Goal: Task Accomplishment & Management: Complete application form

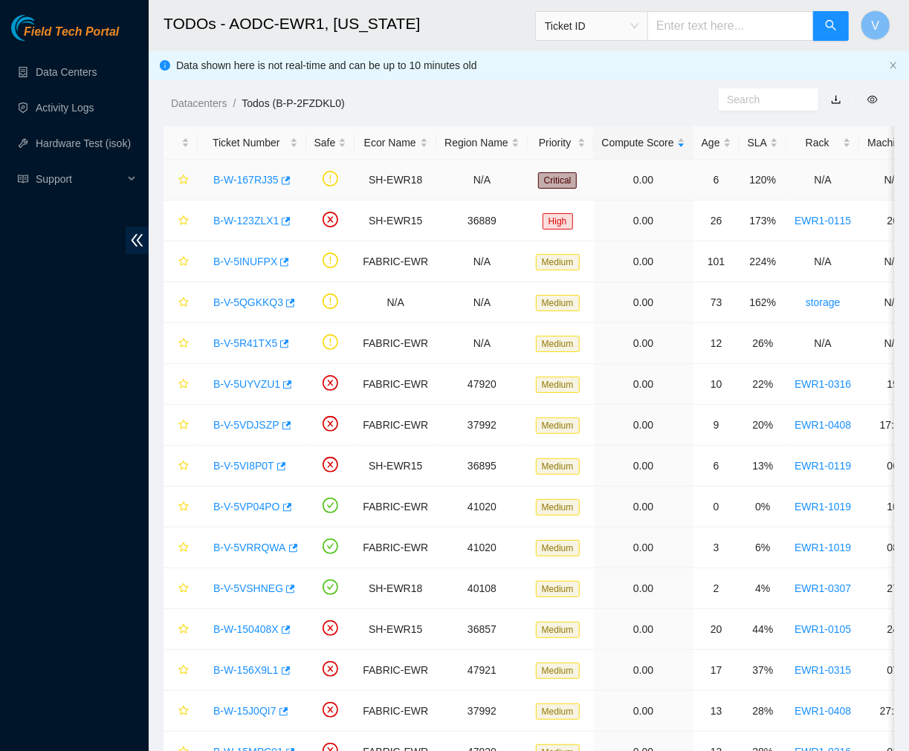
click at [232, 175] on link "B-W-167RJ35" at bounding box center [245, 180] width 65 height 12
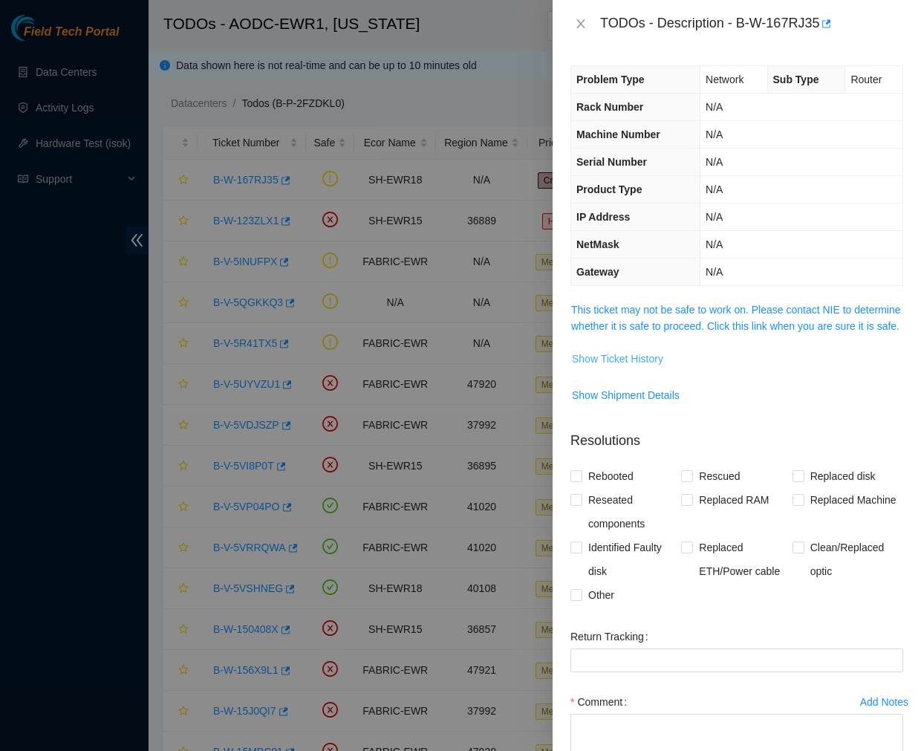
click at [630, 367] on span "Show Ticket History" at bounding box center [617, 359] width 91 height 16
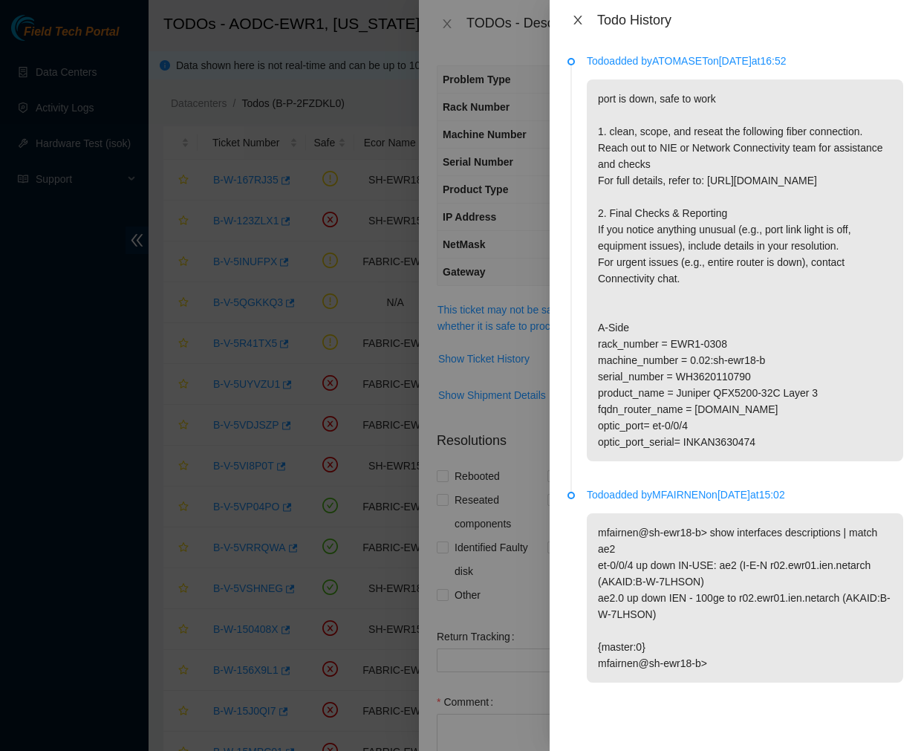
click at [575, 14] on icon "close" at bounding box center [578, 20] width 12 height 12
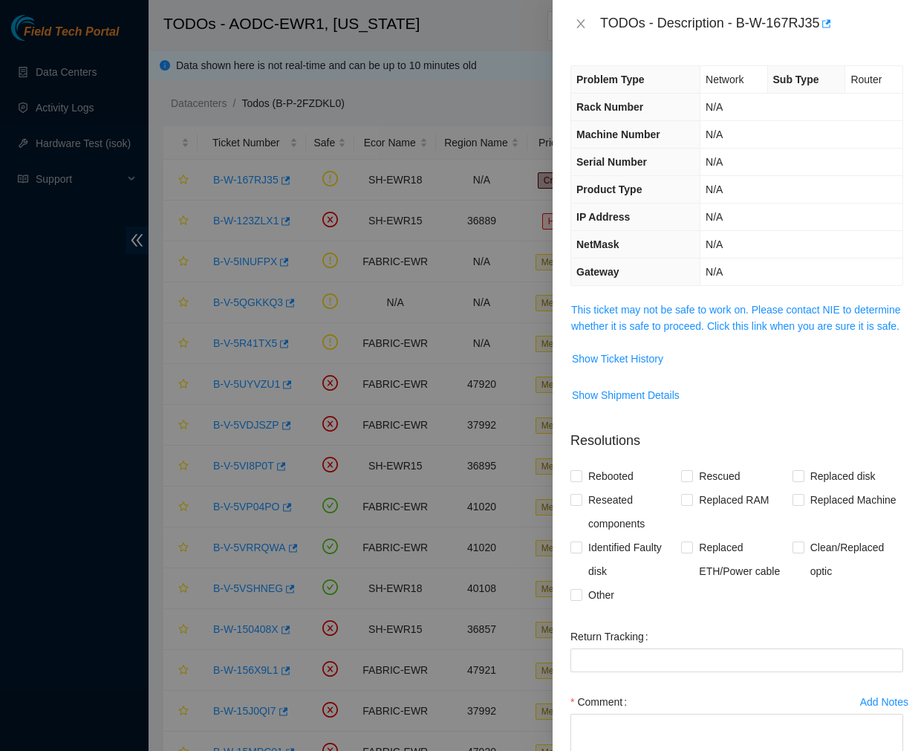
click at [582, 32] on div "TODOs - Description - B-W-167RJ35" at bounding box center [737, 24] width 333 height 24
click at [582, 24] on icon "close" at bounding box center [581, 24] width 12 height 12
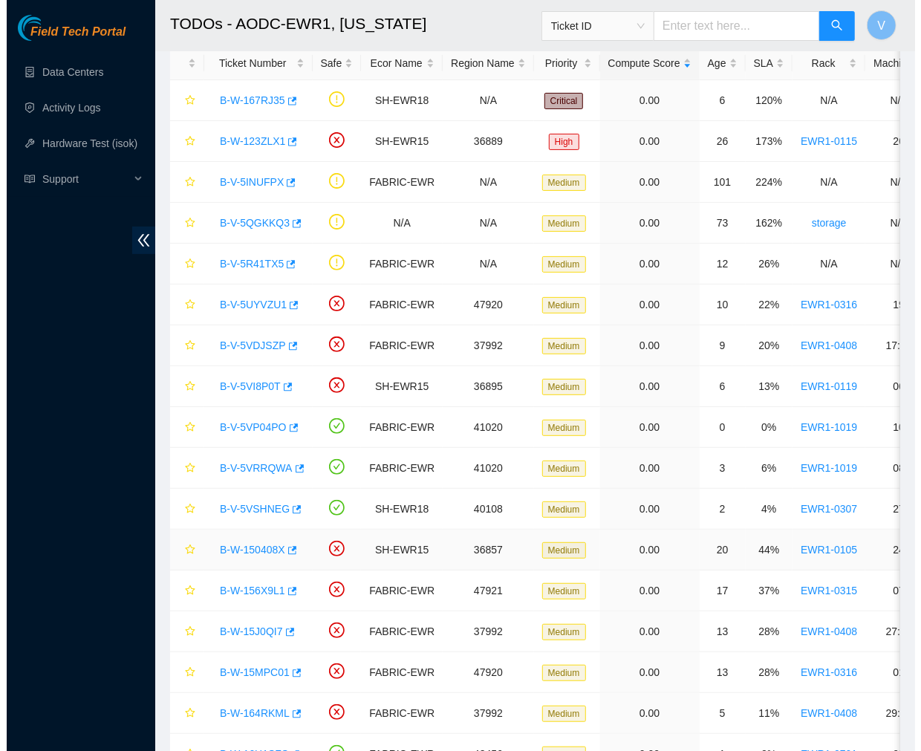
scroll to position [87, 0]
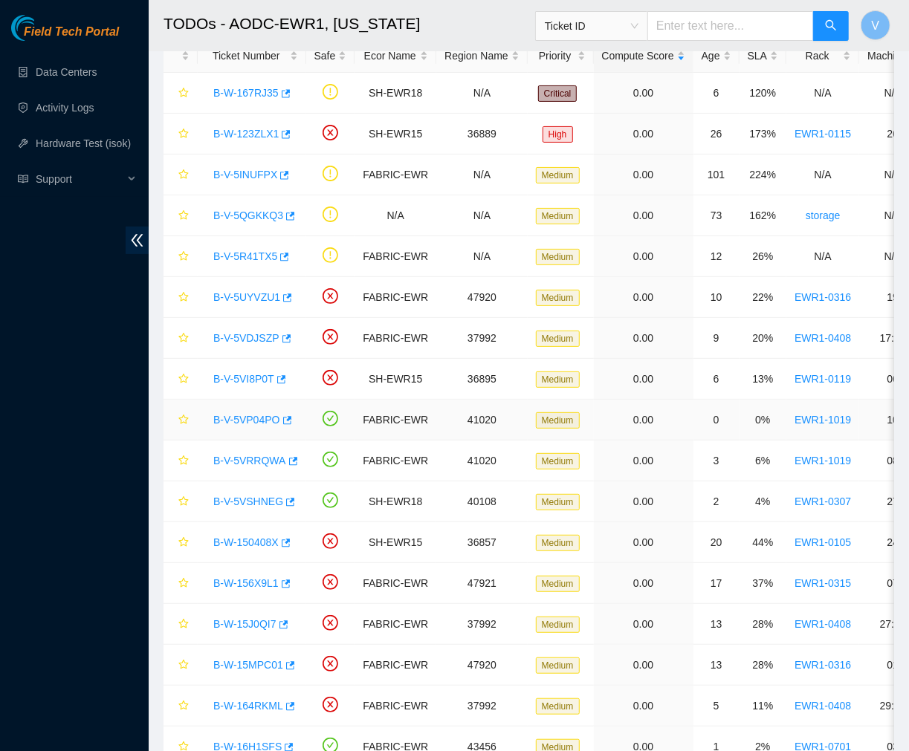
click at [249, 420] on link "B-V-5VP04PO" at bounding box center [246, 420] width 67 height 12
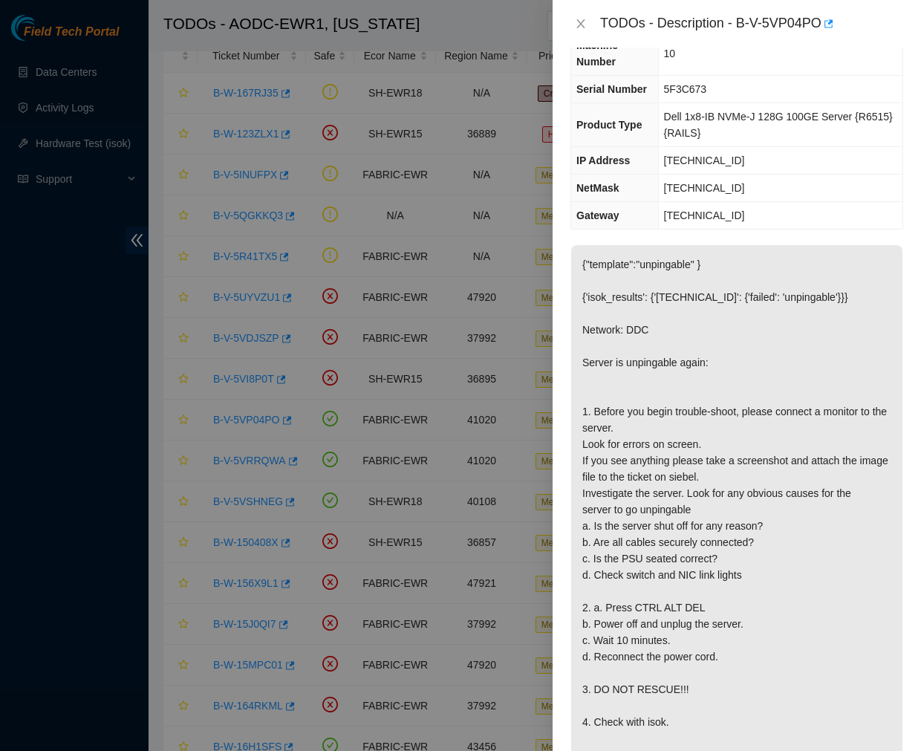
scroll to position [0, 0]
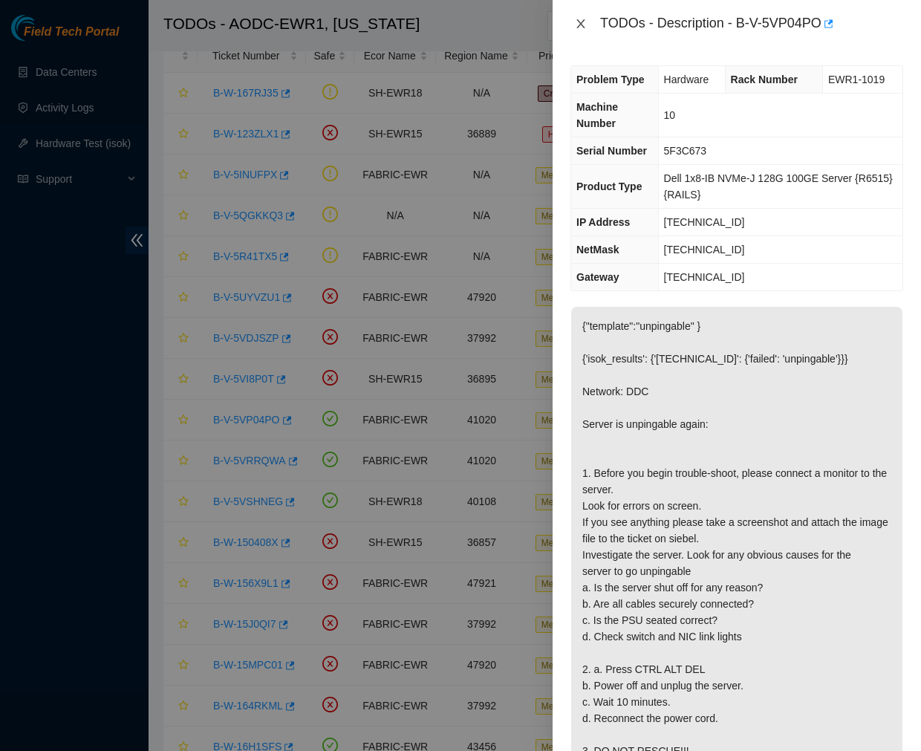
click at [577, 20] on icon "close" at bounding box center [580, 23] width 8 height 9
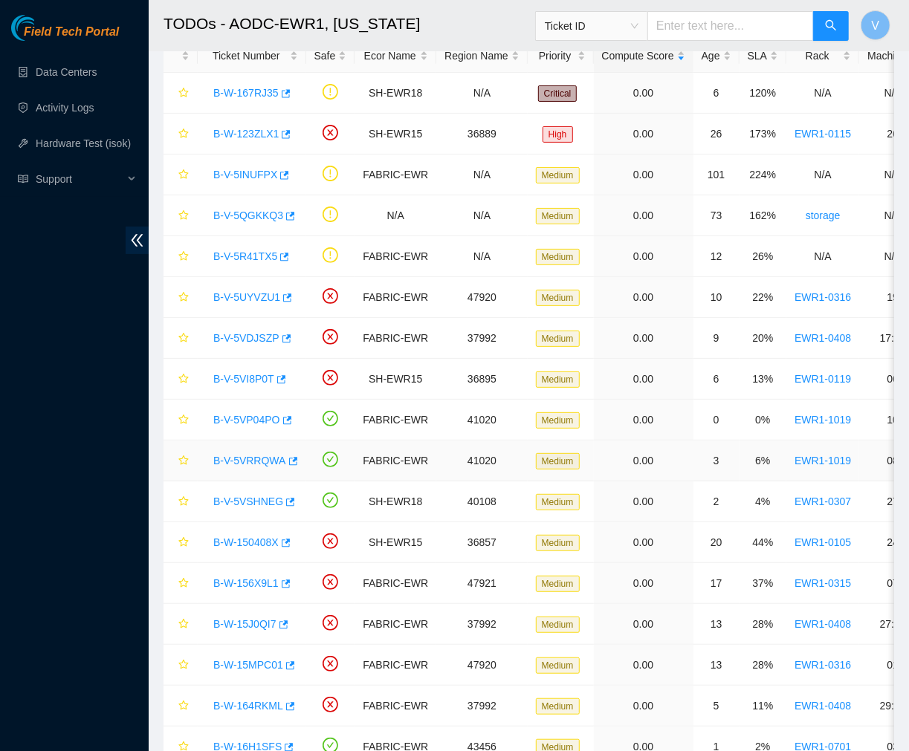
click at [262, 459] on link "B-V-5VRRQWA" at bounding box center [249, 461] width 73 height 12
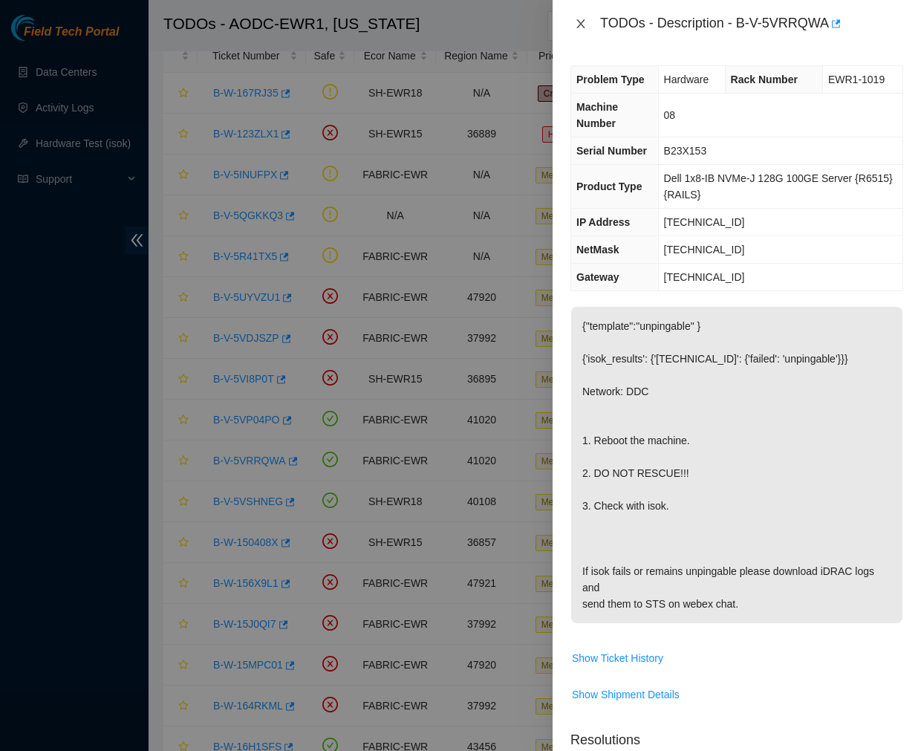
click at [576, 27] on icon "close" at bounding box center [581, 24] width 12 height 12
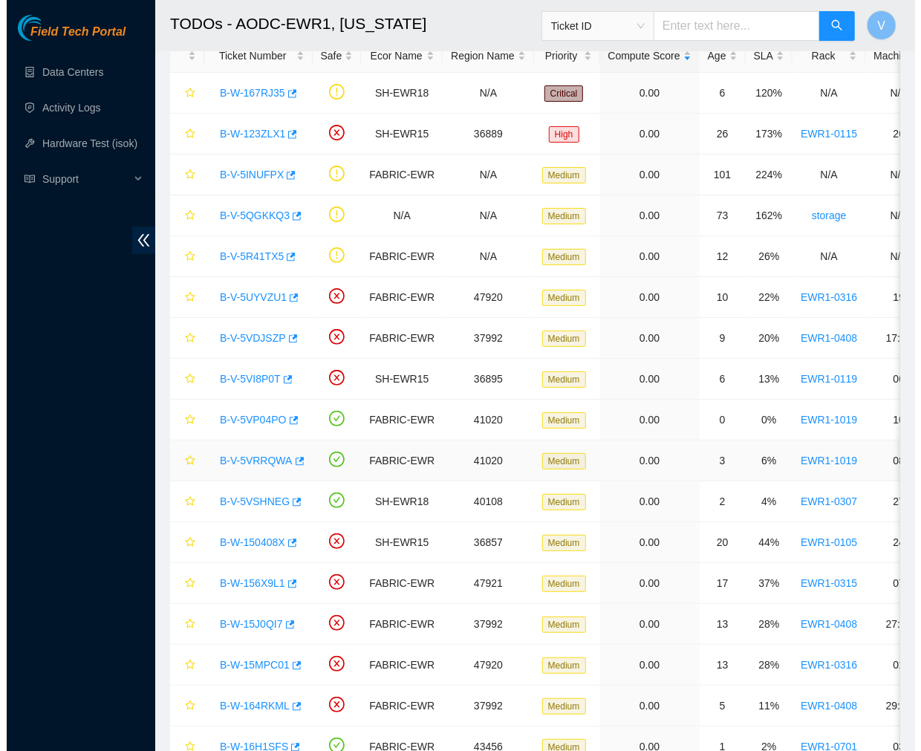
scroll to position [285, 0]
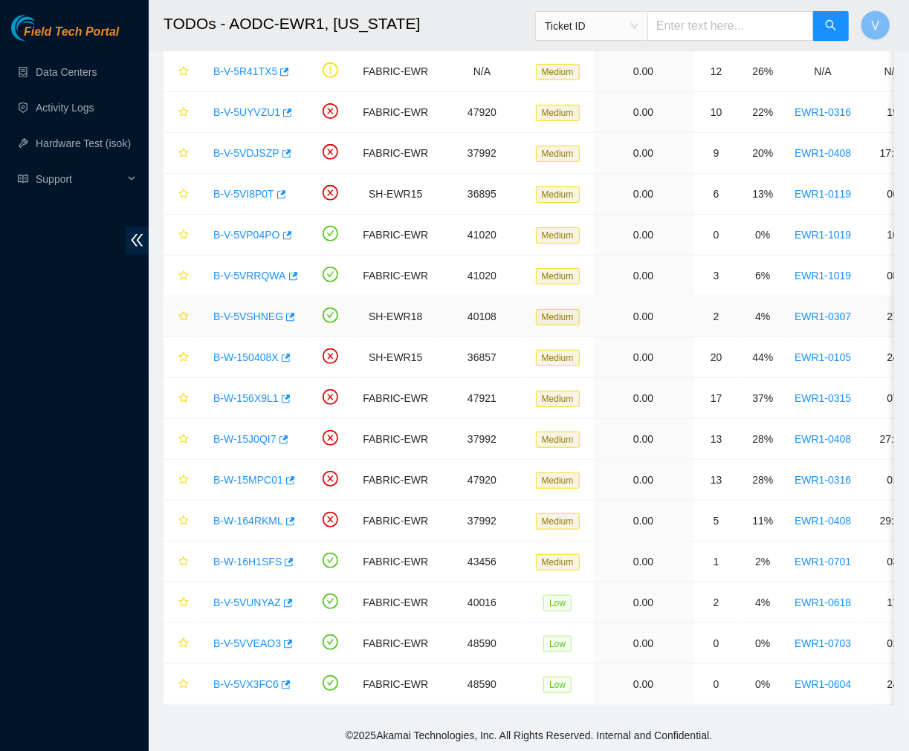
click at [262, 311] on link "B-V-5VSHNEG" at bounding box center [248, 317] width 70 height 12
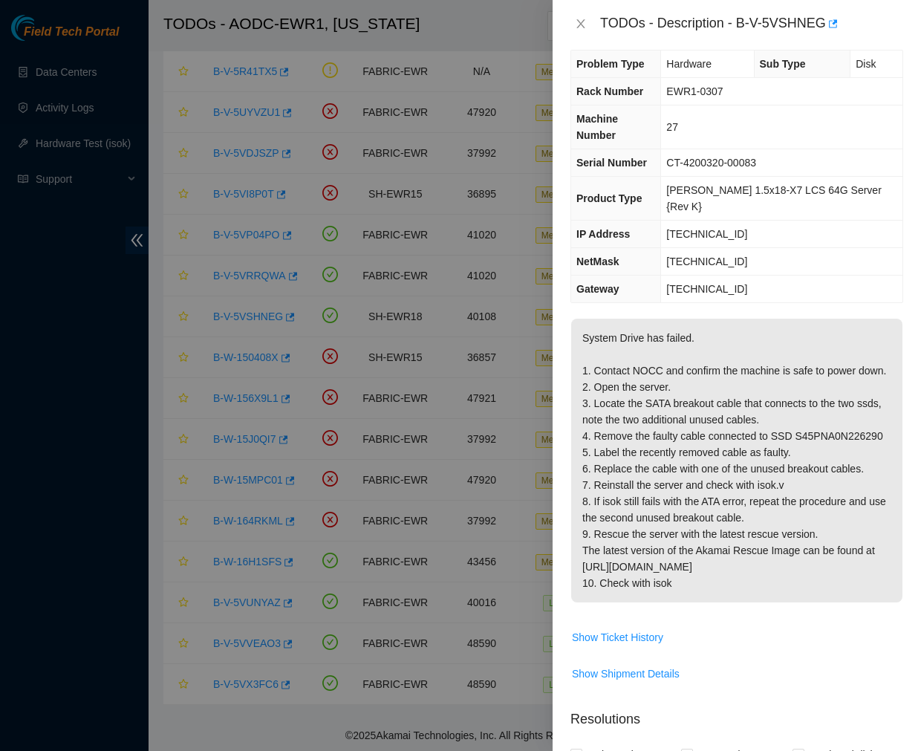
scroll to position [15, 0]
click at [744, 416] on p "System Drive has failed. 1. Contact NOCC and confirm the machine is safe to pow…" at bounding box center [736, 461] width 331 height 284
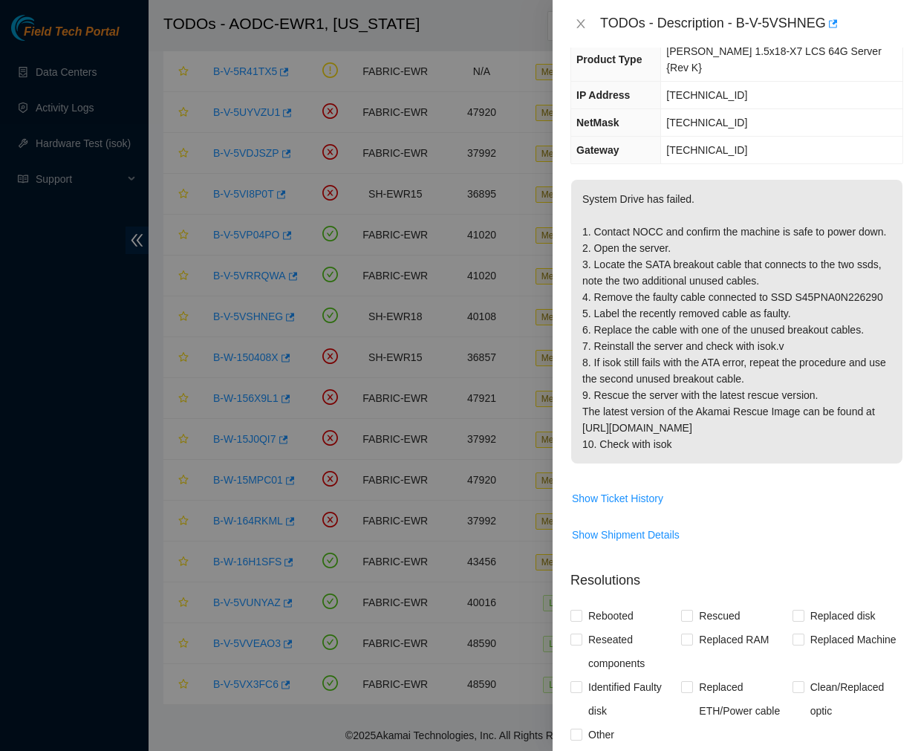
scroll to position [0, 0]
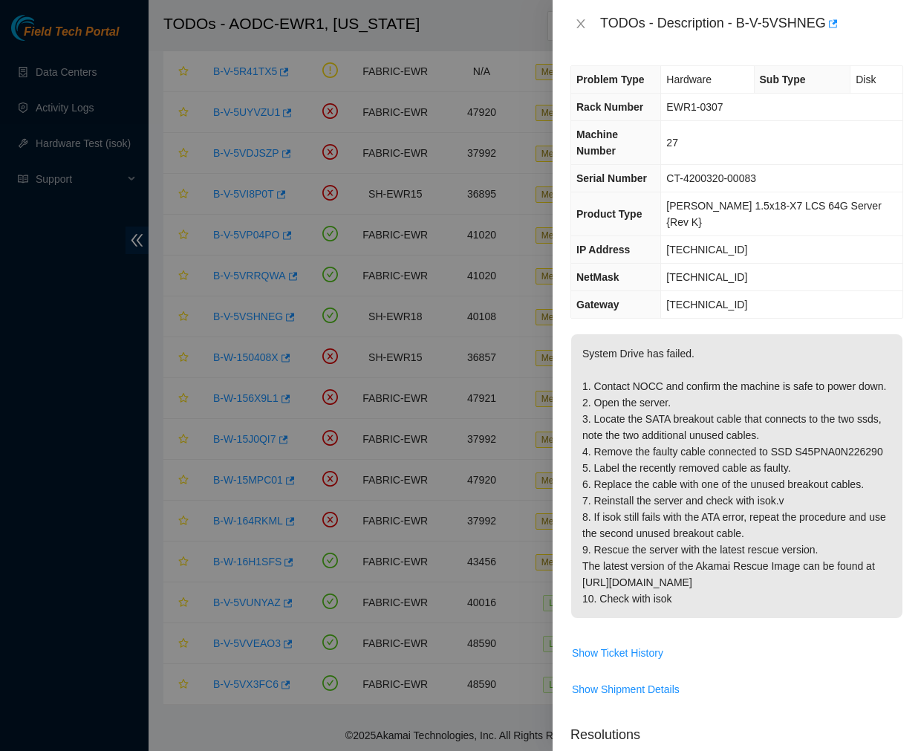
click at [724, 70] on td "Hardware" at bounding box center [707, 79] width 93 height 27
click at [802, 70] on th "Sub Type" at bounding box center [802, 79] width 97 height 27
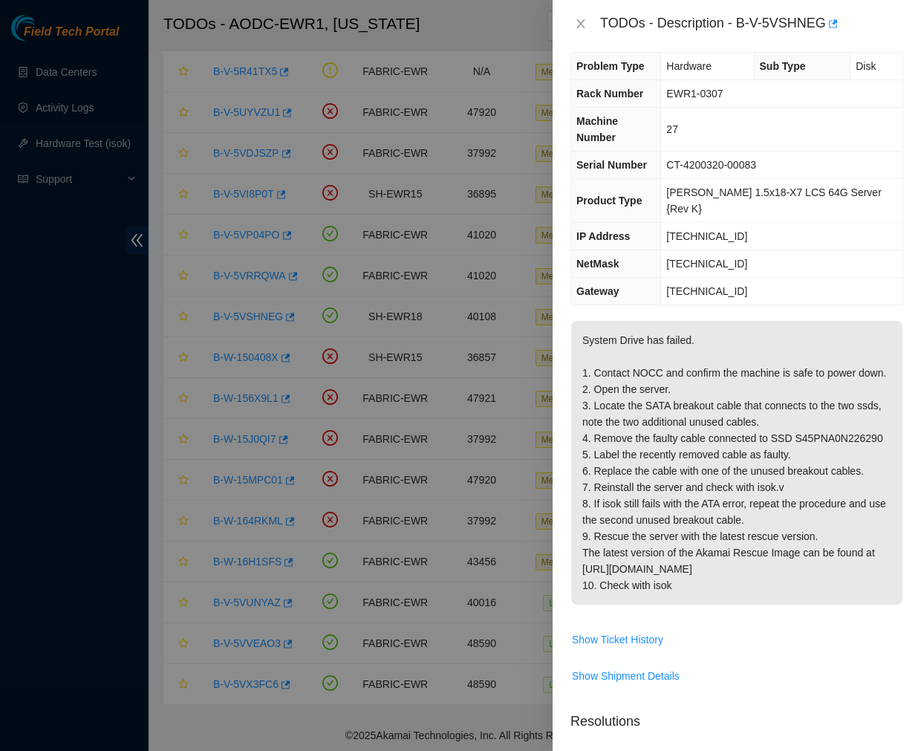
scroll to position [15, 0]
drag, startPoint x: 791, startPoint y: 418, endPoint x: 880, endPoint y: 419, distance: 88.4
click at [880, 419] on p "System Drive has failed. 1. Contact NOCC and confirm the machine is safe to pow…" at bounding box center [736, 461] width 331 height 284
copy p "S45PNA0N226290"
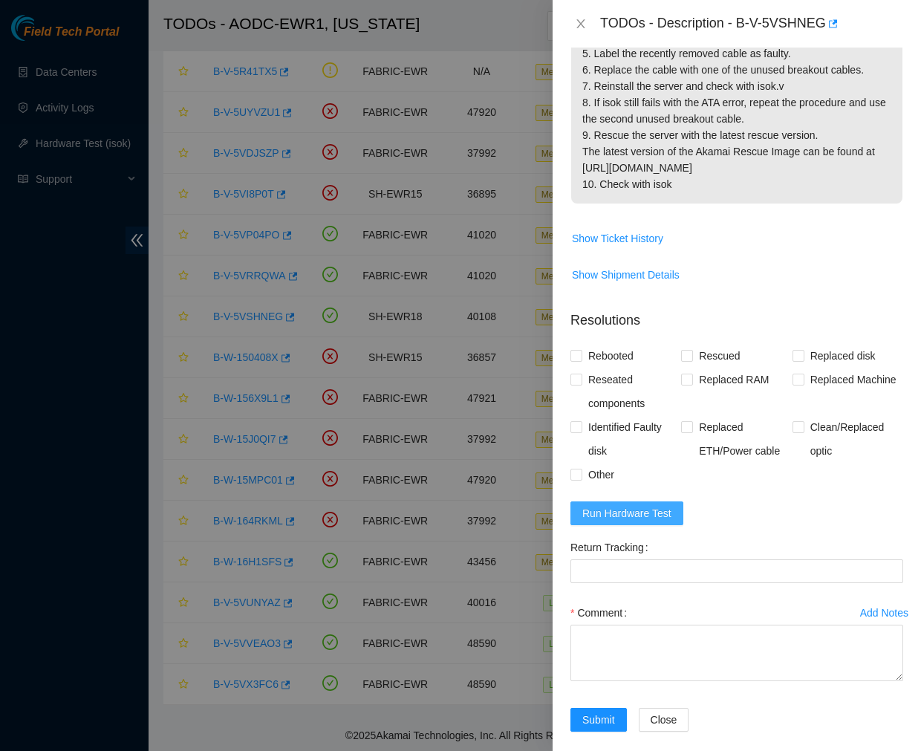
click at [627, 505] on span "Run Hardware Test" at bounding box center [626, 513] width 89 height 16
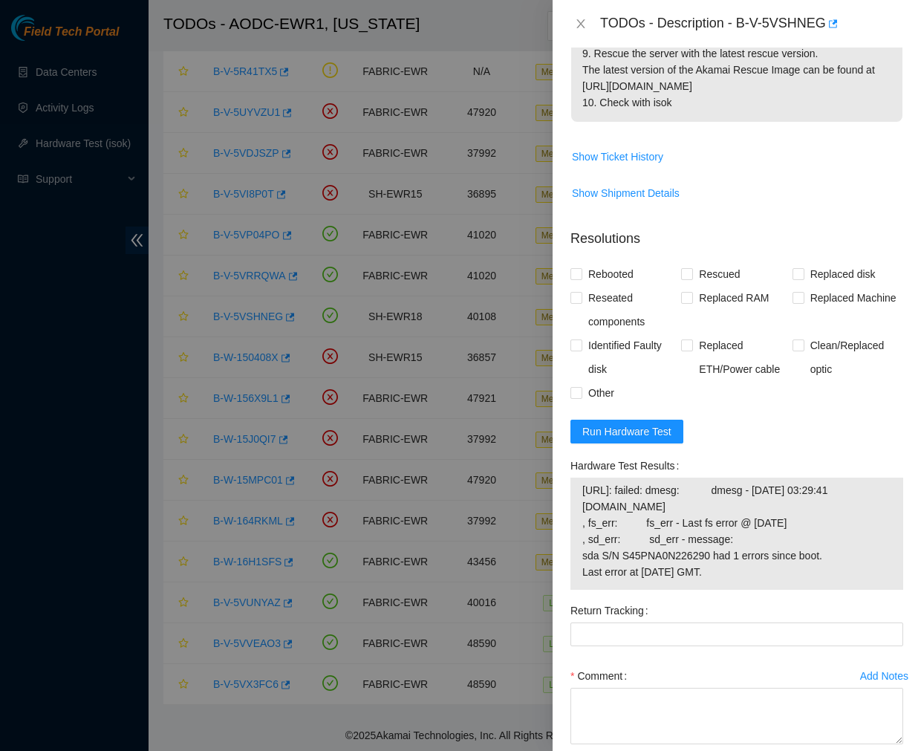
scroll to position [559, 0]
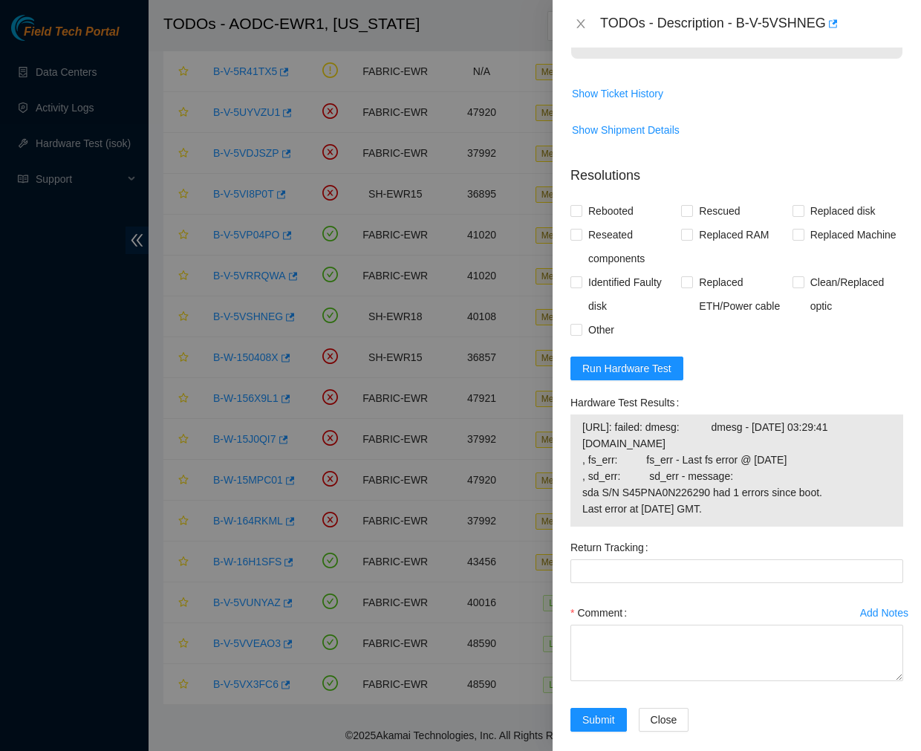
drag, startPoint x: 580, startPoint y: 409, endPoint x: 823, endPoint y: 479, distance: 253.0
click at [823, 479] on div "23.65.191.26: failed: dmesg: dmesg - Sep 19 03:29:41 a23-65-191-26.deploy.akama…" at bounding box center [737, 471] width 333 height 112
copy tbody "23.65.191.26: failed: dmesg: dmesg - Sep 19 03:29:41 a23-65-191-26.deploy.akama…"
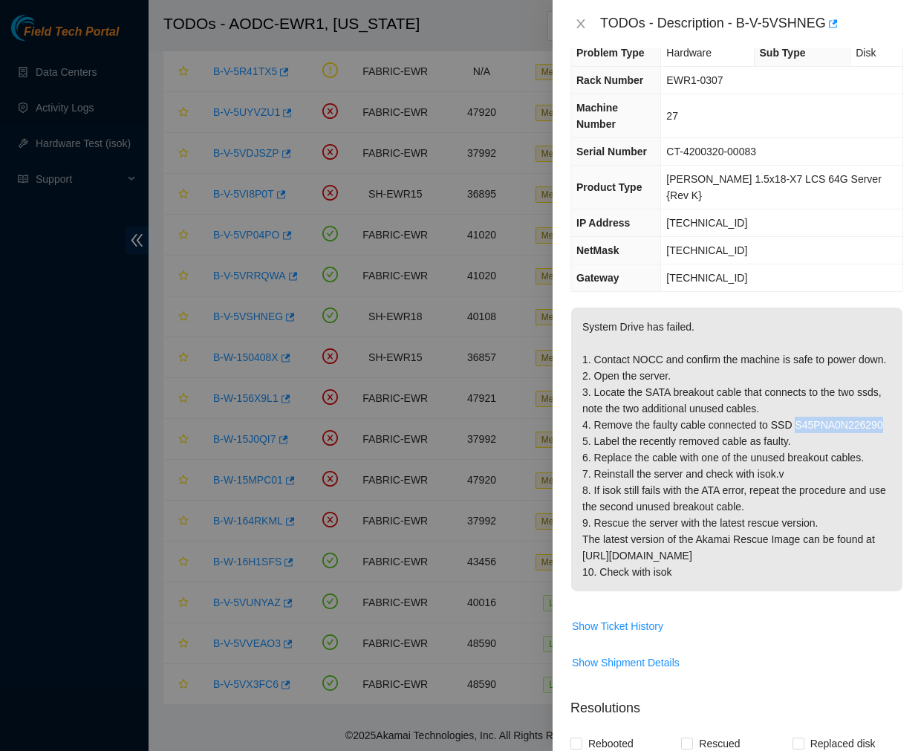
scroll to position [0, 0]
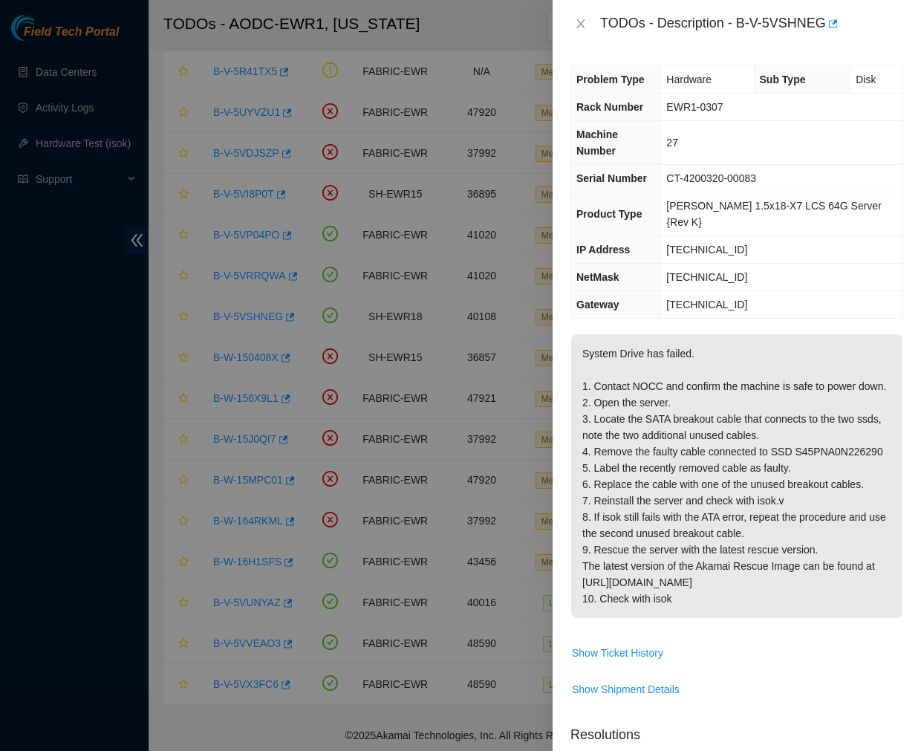
click at [715, 334] on p "System Drive has failed. 1. Contact NOCC and confirm the machine is safe to pow…" at bounding box center [736, 476] width 331 height 284
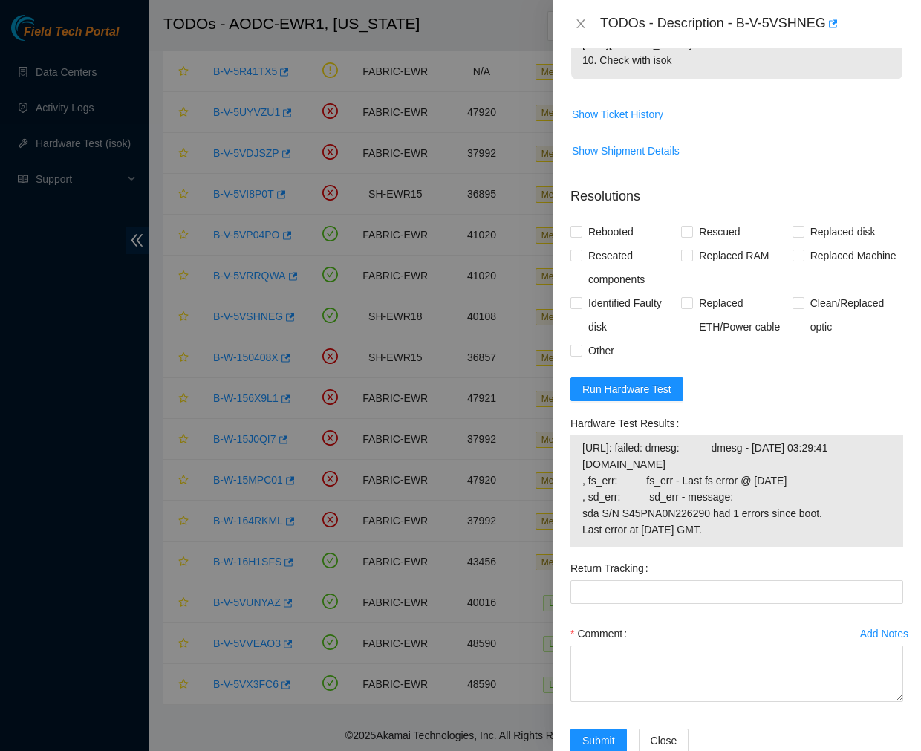
scroll to position [550, 0]
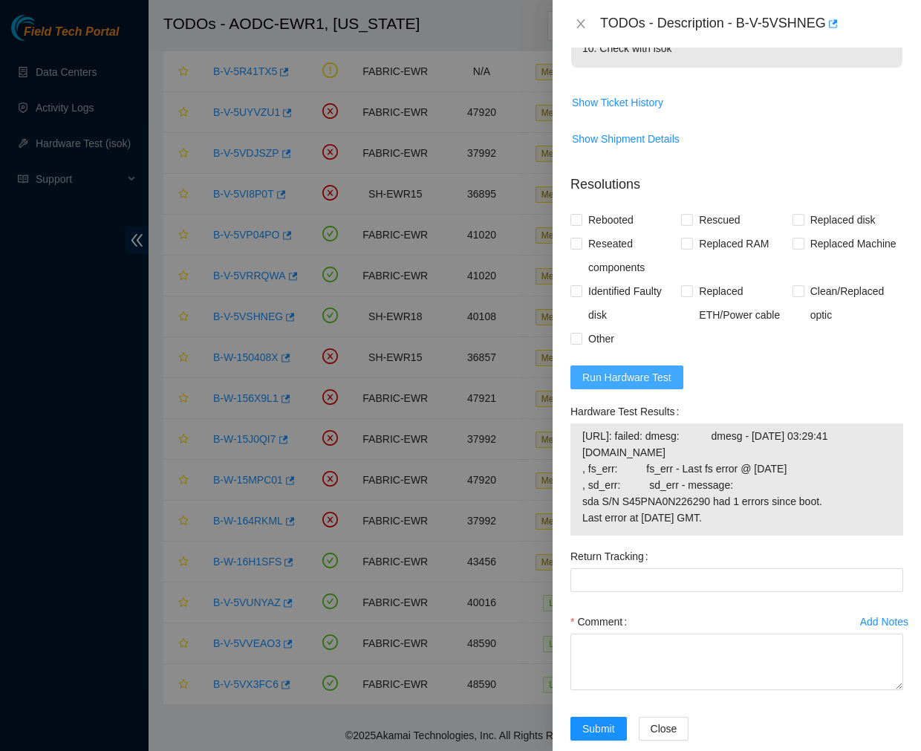
click at [649, 369] on span "Run Hardware Test" at bounding box center [626, 377] width 89 height 16
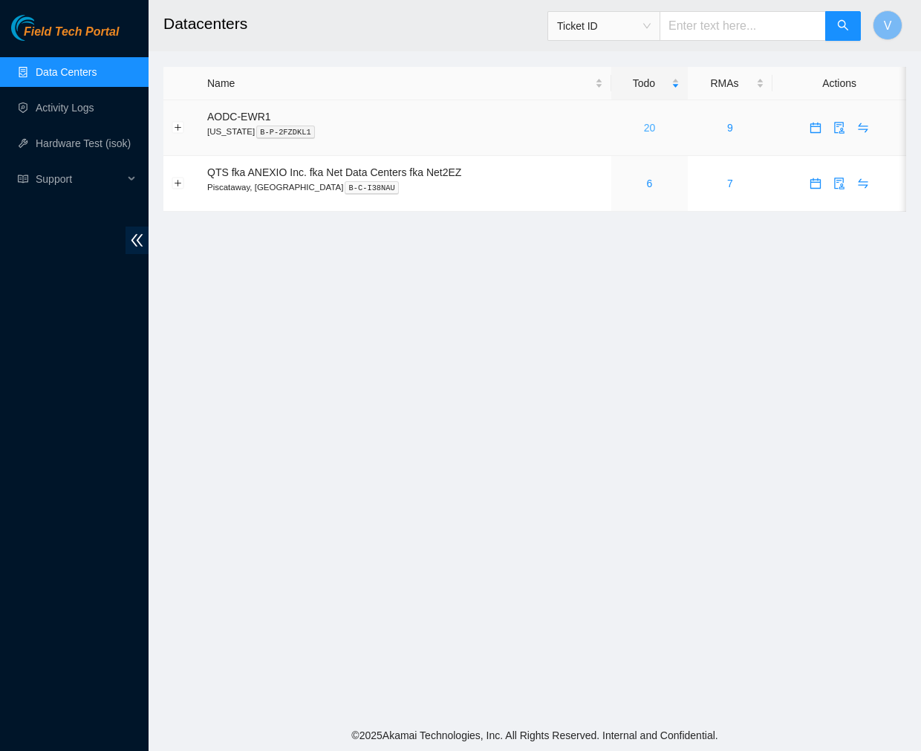
click at [652, 123] on link "20" at bounding box center [650, 128] width 12 height 12
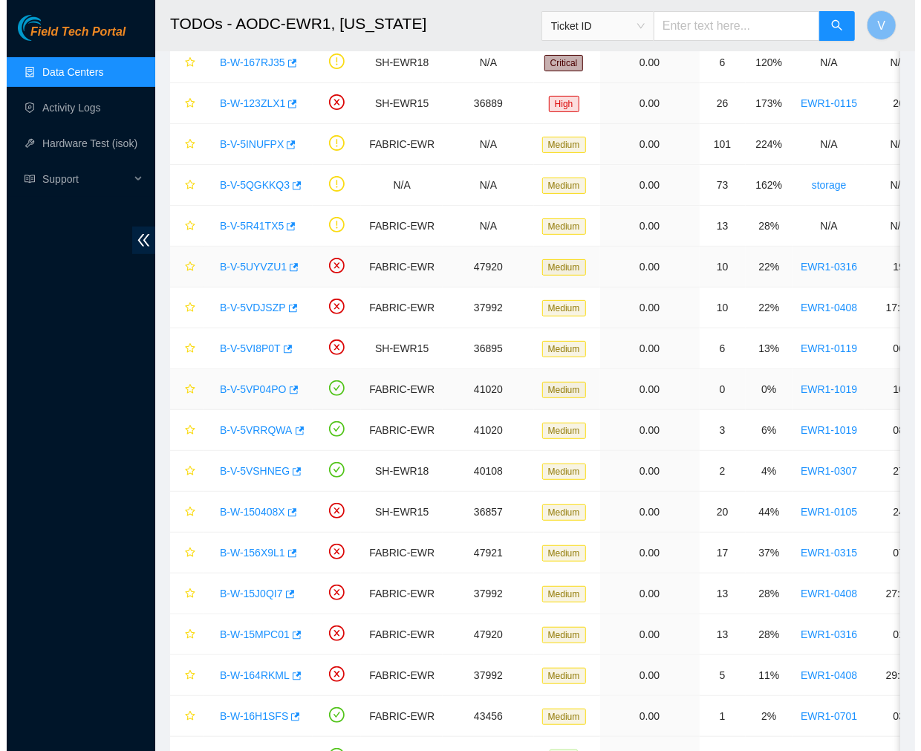
scroll to position [117, 0]
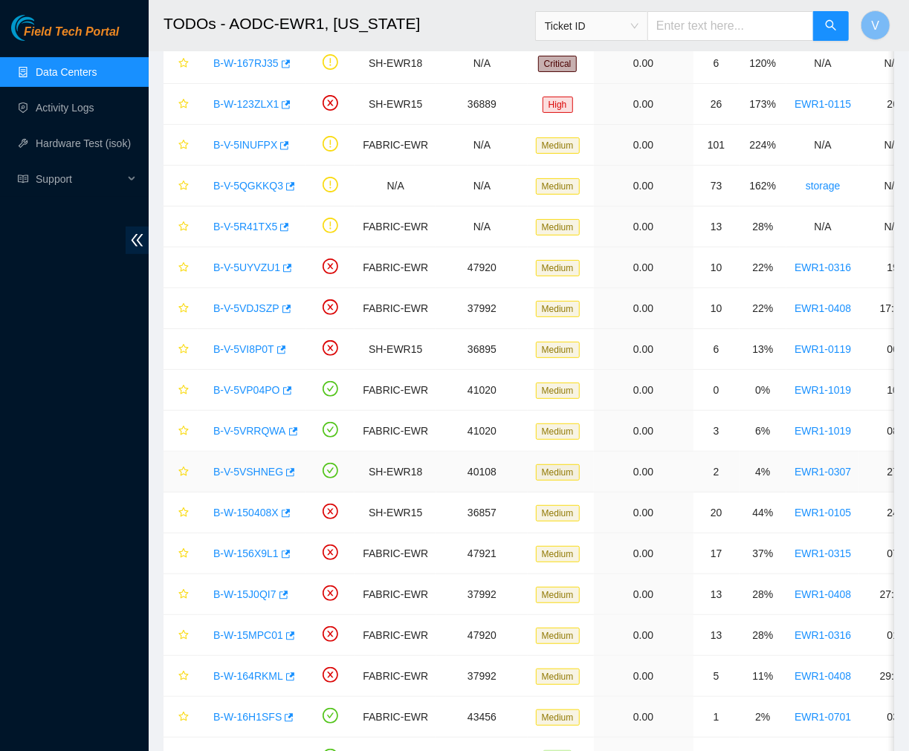
click at [250, 470] on link "B-V-5VSHNEG" at bounding box center [248, 472] width 70 height 12
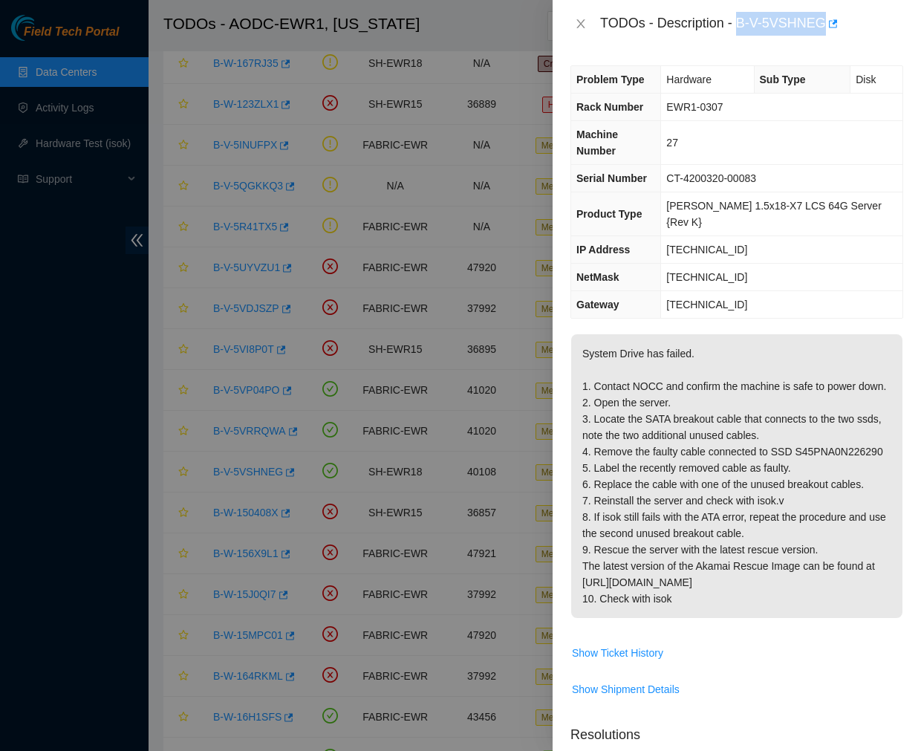
drag, startPoint x: 738, startPoint y: 23, endPoint x: 822, endPoint y: 31, distance: 83.6
click at [822, 31] on div "TODOs - Description - B-V-5VSHNEG" at bounding box center [751, 24] width 303 height 24
copy div "B-V-5VSHNEG"
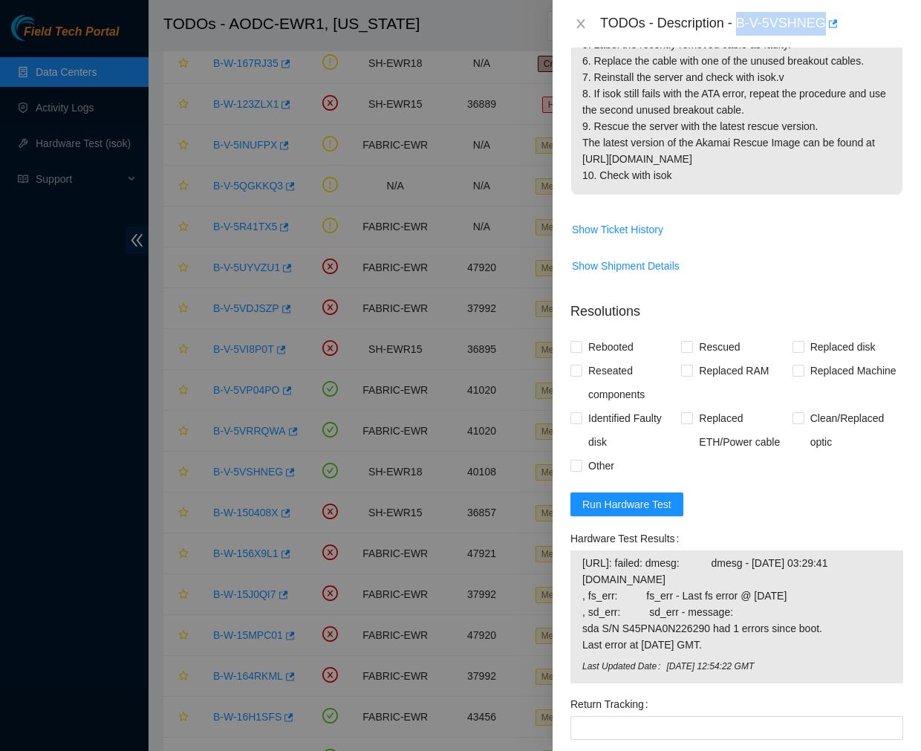
scroll to position [424, 0]
click at [637, 496] on span "Run Hardware Test" at bounding box center [626, 504] width 89 height 16
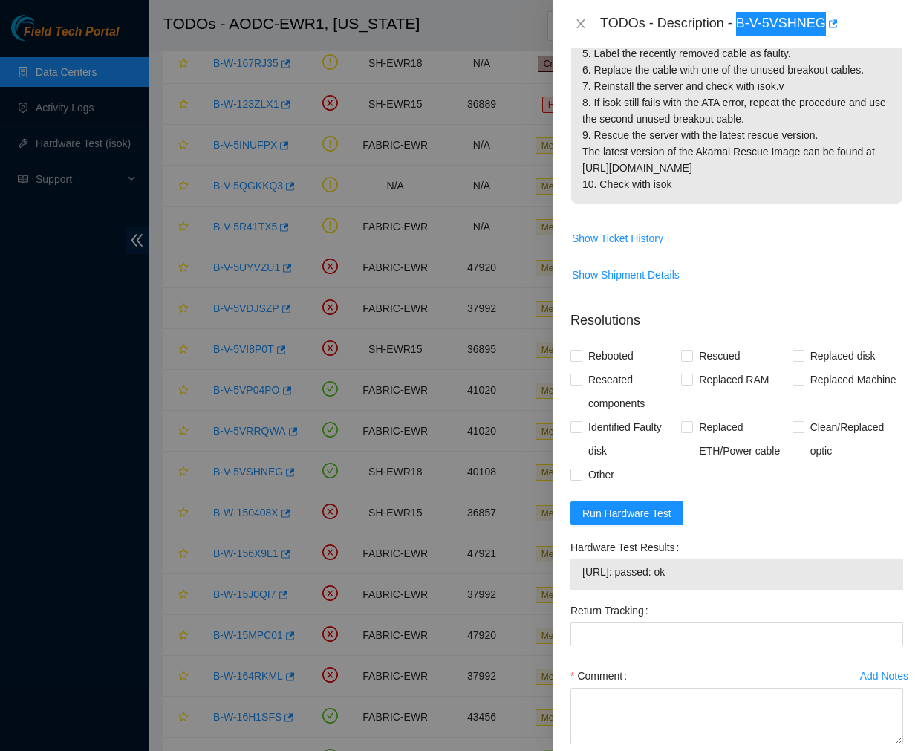
scroll to position [416, 0]
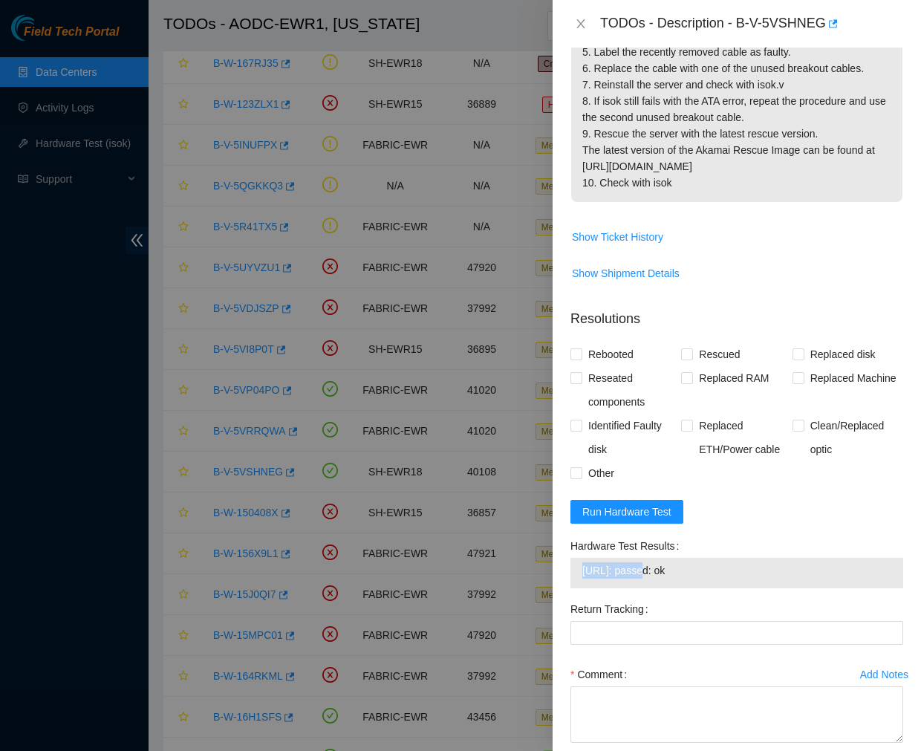
drag, startPoint x: 582, startPoint y: 550, endPoint x: 637, endPoint y: 560, distance: 56.7
click at [637, 562] on span "23.65.191.26: passed: ok" at bounding box center [736, 570] width 309 height 16
copy span "[TECHNICAL_ID]"
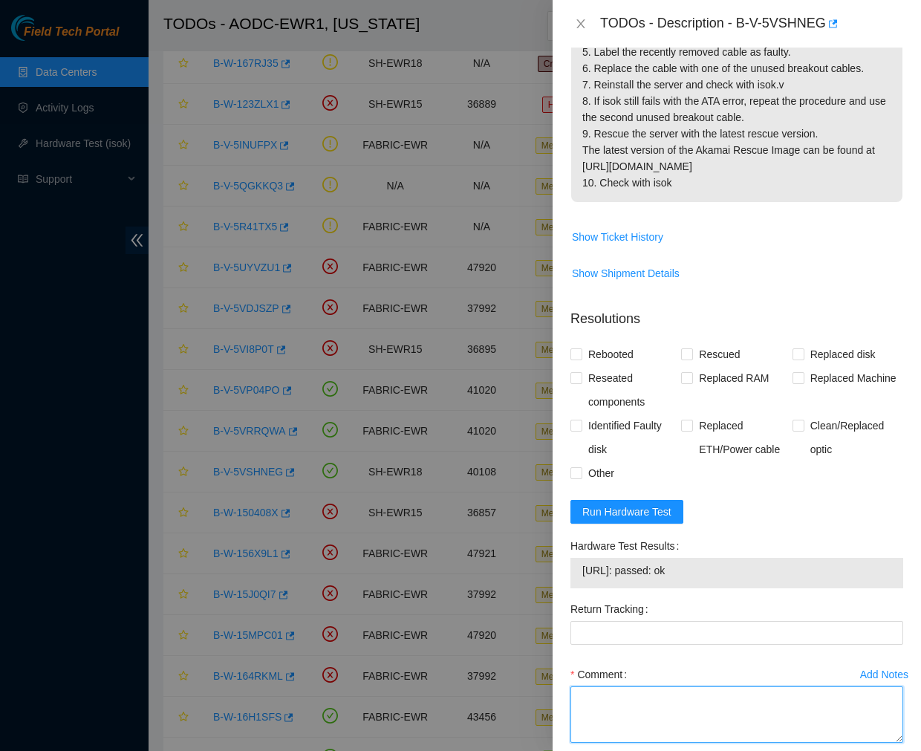
click at [620, 686] on textarea "Comment" at bounding box center [737, 714] width 333 height 56
paste textarea "Ticket #: B-V-5VSHNEG - Ran hardware test: 23.65.191.26: failed: dmesg - Sep 19…"
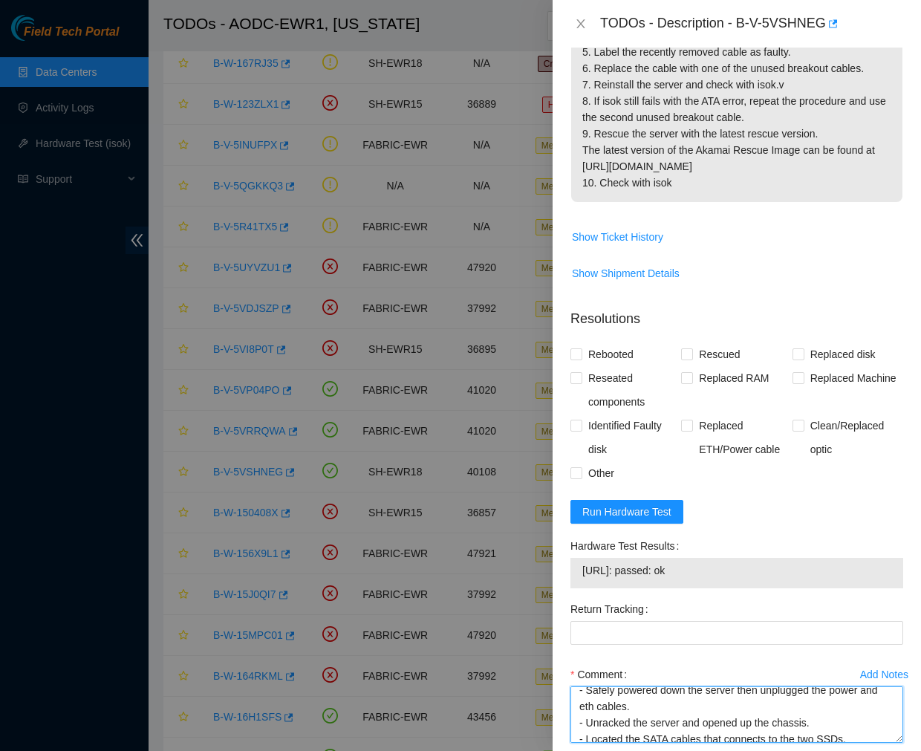
scroll to position [105, 0]
type textarea "Ticket #: B-V-5VSHNEG - Ran hardware test: 23.65.191.26: failed: dmesg - Sep 19…"
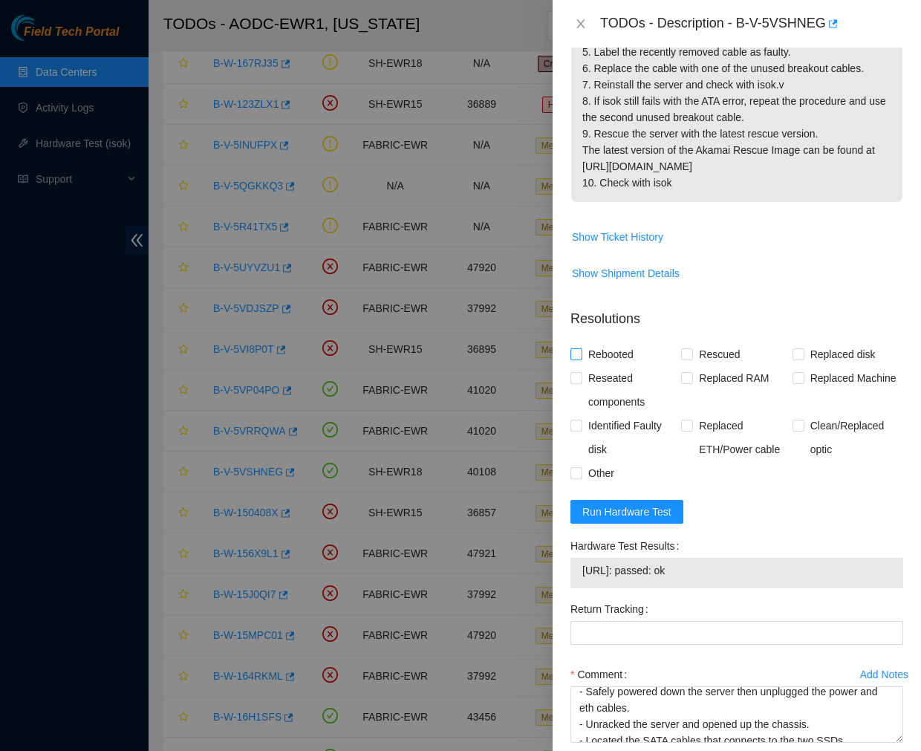
click at [577, 348] on input "Rebooted" at bounding box center [576, 353] width 10 height 10
checkbox input "true"
click at [576, 372] on input "Reseated components" at bounding box center [576, 377] width 10 height 10
checkbox input "true"
click at [582, 461] on span "Other" at bounding box center [601, 473] width 38 height 24
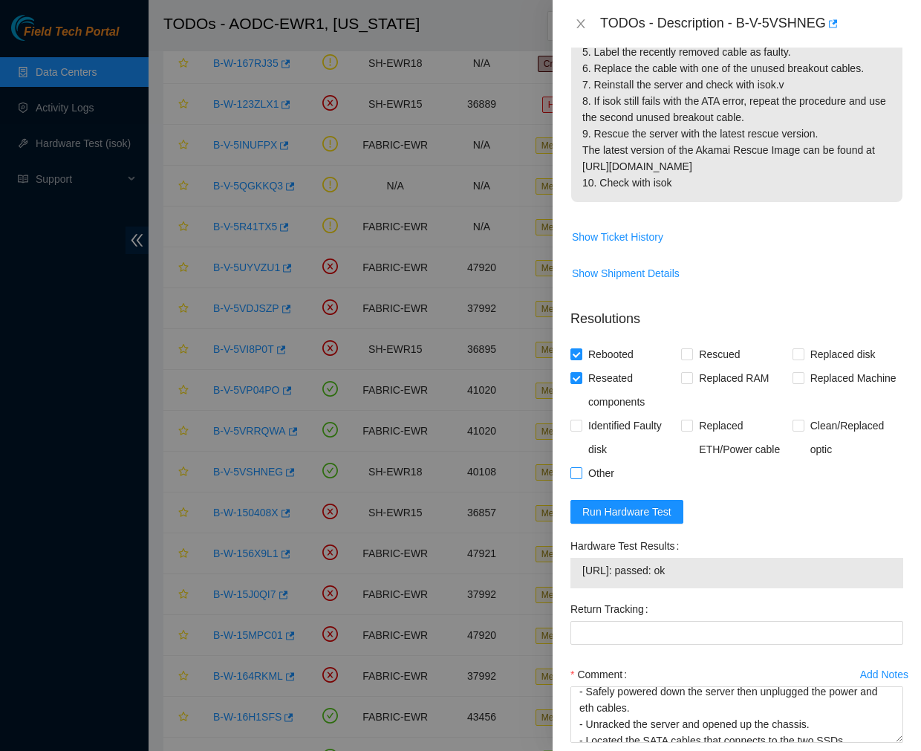
click at [581, 467] on input "Other" at bounding box center [576, 472] width 10 height 10
checkbox input "true"
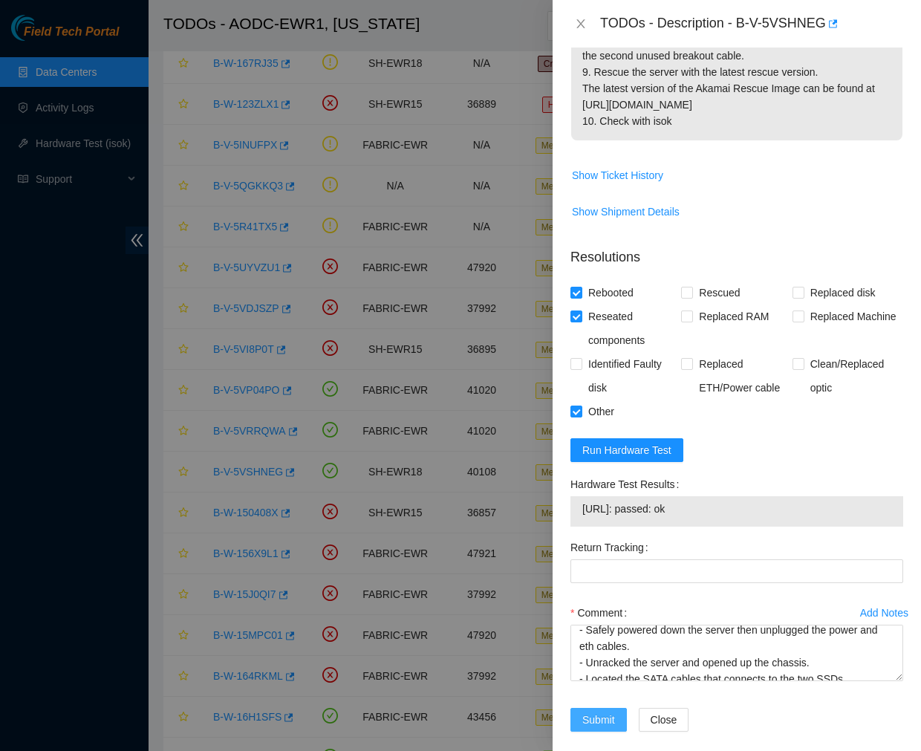
drag, startPoint x: 585, startPoint y: 704, endPoint x: 1083, endPoint y: 240, distance: 681.2
click at [920, 240] on html "Field Tech Portal Data Centers Activity Logs Hardware Test (isok) Support TODOs…" at bounding box center [460, 258] width 921 height 751
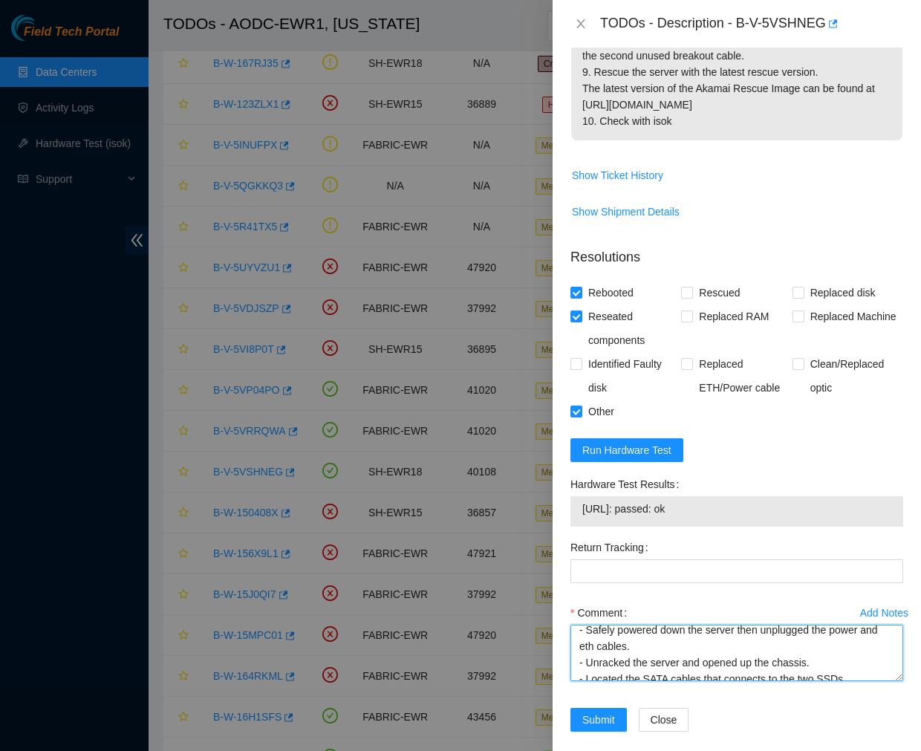
click at [801, 660] on textarea "Ticket #: B-V-5VSHNEG - Ran hardware test: 23.65.191.26: failed: dmesg - Sep 19…" at bounding box center [737, 653] width 333 height 56
click at [801, 658] on textarea "Ticket #: B-V-5VSHNEG - Ran hardware test: 23.65.191.26: failed: dmesg - Sep 19…" at bounding box center [737, 653] width 333 height 56
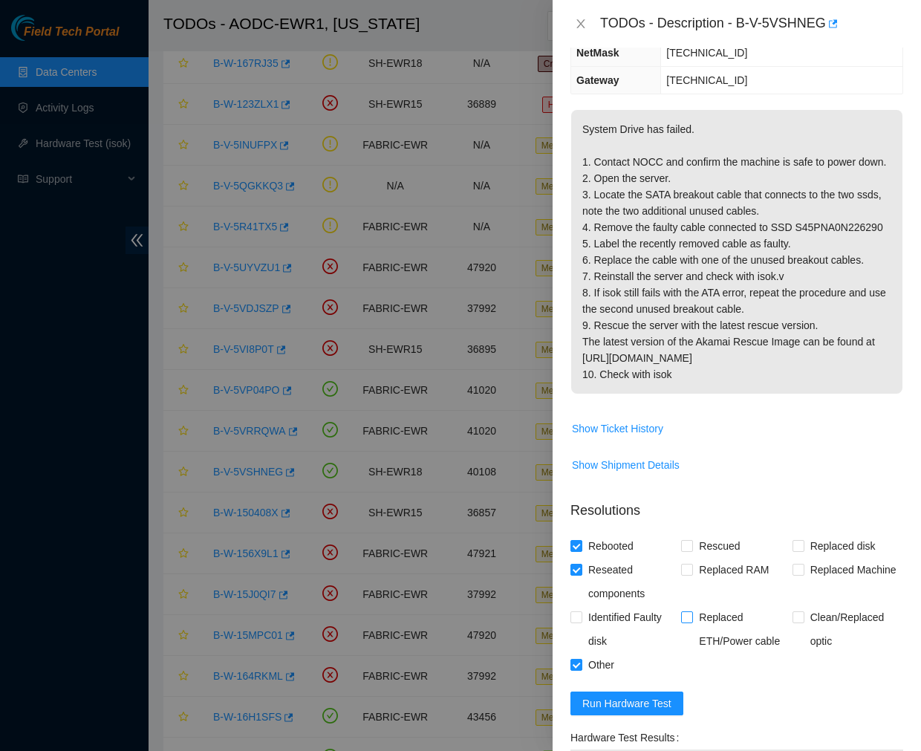
scroll to position [478, 0]
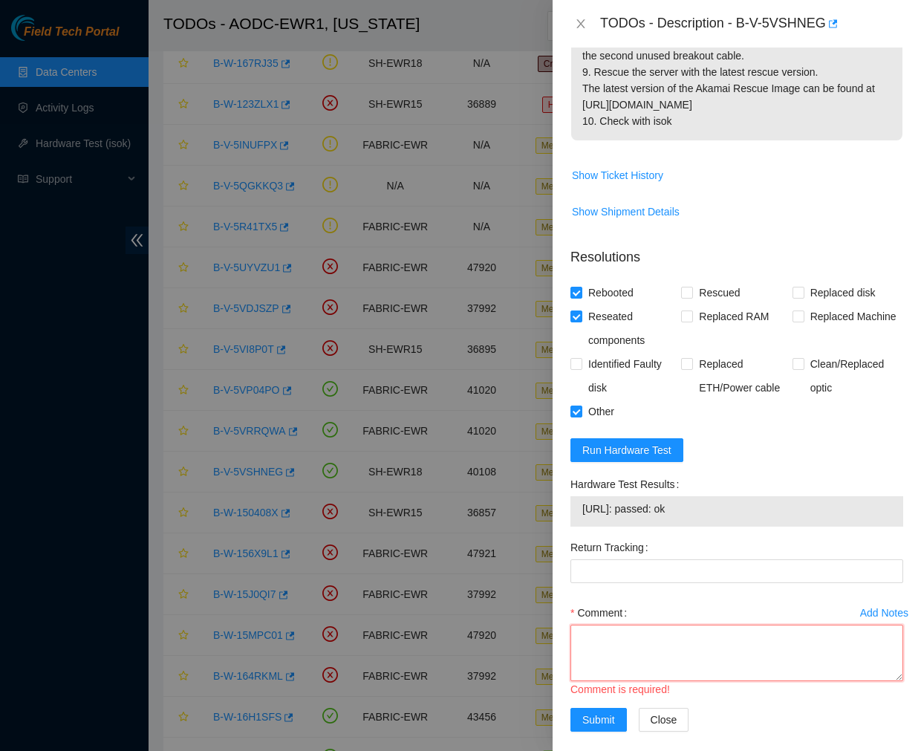
click at [656, 633] on textarea "Comment" at bounding box center [737, 653] width 333 height 56
paste textarea "Ticket #: B-V-5VSHNEG - Ran hardware test: 23.65.191.26: failed: dmesg - Sep 19…"
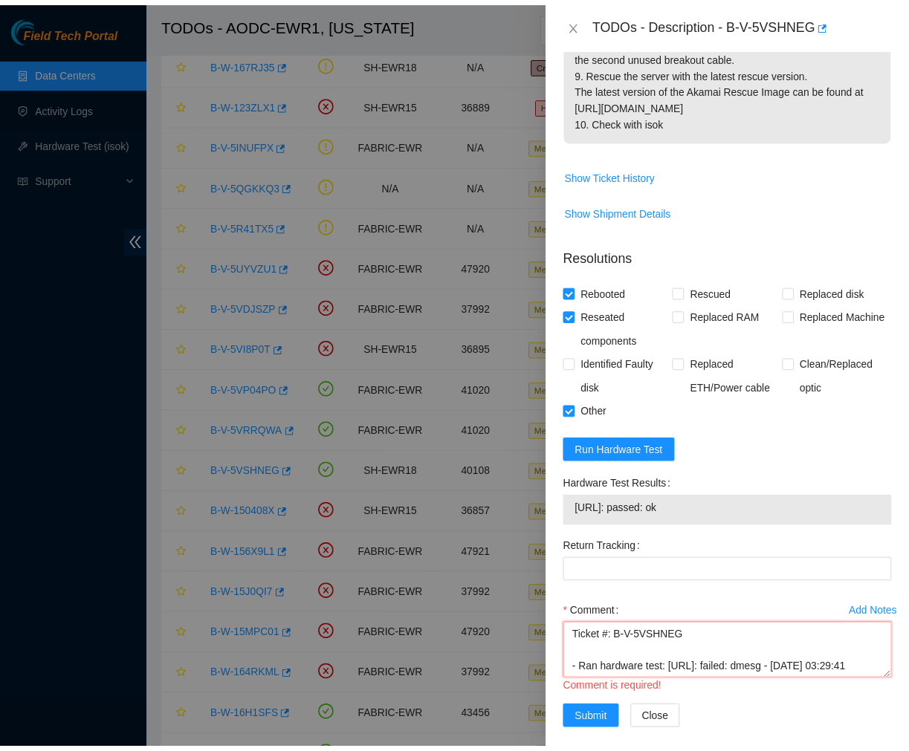
scroll to position [306, 0]
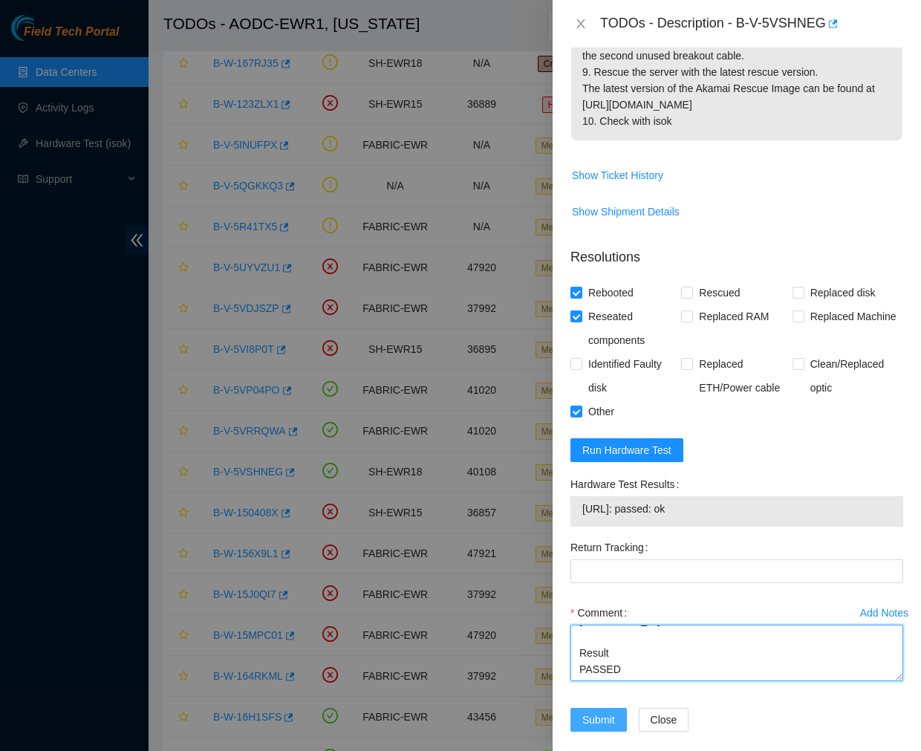
type textarea "Ticket #: B-V-5VSHNEG - Ran hardware test: 23.65.191.26: failed: dmesg - Sep 19…"
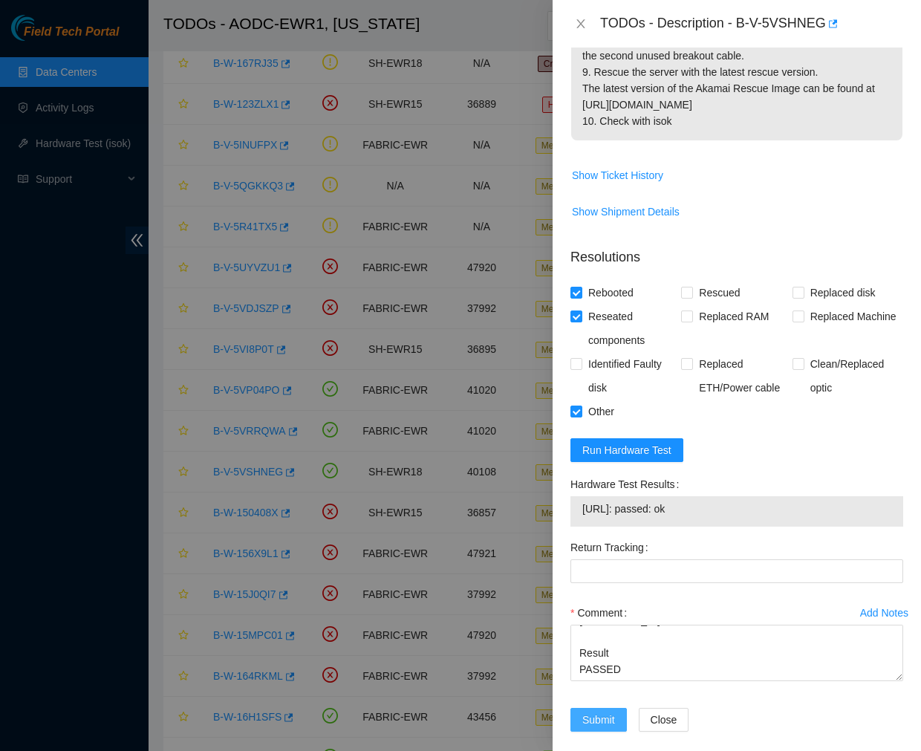
click at [587, 712] on span "Submit" at bounding box center [598, 720] width 33 height 16
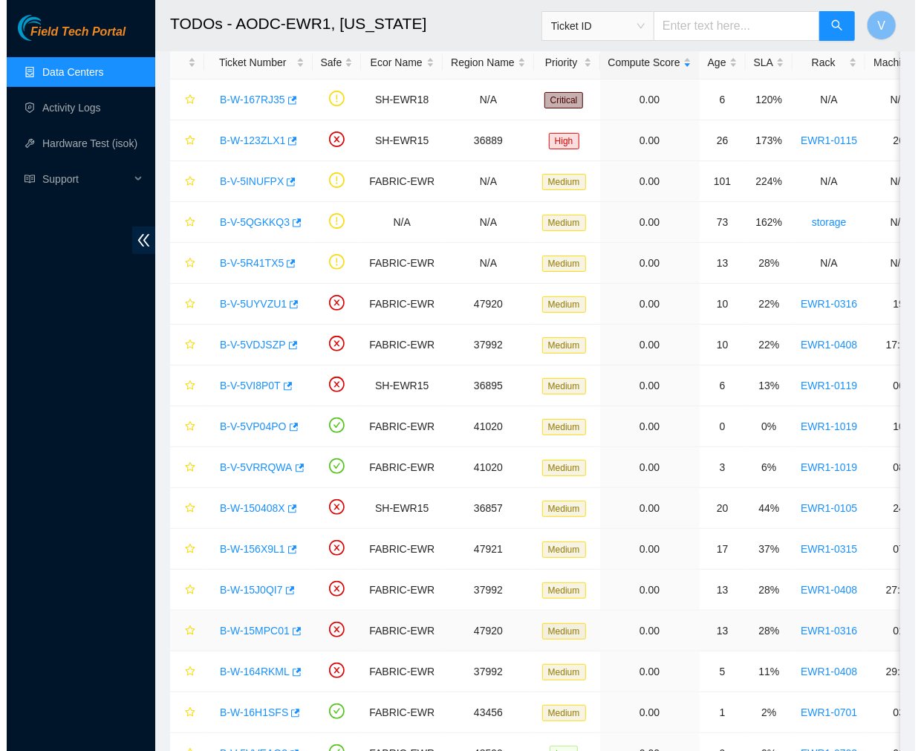
scroll to position [72, 0]
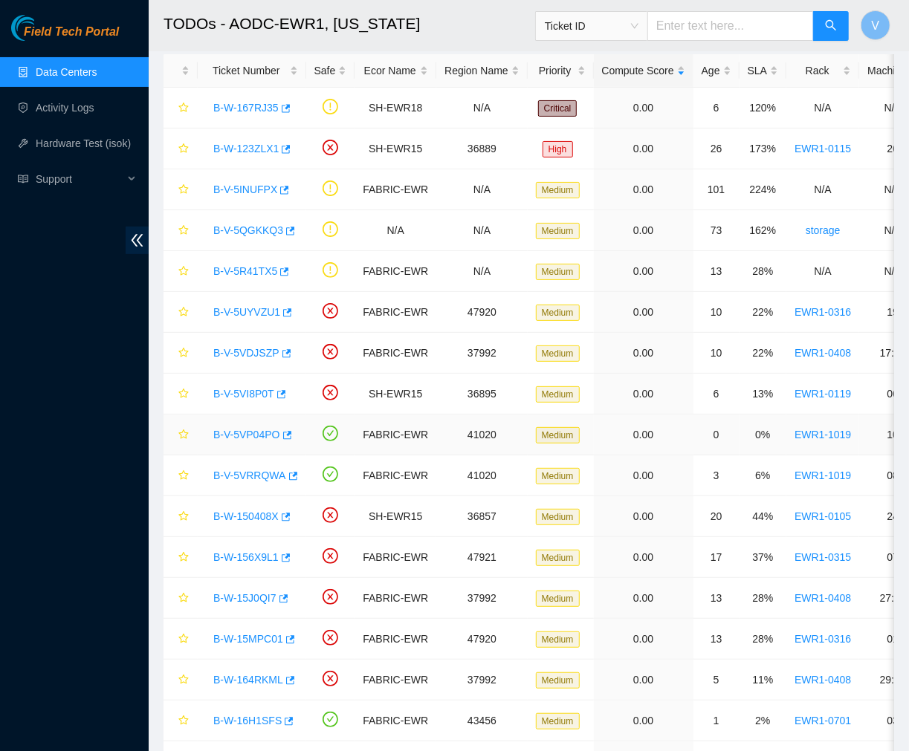
click at [253, 432] on link "B-V-5VP04PO" at bounding box center [246, 435] width 67 height 12
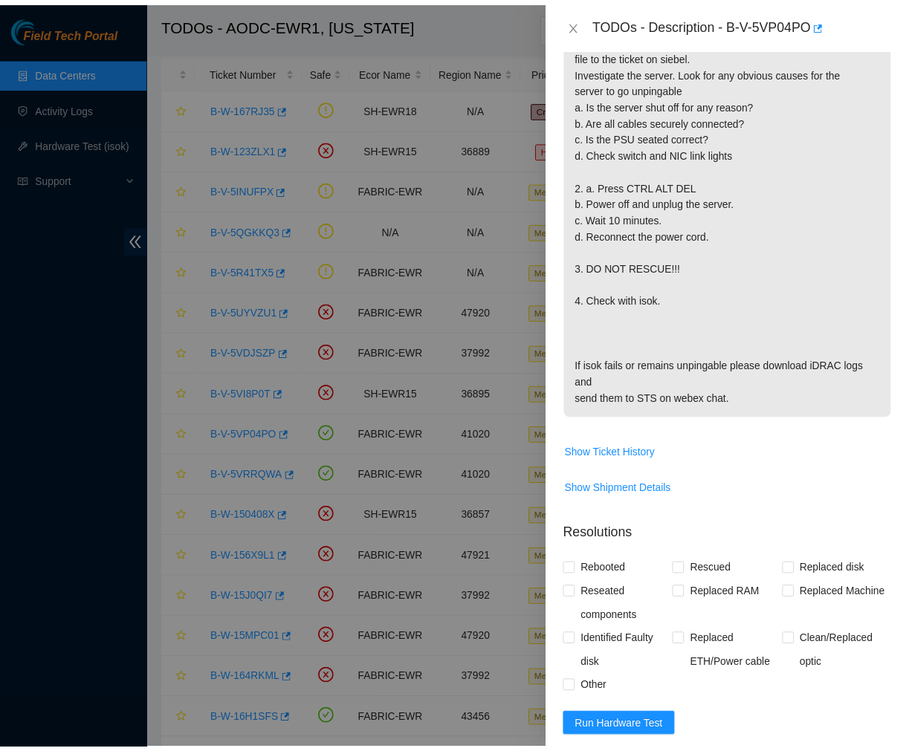
scroll to position [0, 0]
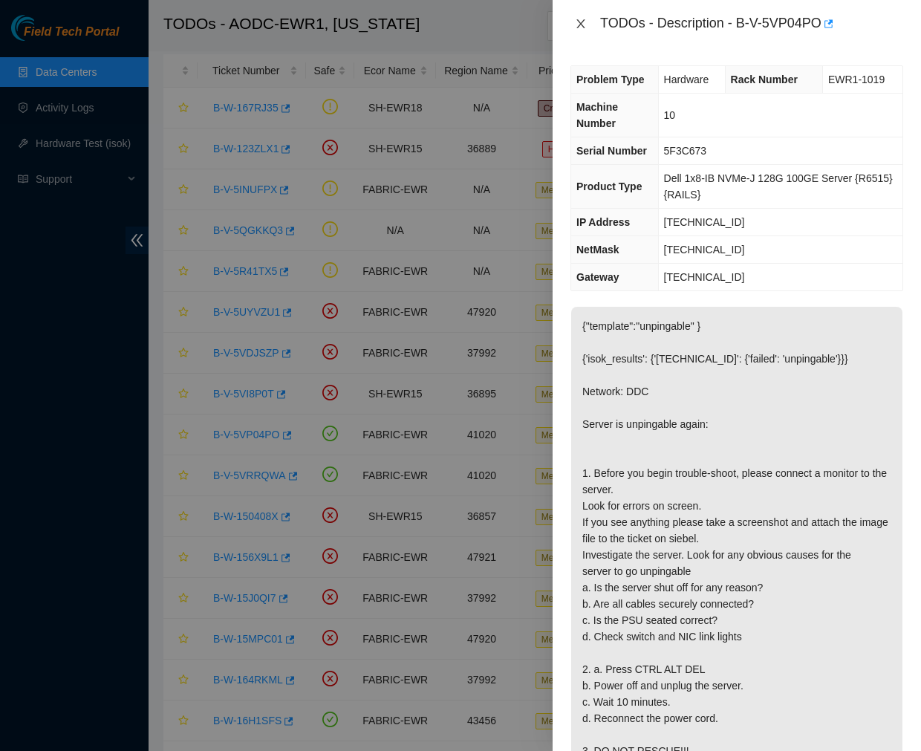
click at [577, 19] on icon "close" at bounding box center [580, 23] width 8 height 9
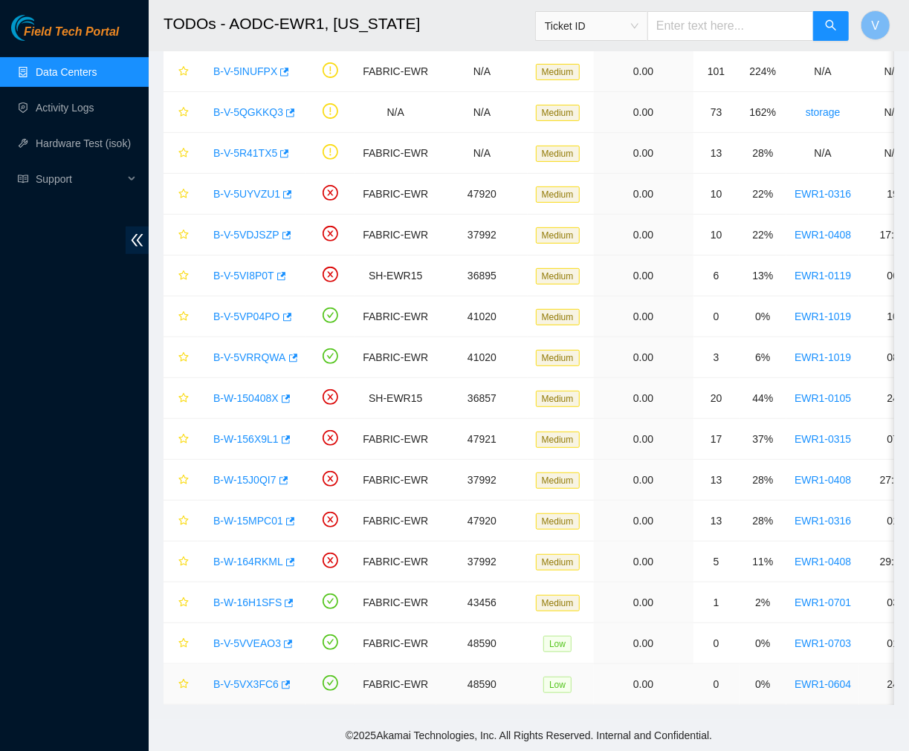
click at [240, 678] on link "B-V-5VX3FC6" at bounding box center [245, 684] width 65 height 12
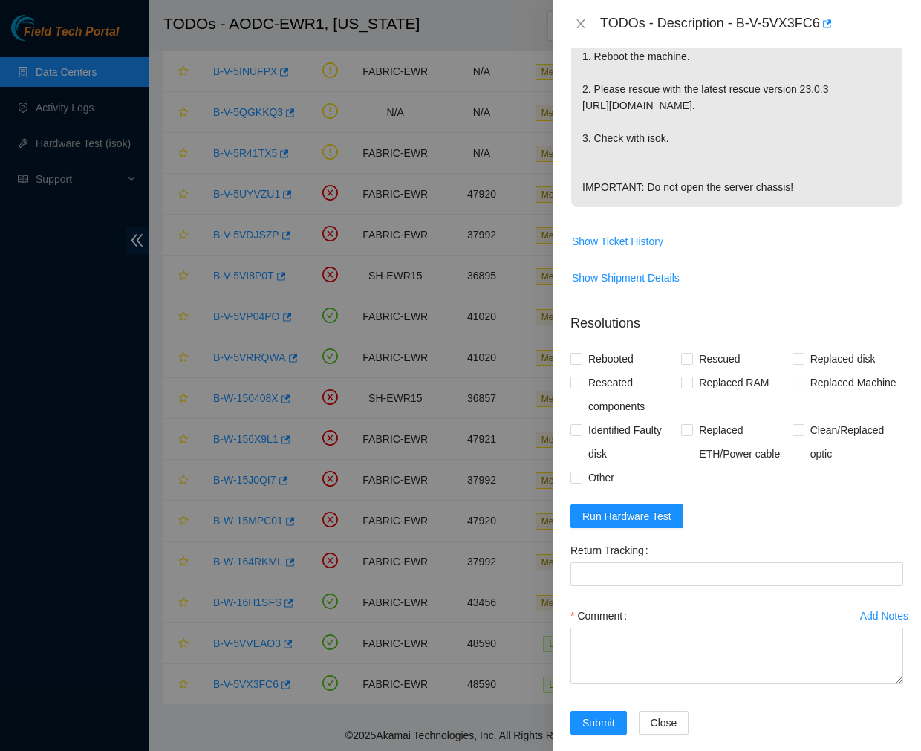
scroll to position [442, 0]
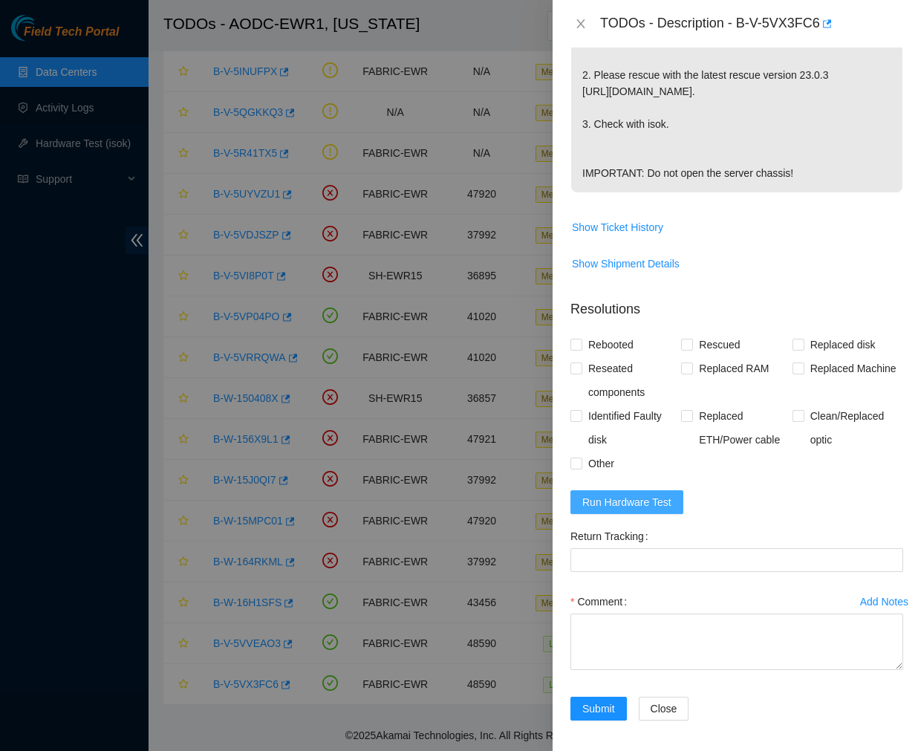
click at [617, 510] on span "Run Hardware Test" at bounding box center [626, 502] width 89 height 16
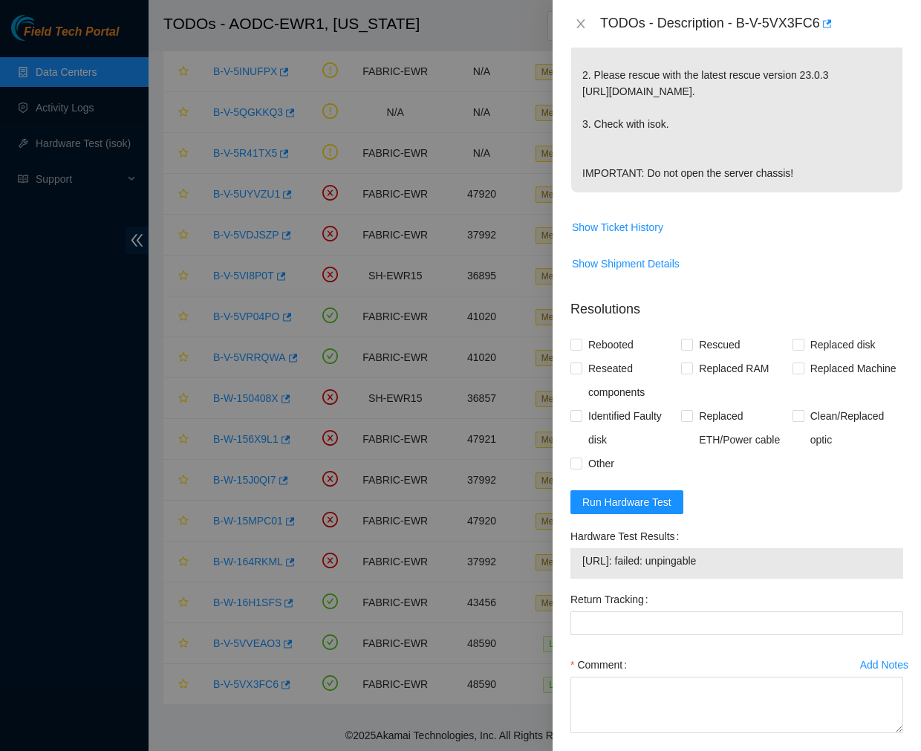
drag, startPoint x: 736, startPoint y: 580, endPoint x: 574, endPoint y: 582, distance: 162.7
click at [574, 579] on div "23.35.17.91: failed: unpingable" at bounding box center [737, 563] width 333 height 30
copy tbody "23.35.17.91: failed: unpingable"
drag, startPoint x: 738, startPoint y: 24, endPoint x: 834, endPoint y: 33, distance: 95.5
click at [834, 33] on div "TODOs - Description - B-V-5VX3FC6" at bounding box center [751, 24] width 303 height 24
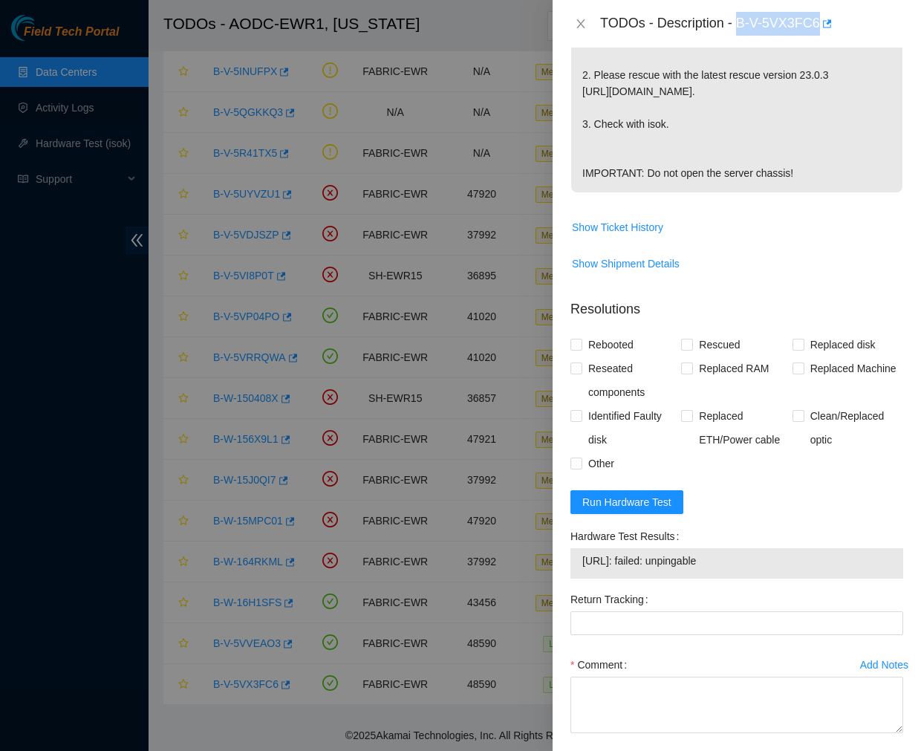
copy div "B-V-5VX3FC6"
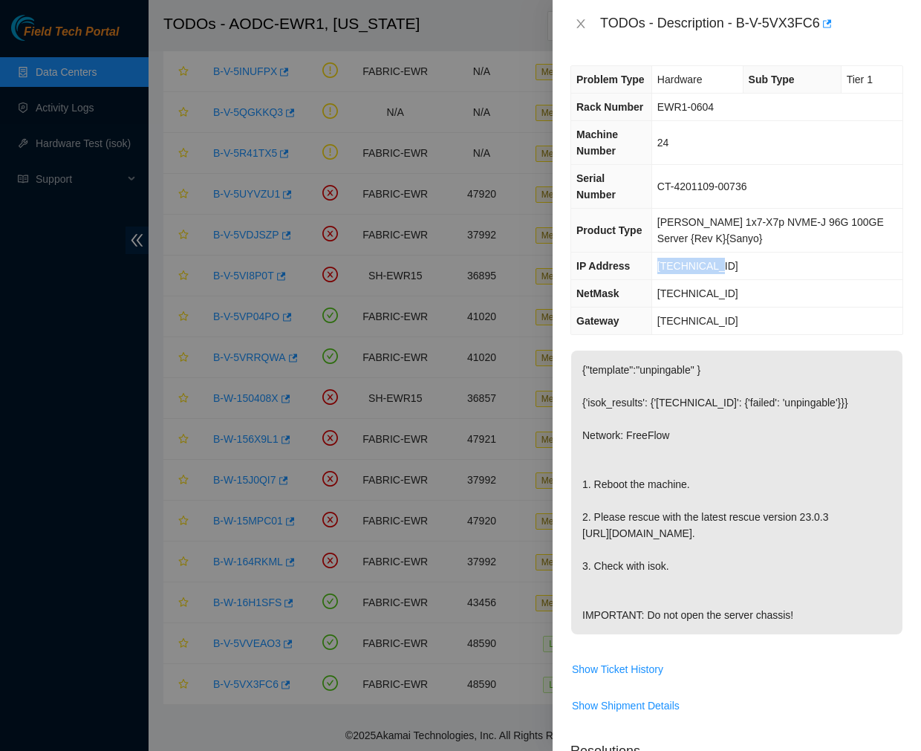
drag, startPoint x: 724, startPoint y: 244, endPoint x: 659, endPoint y: 253, distance: 65.3
click at [659, 253] on td "23.35.17.91" at bounding box center [777, 266] width 251 height 27
copy span "23.35.17.91"
click at [651, 403] on p "{"template":"unpingable" } {'isok_results': {'23.35.17.91': {'failed': 'unpinga…" at bounding box center [736, 493] width 331 height 284
click at [731, 253] on td "23.35.17.91" at bounding box center [777, 266] width 251 height 27
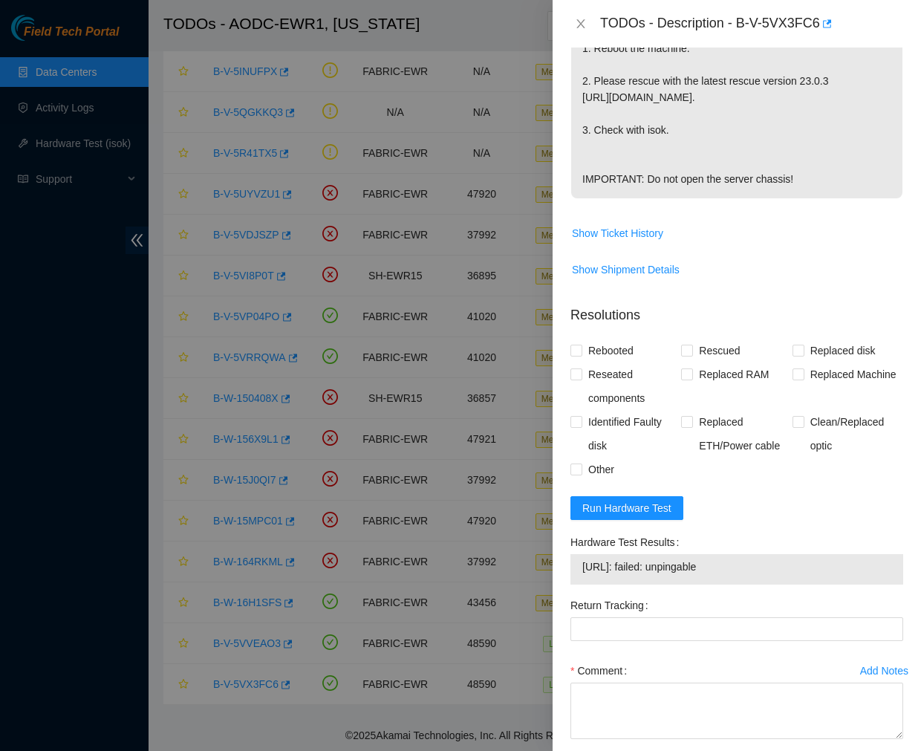
scroll to position [527, 0]
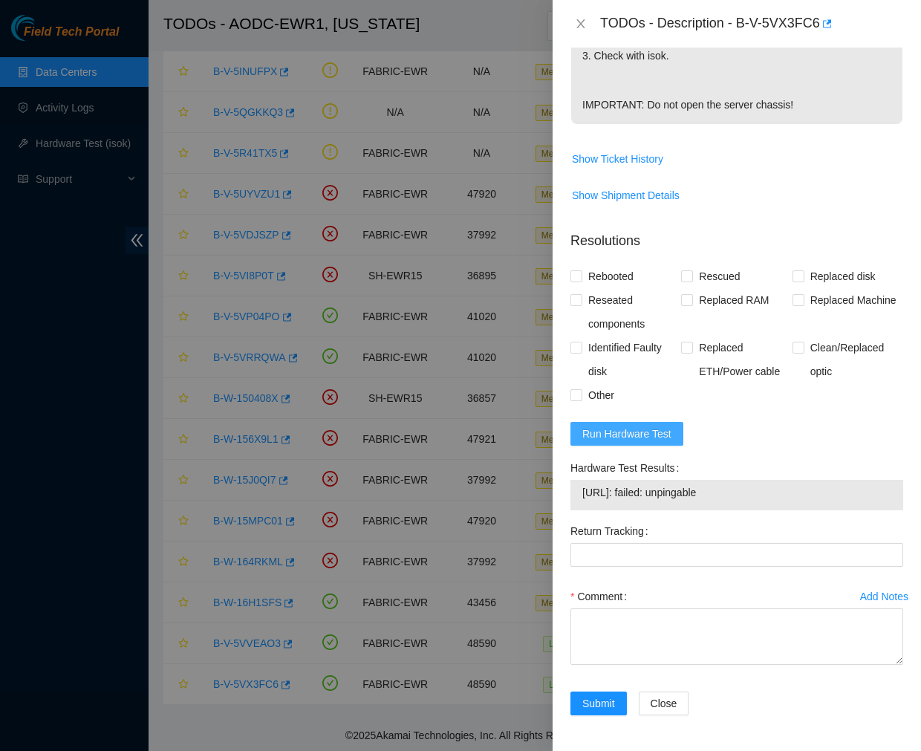
click at [625, 441] on span "Run Hardware Test" at bounding box center [626, 434] width 89 height 16
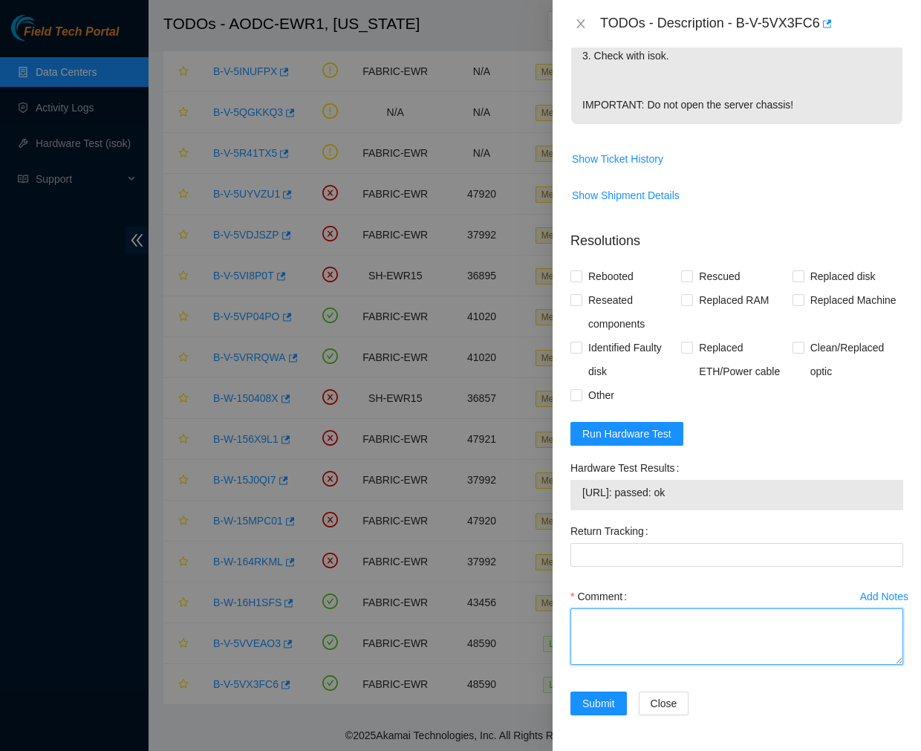
click at [627, 633] on textarea "Comment" at bounding box center [737, 636] width 333 height 56
paste textarea "Ticket #: B-V-5VX3FC6 - Ran hardware test: 23.35.17.91: failed: unpingable - Up…"
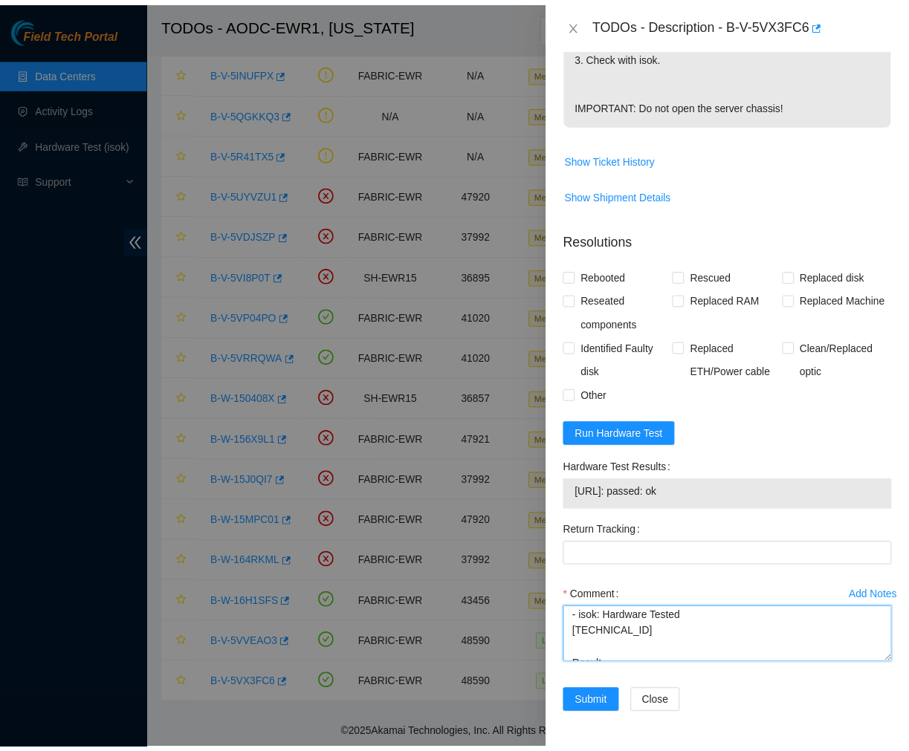
scroll to position [244, 0]
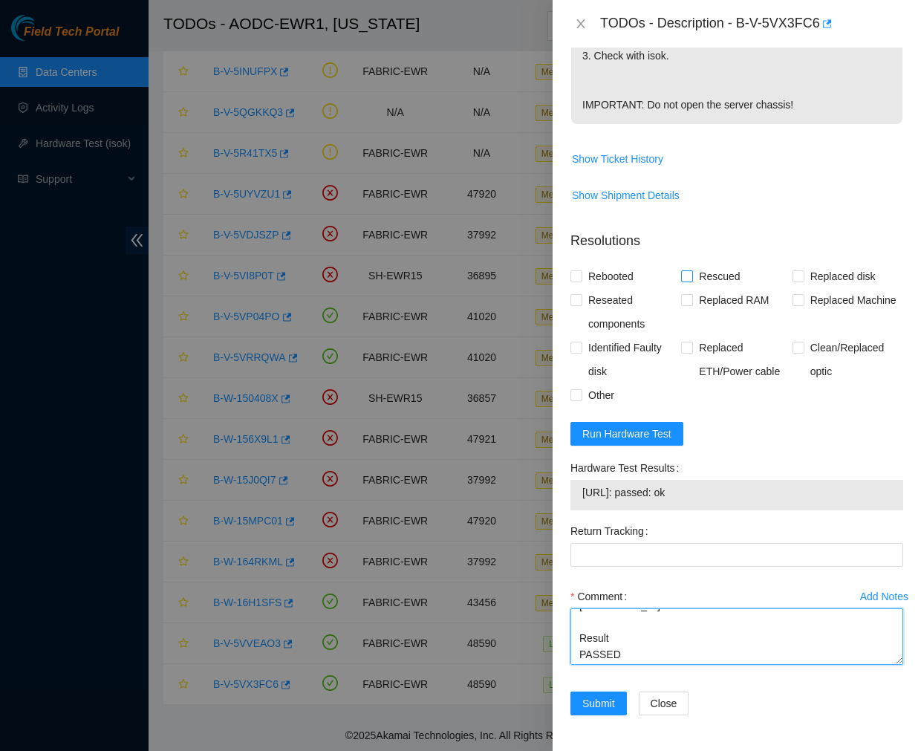
type textarea "Ticket #: B-V-5VX3FC6 - Ran hardware test: 23.35.17.91: failed: unpingable - Up…"
click at [684, 278] on input "Rescued" at bounding box center [686, 275] width 10 height 10
checkbox input "true"
click at [583, 276] on span "Rebooted" at bounding box center [610, 276] width 57 height 24
click at [581, 276] on input "Rebooted" at bounding box center [576, 275] width 10 height 10
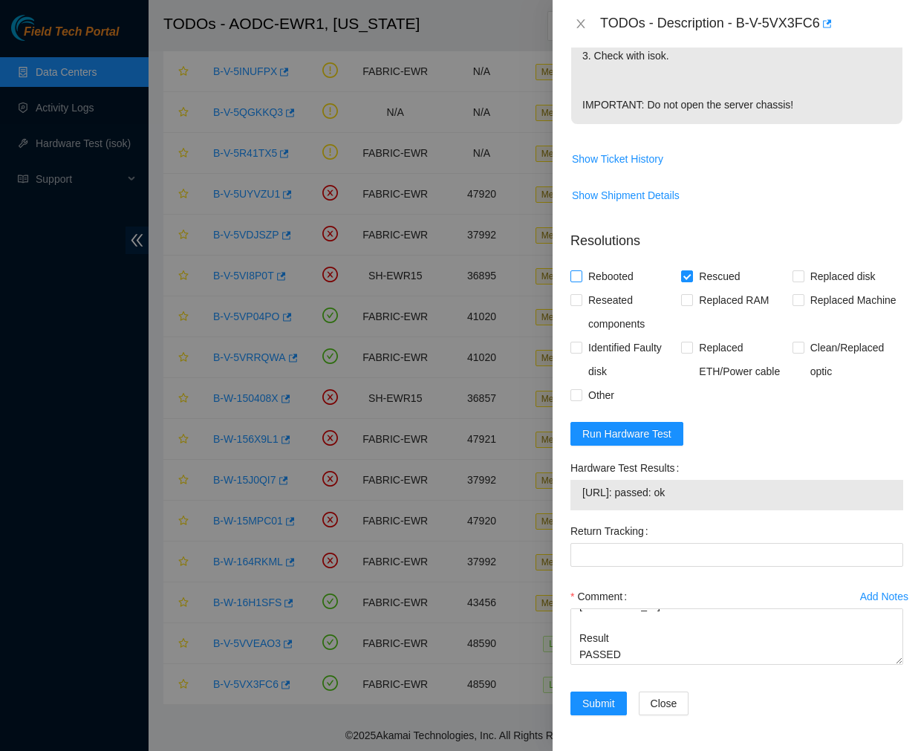
checkbox input "true"
click at [576, 294] on input "Reseated components" at bounding box center [576, 299] width 10 height 10
checkbox input "true"
click at [574, 395] on input "Other" at bounding box center [576, 394] width 10 height 10
checkbox input "true"
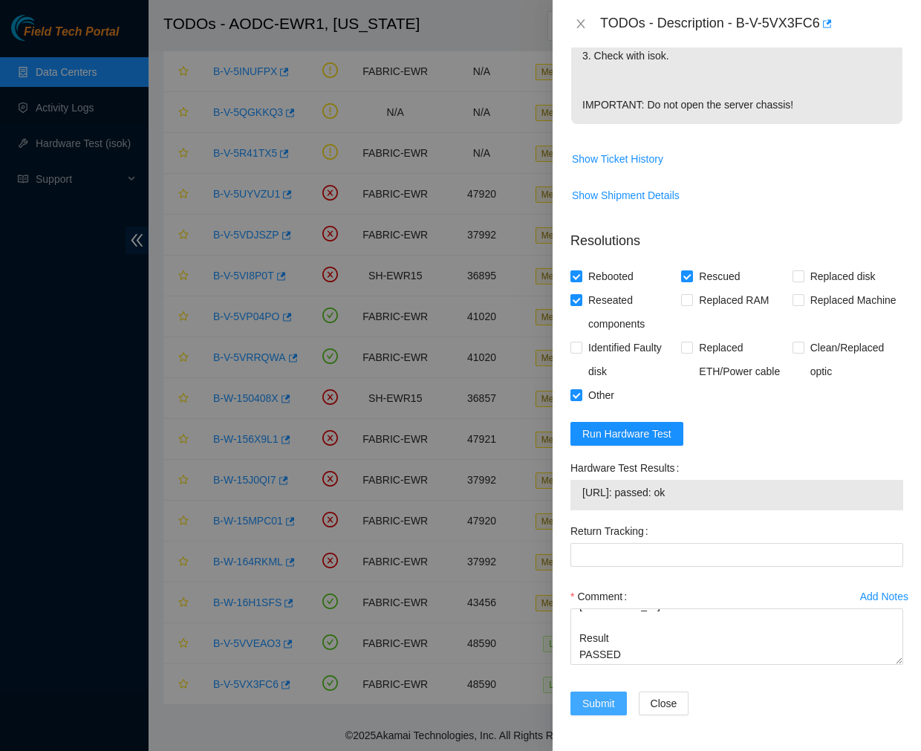
click at [597, 710] on span "Submit" at bounding box center [598, 703] width 33 height 16
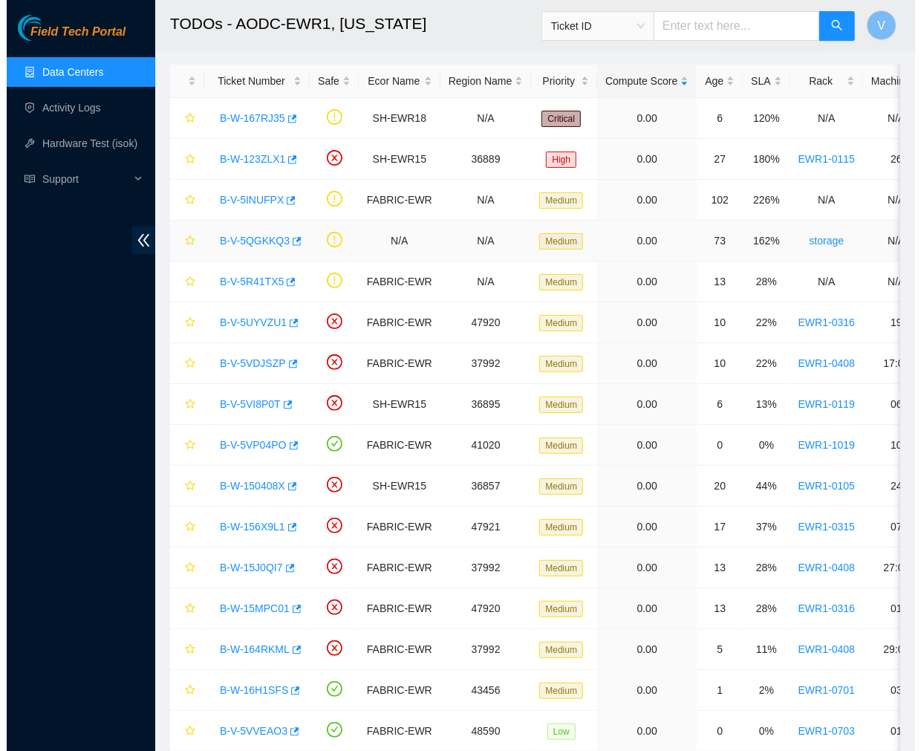
scroll to position [122, 0]
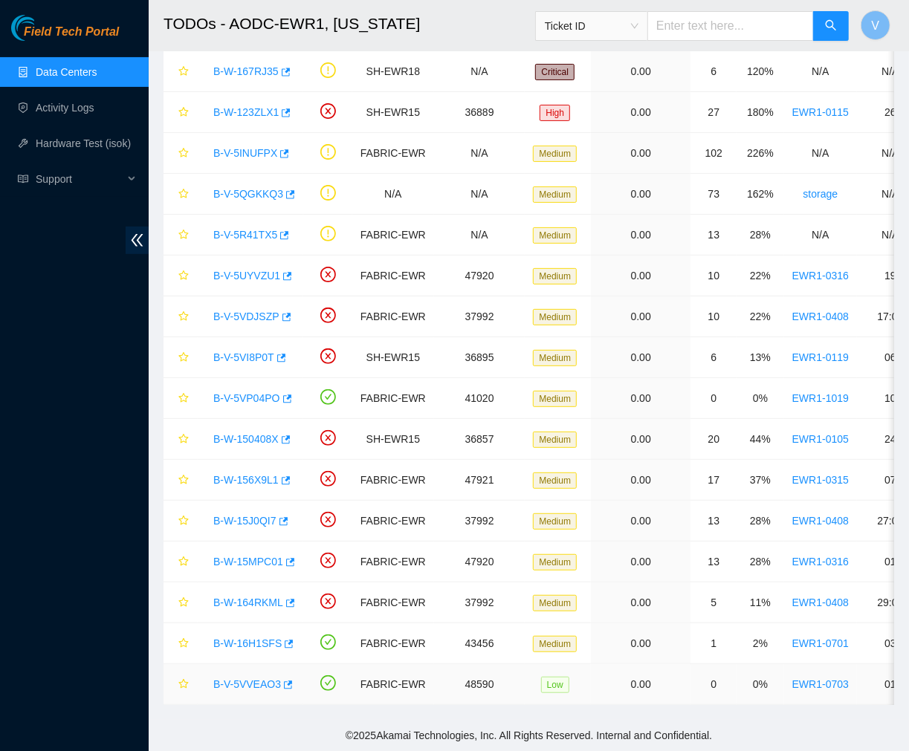
click at [248, 678] on link "B-V-5VVEAO3" at bounding box center [247, 684] width 68 height 12
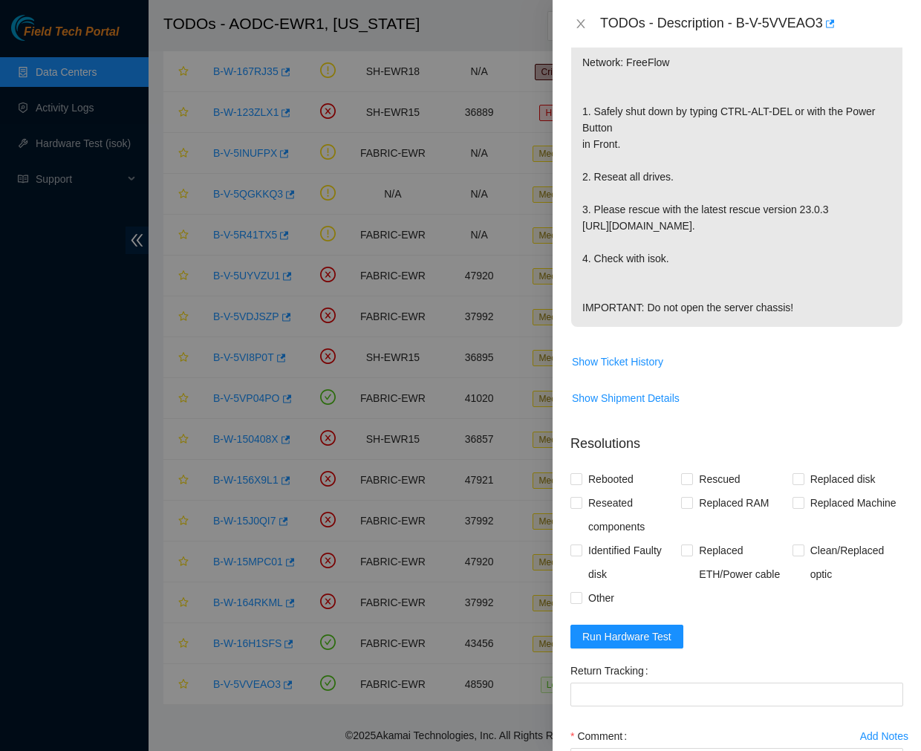
scroll to position [529, 0]
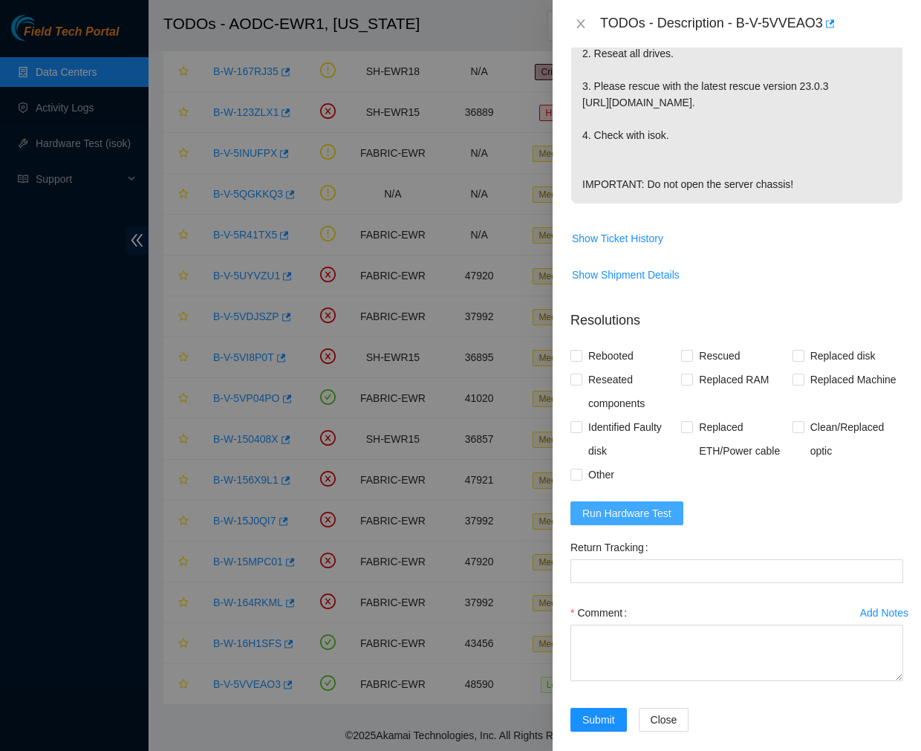
click at [659, 505] on span "Run Hardware Test" at bounding box center [626, 513] width 89 height 16
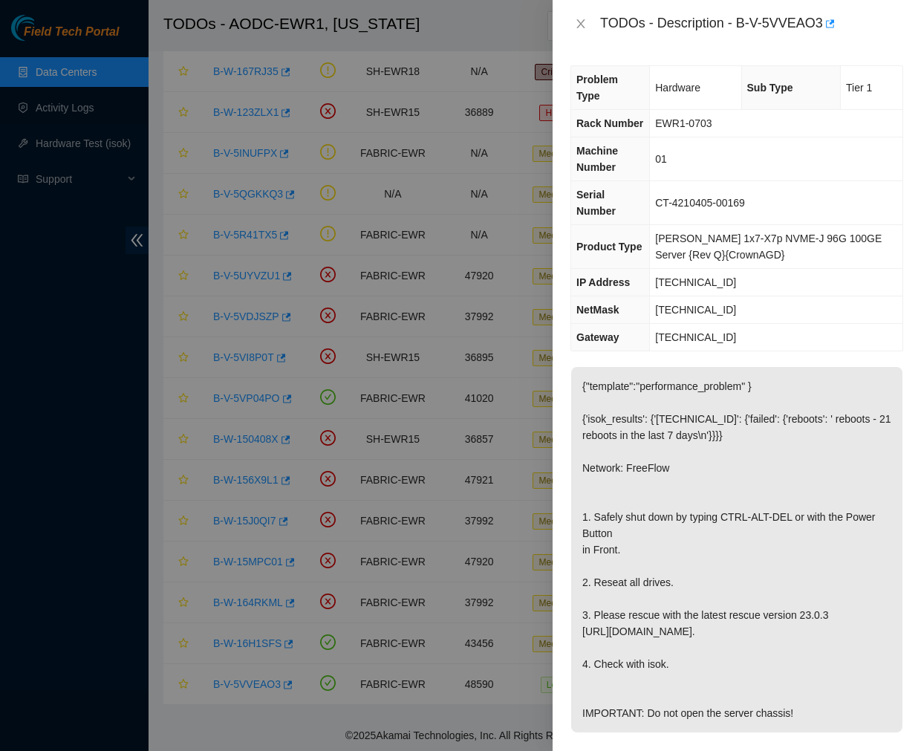
click at [739, 25] on div "TODOs - Description - B-V-5VVEAO3" at bounding box center [751, 24] width 303 height 24
drag, startPoint x: 736, startPoint y: 25, endPoint x: 822, endPoint y: 25, distance: 86.2
click at [822, 25] on div "TODOs - Description - B-V-5VVEAO3" at bounding box center [751, 24] width 303 height 24
copy div "B-V-5VVEAO3"
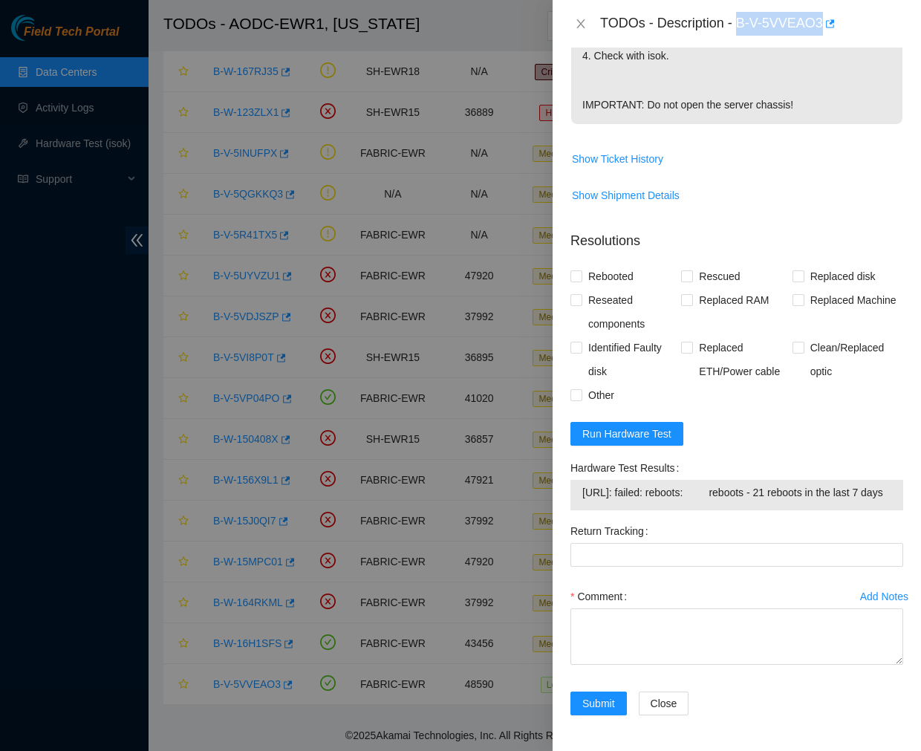
drag, startPoint x: 688, startPoint y: 500, endPoint x: 568, endPoint y: 477, distance: 122.5
click at [568, 477] on div "Hardware Test Results 23.40.16.196: failed: reboots: reboots - 21 reboots in th…" at bounding box center [737, 487] width 345 height 63
copy tbody "23.40.16.196: failed: reboots: reboots - 21 reboots in the last 7 days"
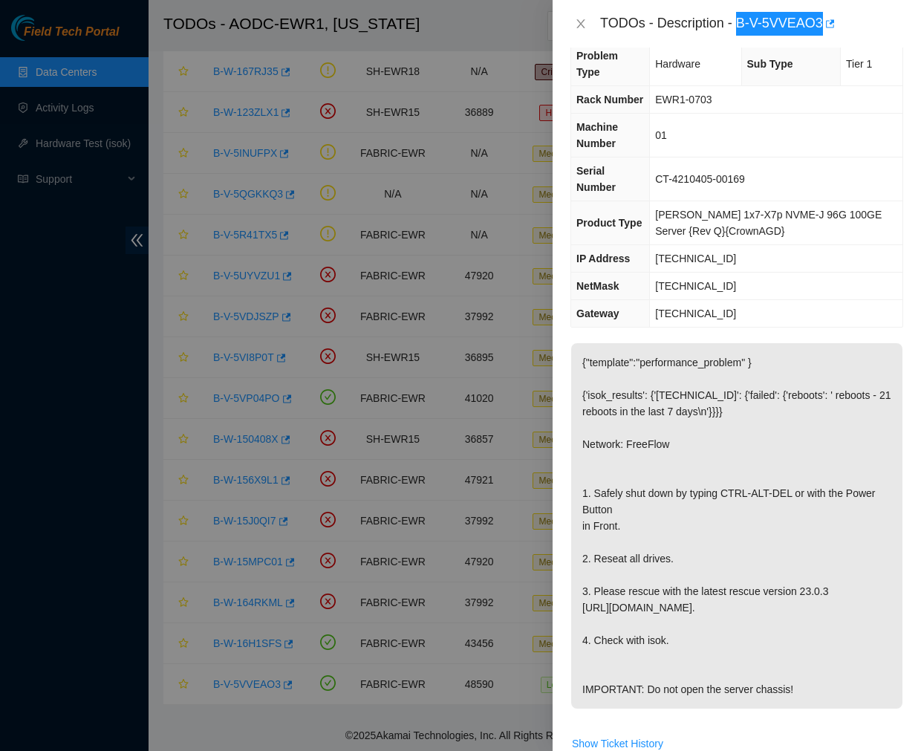
scroll to position [27, 0]
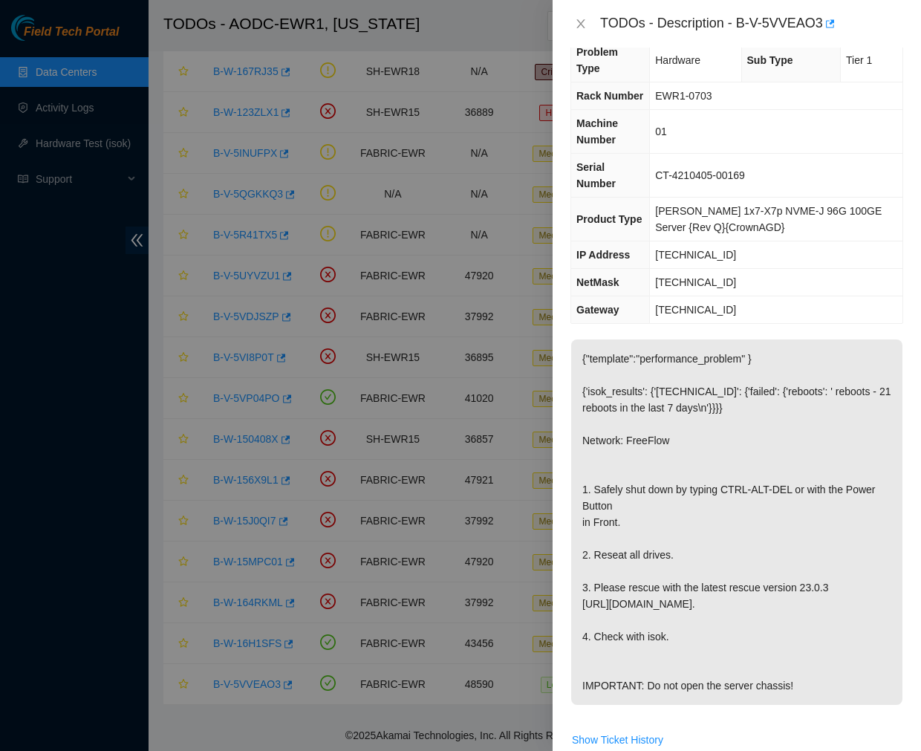
click at [770, 269] on td "255.255.255.224" at bounding box center [776, 282] width 253 height 27
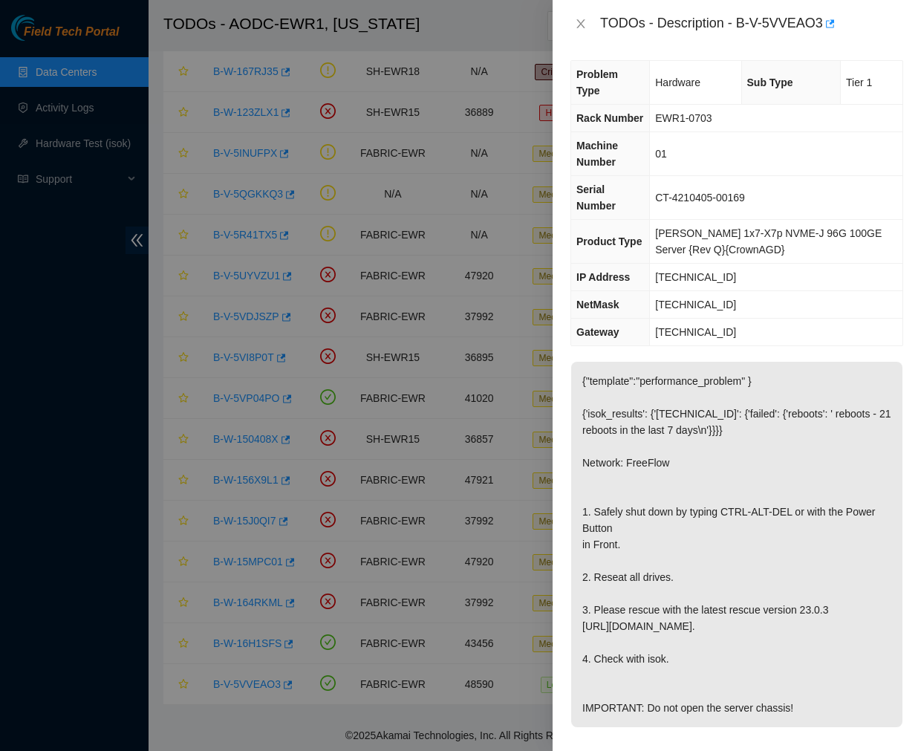
scroll to position [0, 0]
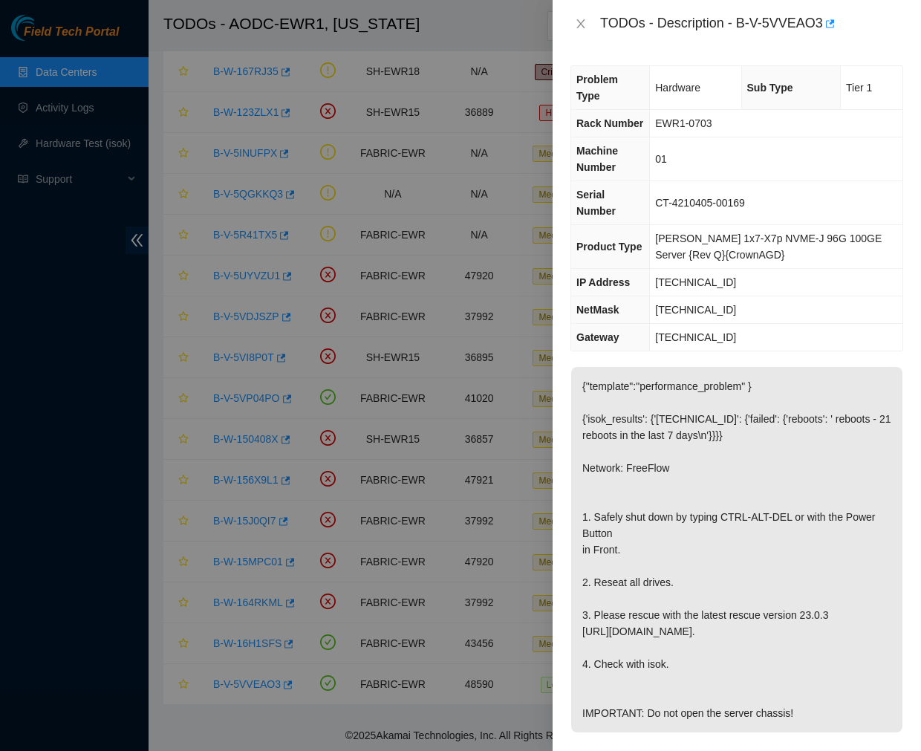
click at [770, 269] on td "23.40.16.196" at bounding box center [776, 282] width 253 height 27
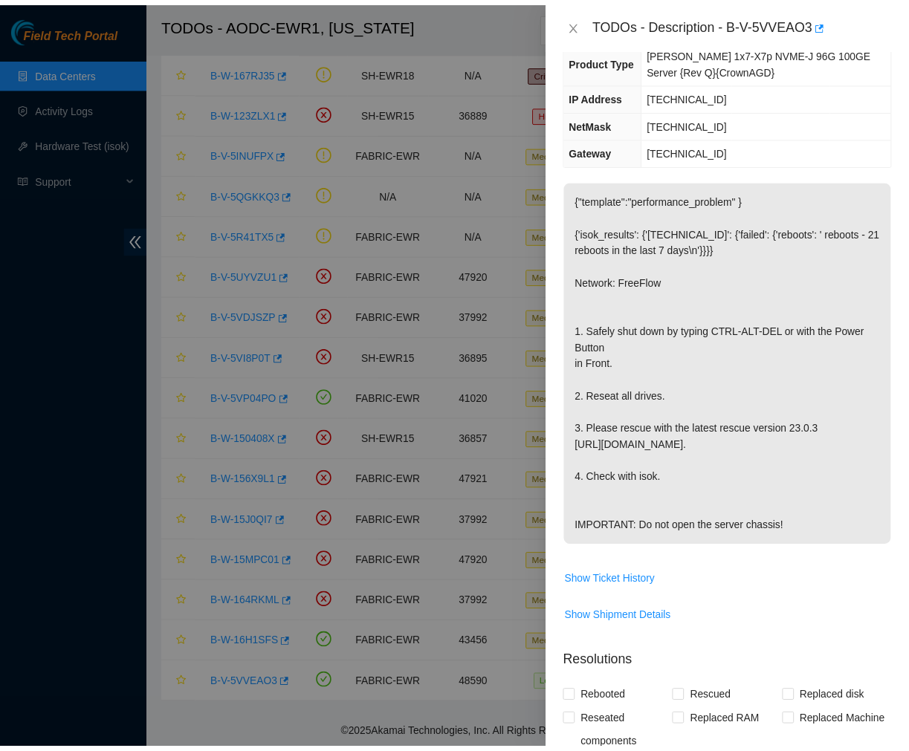
scroll to position [187, 0]
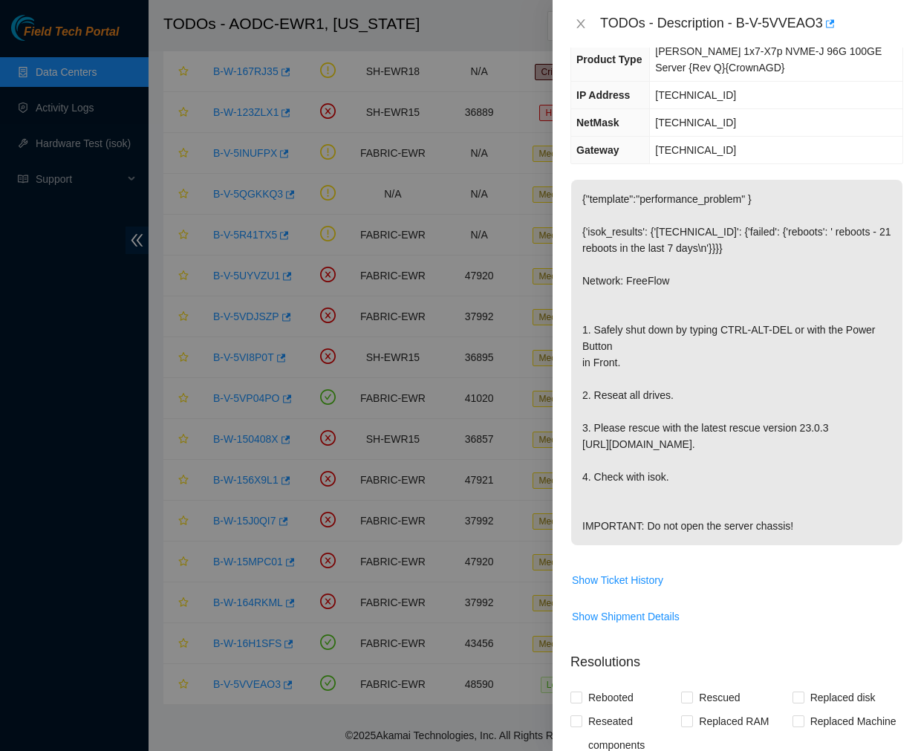
click at [646, 7] on div "TODOs - Description - B-V-5VVEAO3" at bounding box center [737, 24] width 368 height 48
click at [581, 23] on icon "close" at bounding box center [580, 23] width 8 height 9
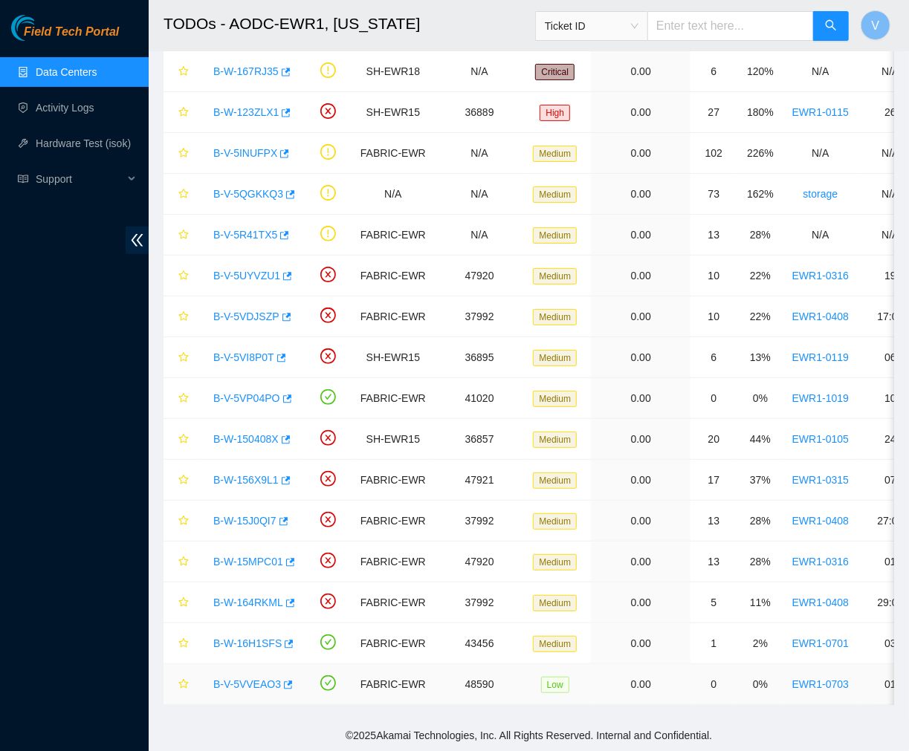
scroll to position [236, 0]
drag, startPoint x: 204, startPoint y: 630, endPoint x: 276, endPoint y: 637, distance: 73.1
click at [276, 637] on td "B-W-16H1SFS" at bounding box center [250, 643] width 105 height 41
copy link "B-W-16H1SFS"
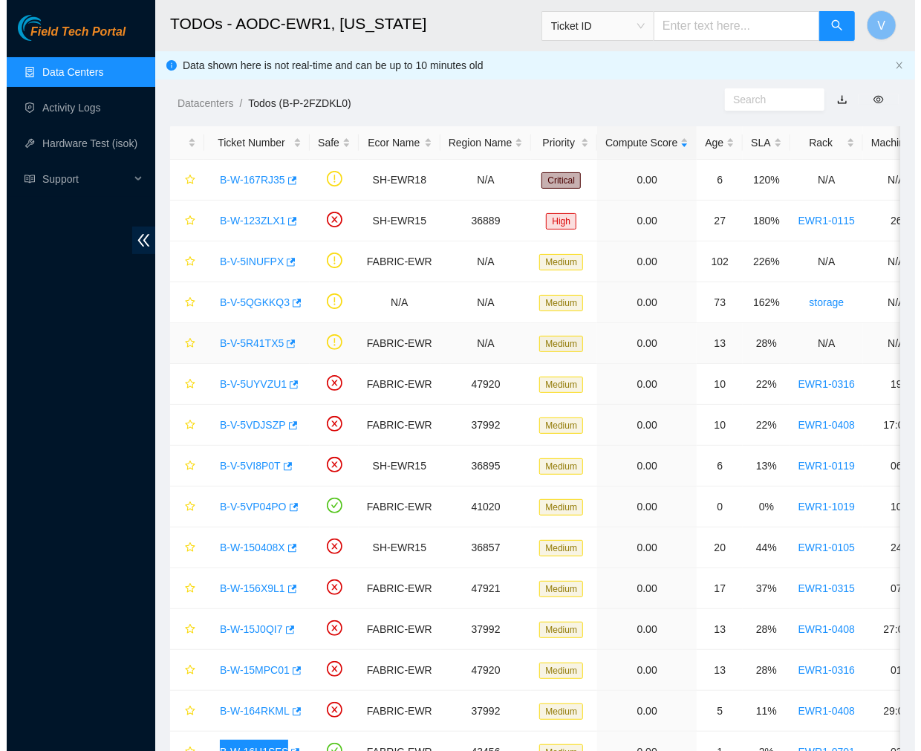
scroll to position [122, 0]
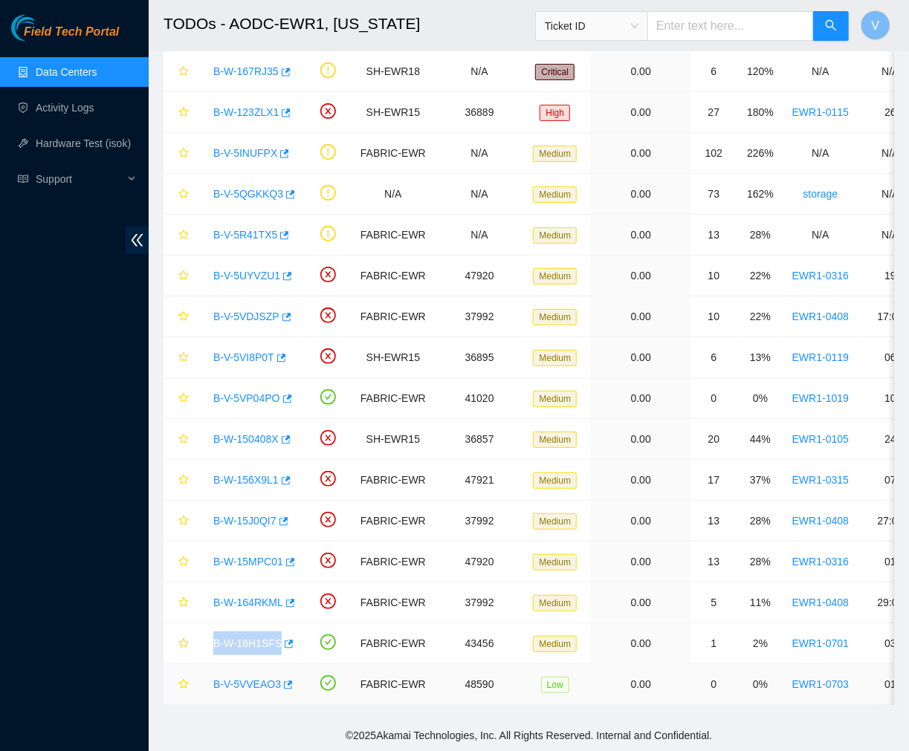
click at [257, 678] on link "B-V-5VVEAO3" at bounding box center [247, 684] width 68 height 12
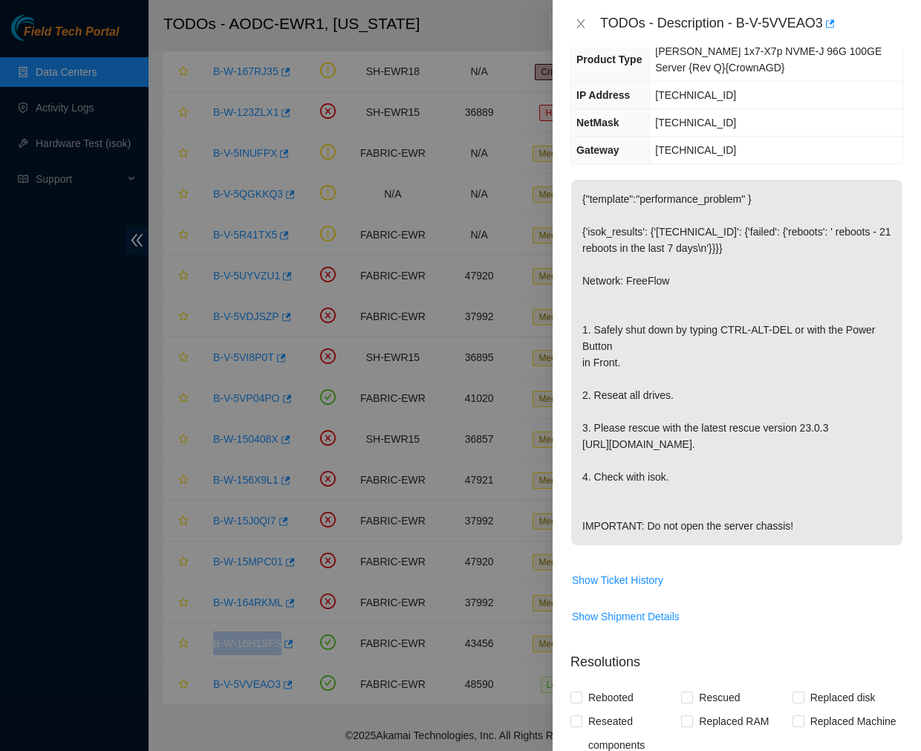
scroll to position [0, 0]
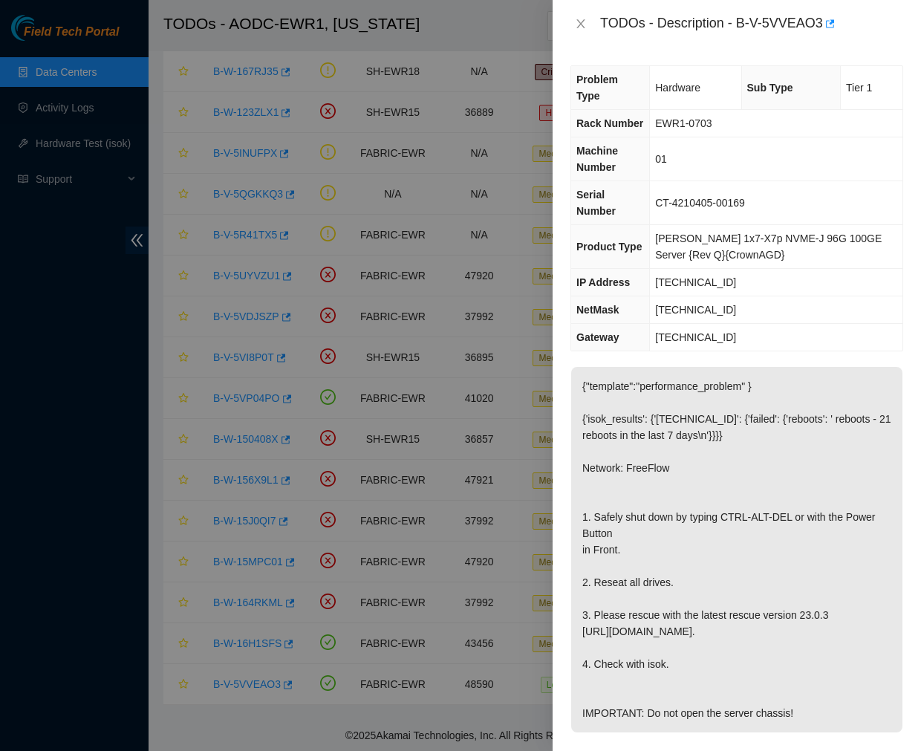
click at [741, 367] on p "{"template":"performance_problem" } {'isok_results': {'23.40.16.196': {'failed'…" at bounding box center [736, 550] width 331 height 366
drag, startPoint x: 724, startPoint y: 246, endPoint x: 655, endPoint y: 245, distance: 68.4
click at [655, 269] on tr "IP Address 23.40.16.196" at bounding box center [736, 282] width 331 height 27
copy tr "23.40.16.196"
click at [727, 373] on p "{"template":"performance_problem" } {'isok_results': {'23.40.16.196': {'failed'…" at bounding box center [736, 550] width 331 height 366
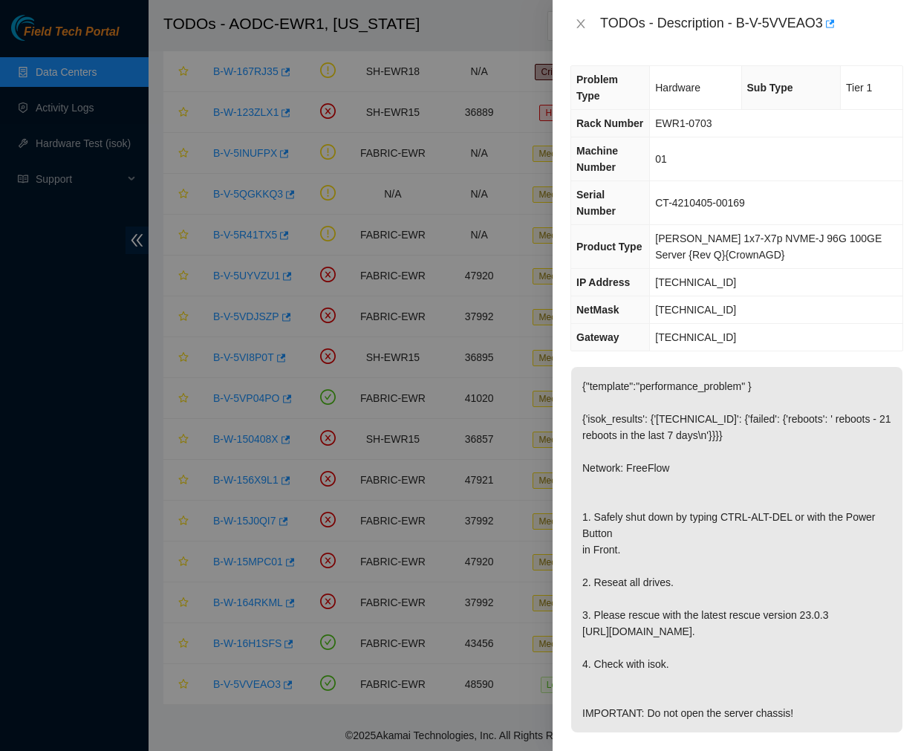
click at [584, 117] on span "Rack Number" at bounding box center [609, 123] width 67 height 12
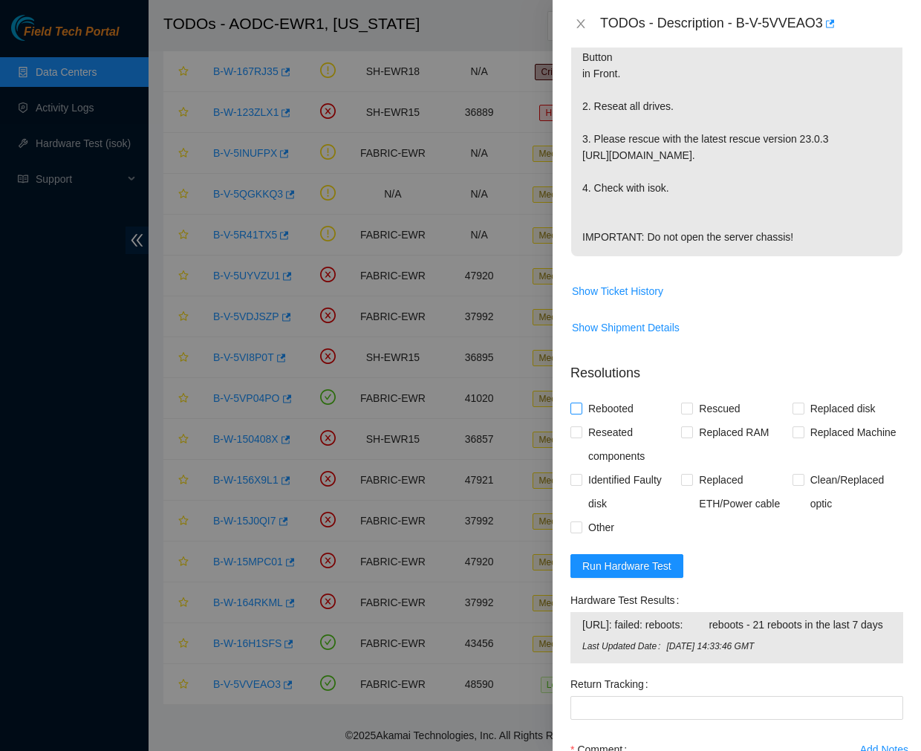
scroll to position [495, 0]
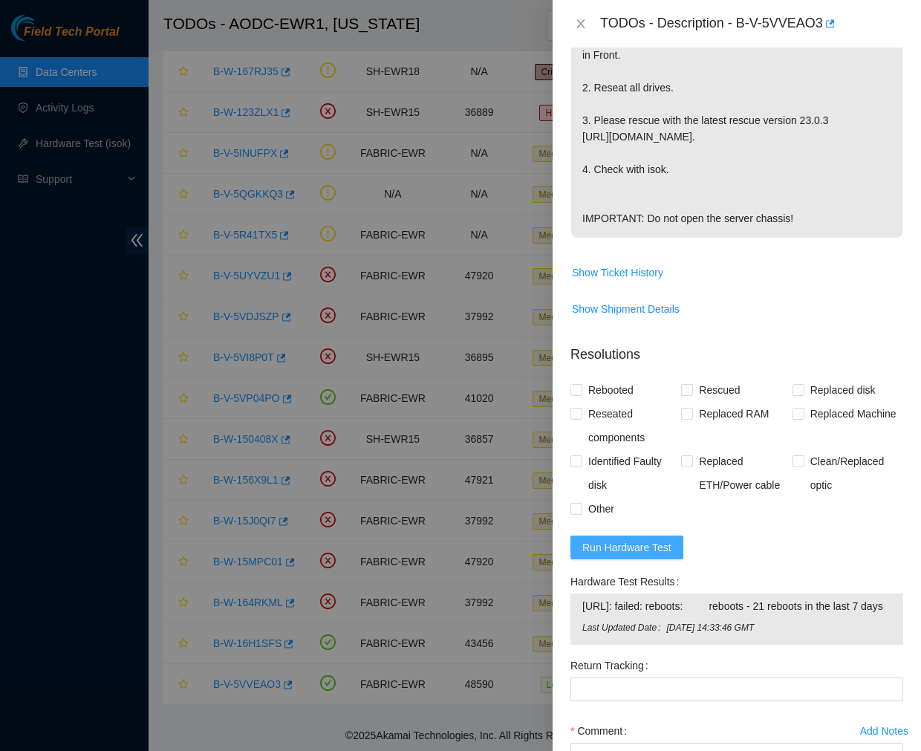
click at [607, 536] on button "Run Hardware Test" at bounding box center [627, 548] width 113 height 24
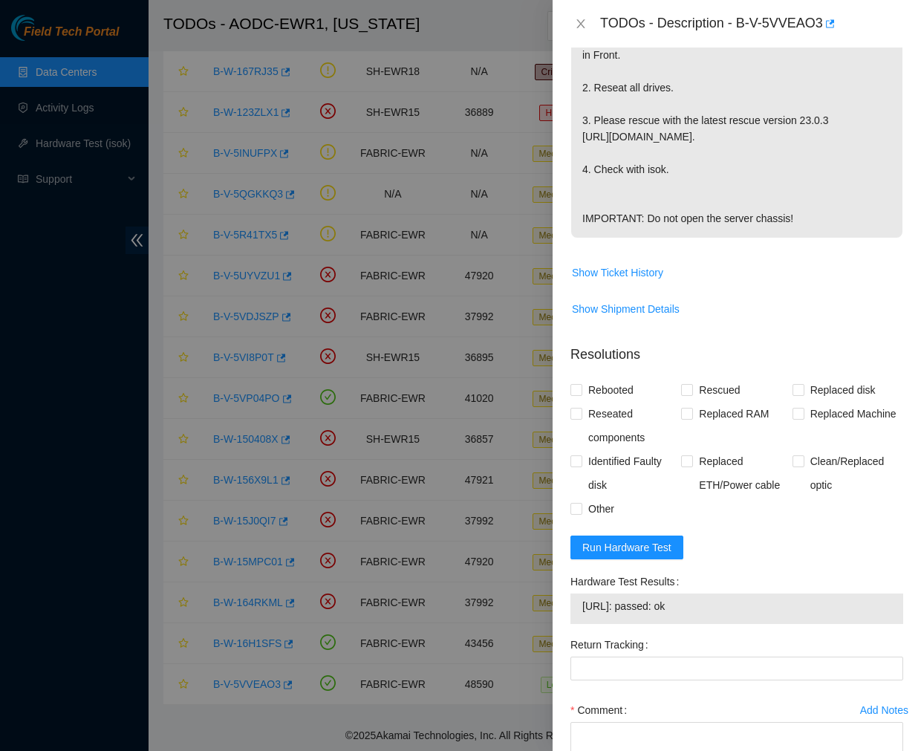
click at [572, 633] on label "Return Tracking" at bounding box center [613, 645] width 84 height 24
click at [572, 657] on Tracking "Return Tracking" at bounding box center [737, 669] width 333 height 24
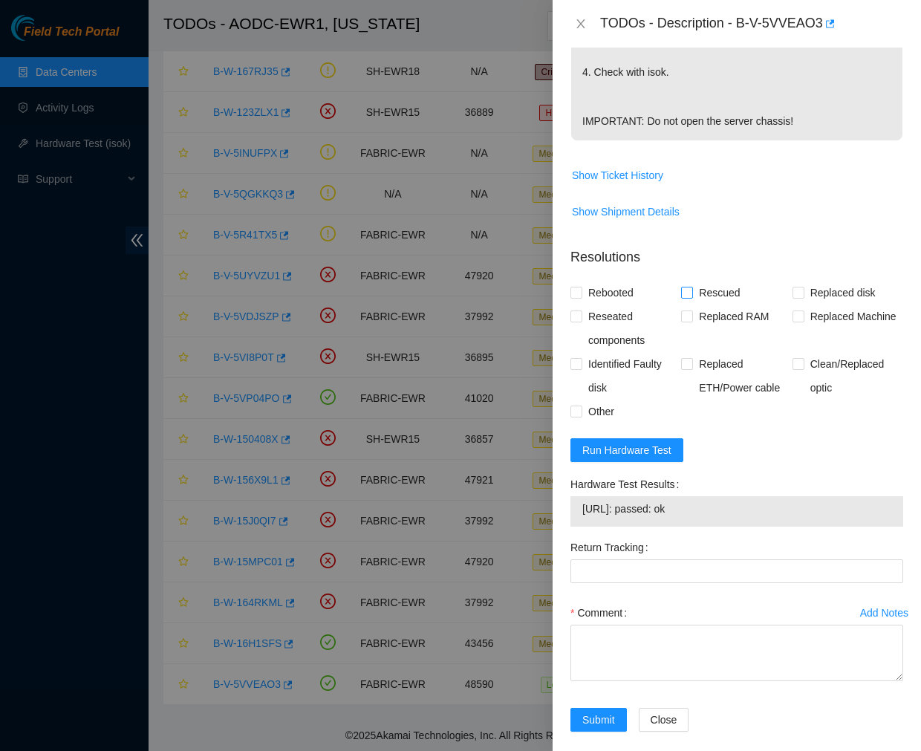
click at [684, 287] on input "Rescued" at bounding box center [686, 292] width 10 height 10
checkbox input "true"
click at [577, 287] on input "Rebooted" at bounding box center [576, 292] width 10 height 10
checkbox input "true"
click at [577, 305] on label "Reseated components" at bounding box center [626, 329] width 111 height 48
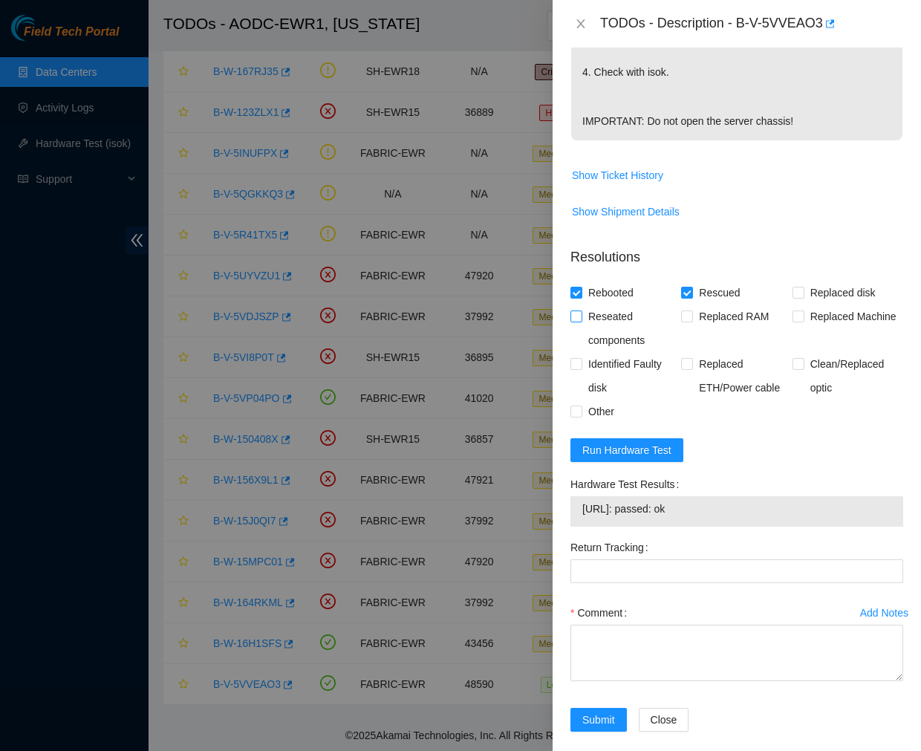
click at [577, 311] on input "Reseated components" at bounding box center [576, 316] width 10 height 10
checkbox input "true"
click at [573, 406] on input "Other" at bounding box center [576, 411] width 10 height 10
checkbox input "true"
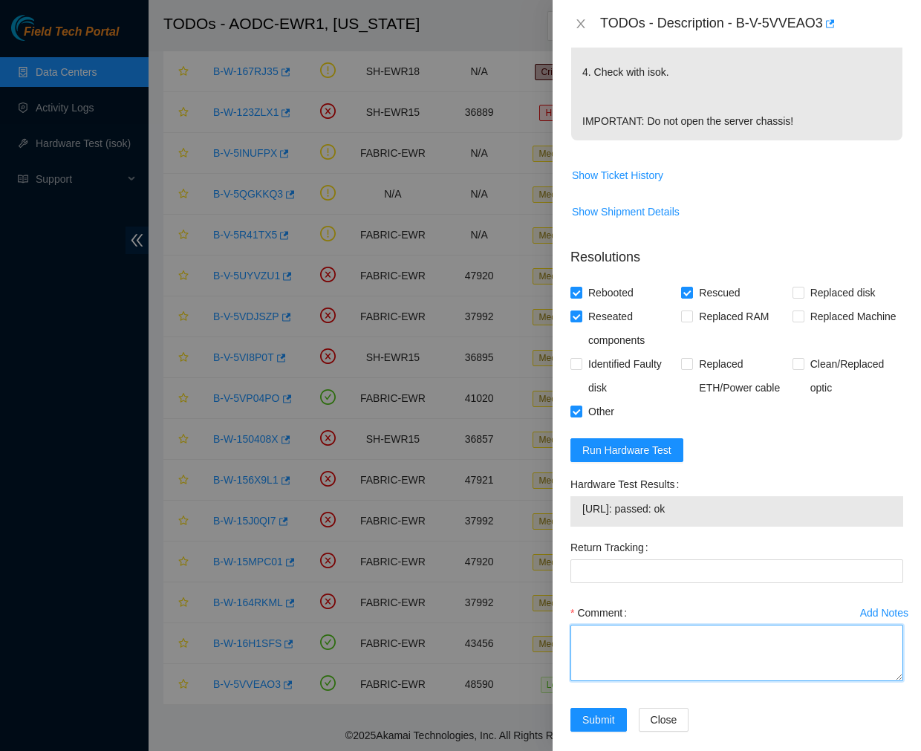
click at [597, 628] on textarea "Comment" at bounding box center [737, 653] width 333 height 56
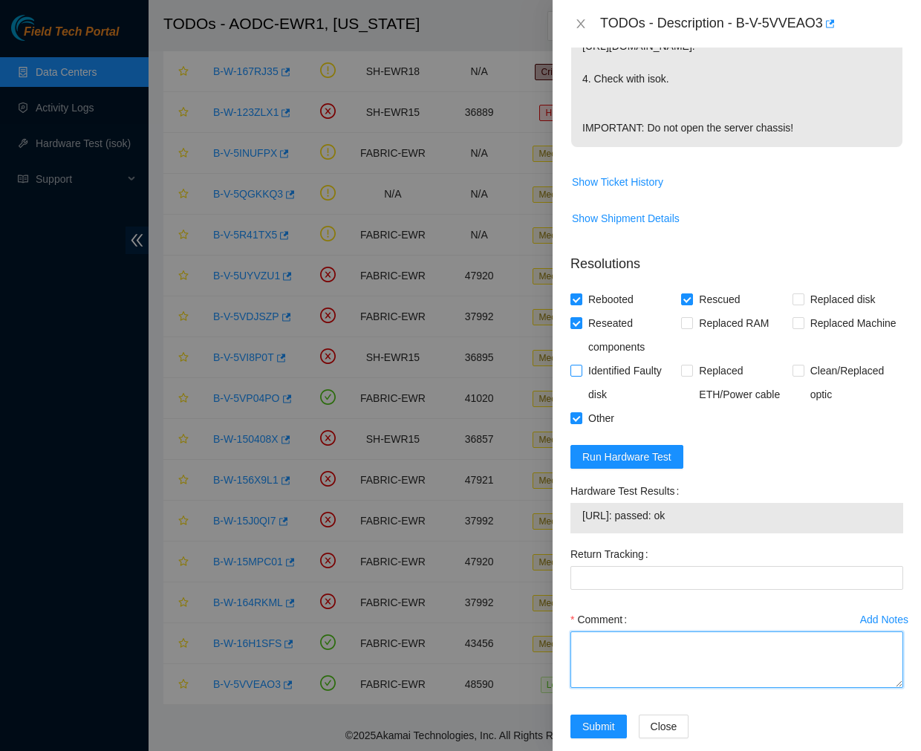
scroll to position [588, 0]
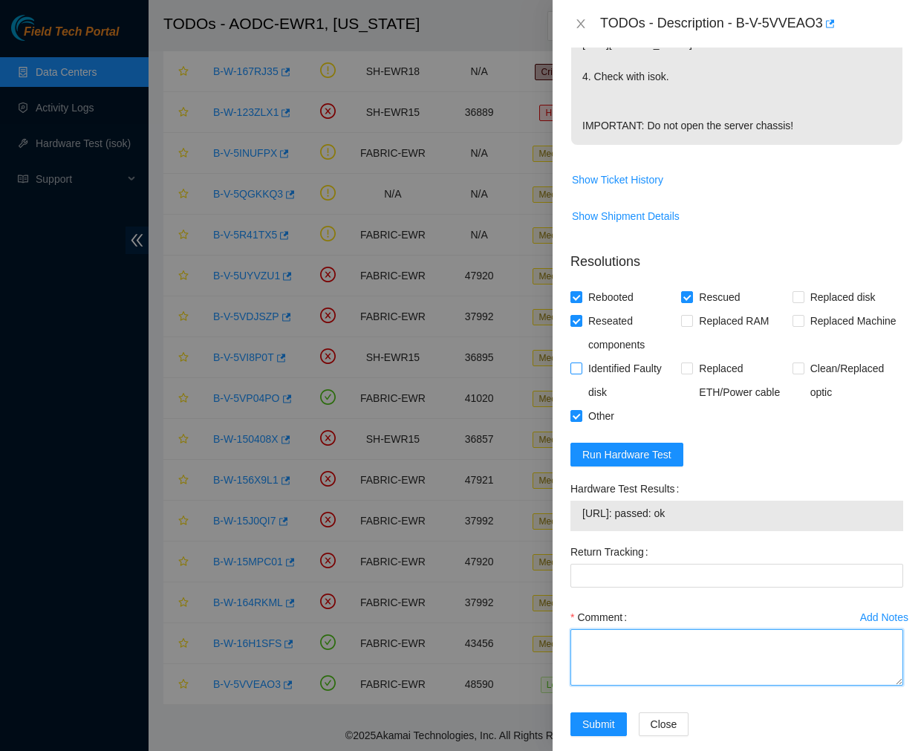
paste textarea "Ticket #: B-V-5VVEAO3 - Ran hardware test: 23.40.16.196: failed: reboots - 21 r…"
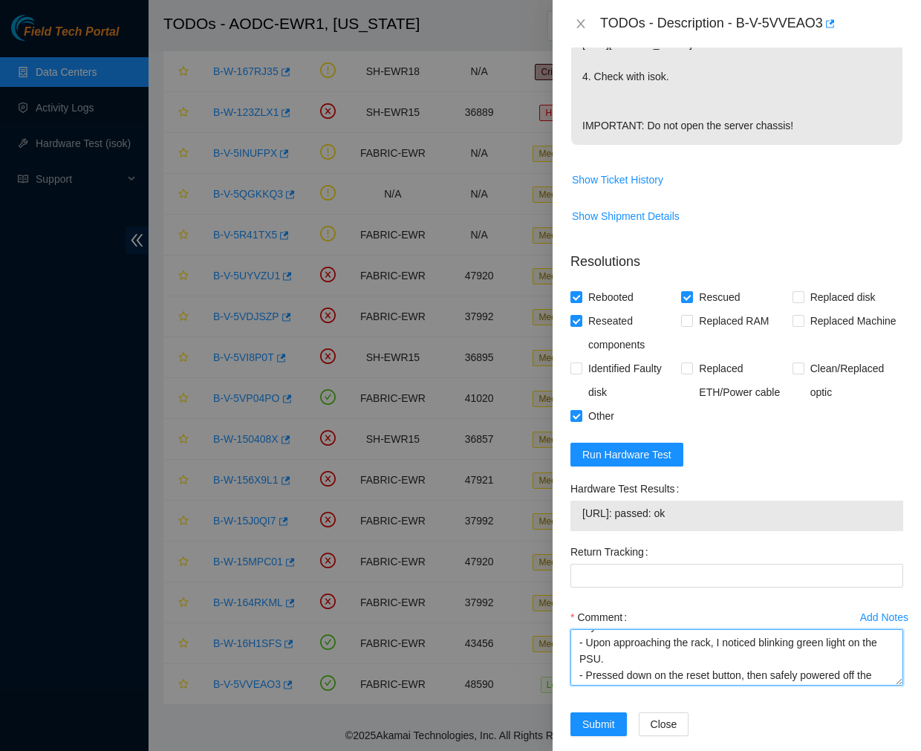
scroll to position [261, 0]
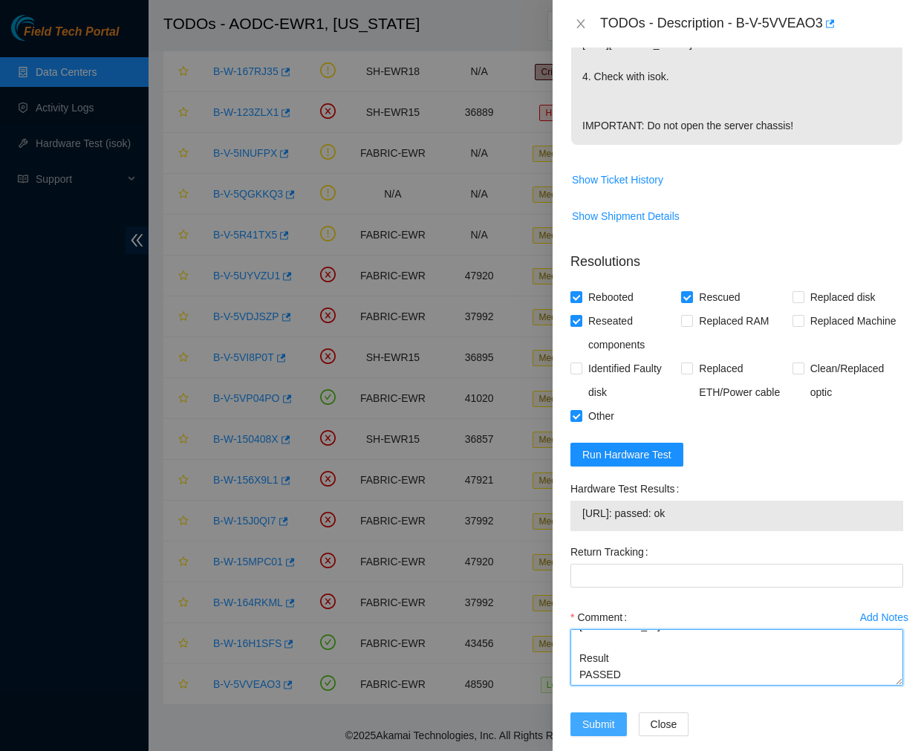
type textarea "Ticket #: B-V-5VVEAO3 - Ran hardware test: 23.40.16.196: failed: reboots - 21 r…"
click at [602, 716] on span "Submit" at bounding box center [598, 724] width 33 height 16
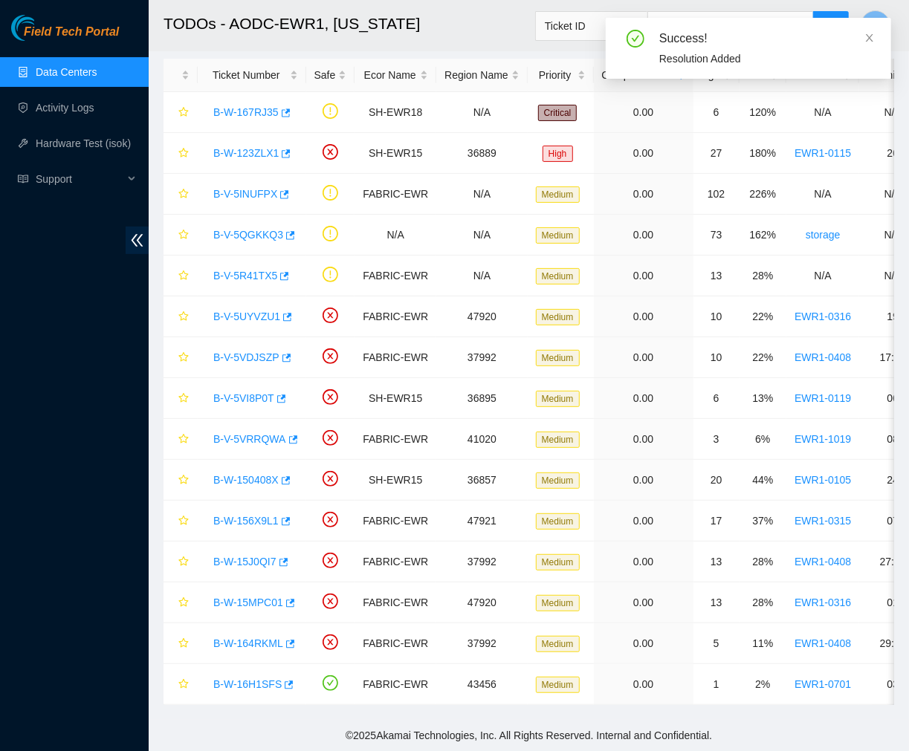
scroll to position [80, 0]
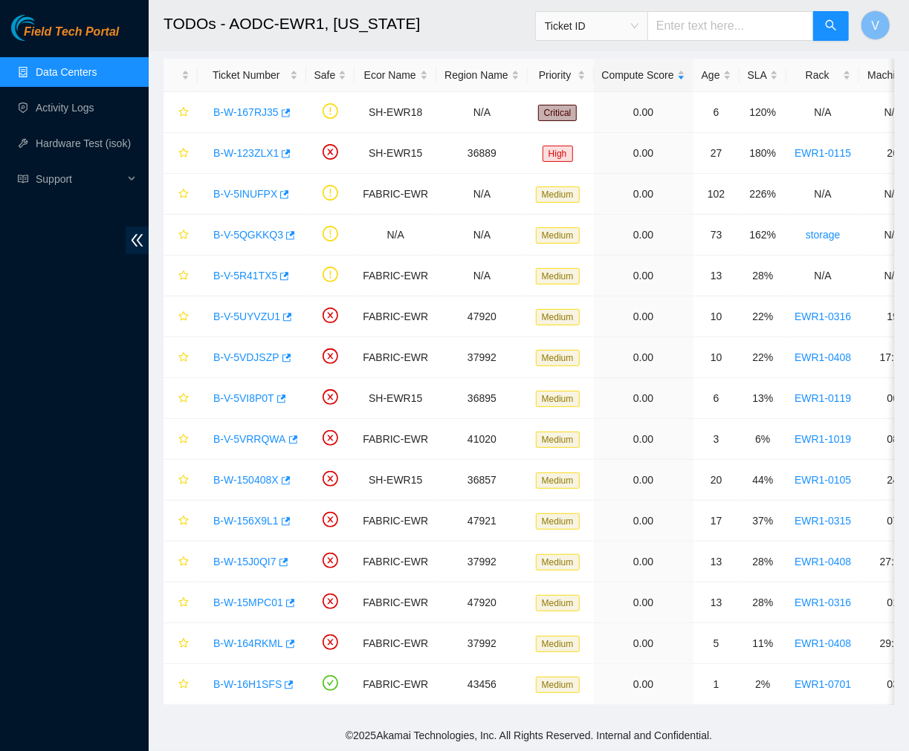
click at [764, 710] on main "TODOs - AODC-EWR1, New Jersey Ticket ID V Data shown here is not real-time and …" at bounding box center [529, 325] width 760 height 787
click at [229, 724] on footer "© 2025 Akamai Technologies, Inc. All Rights Reserved. Internal and Confidential." at bounding box center [529, 735] width 760 height 31
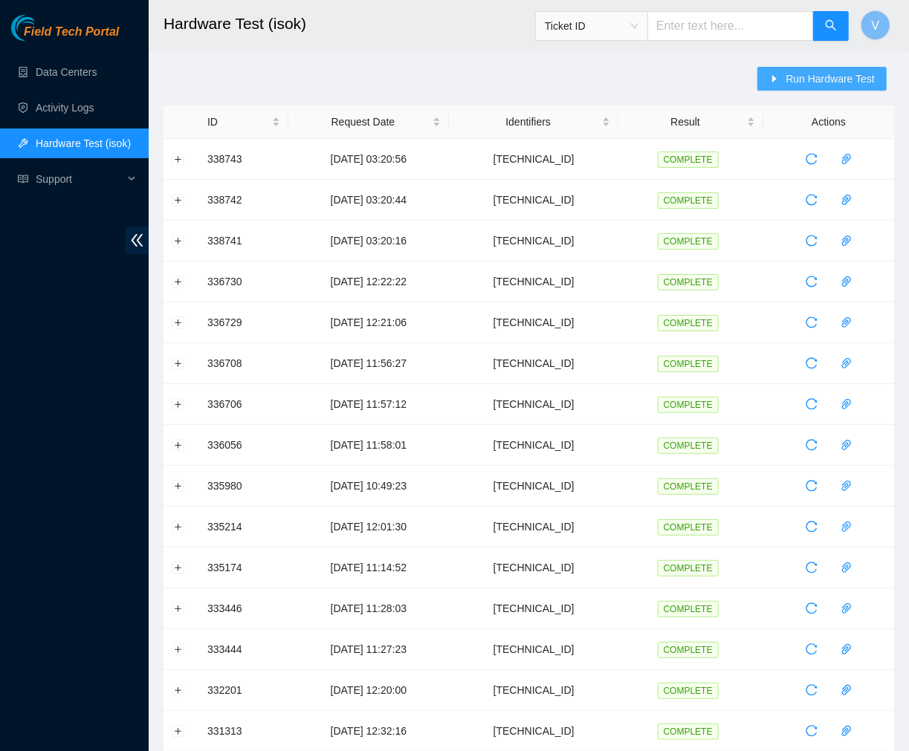
click at [835, 77] on span "Run Hardware Test" at bounding box center [829, 79] width 89 height 16
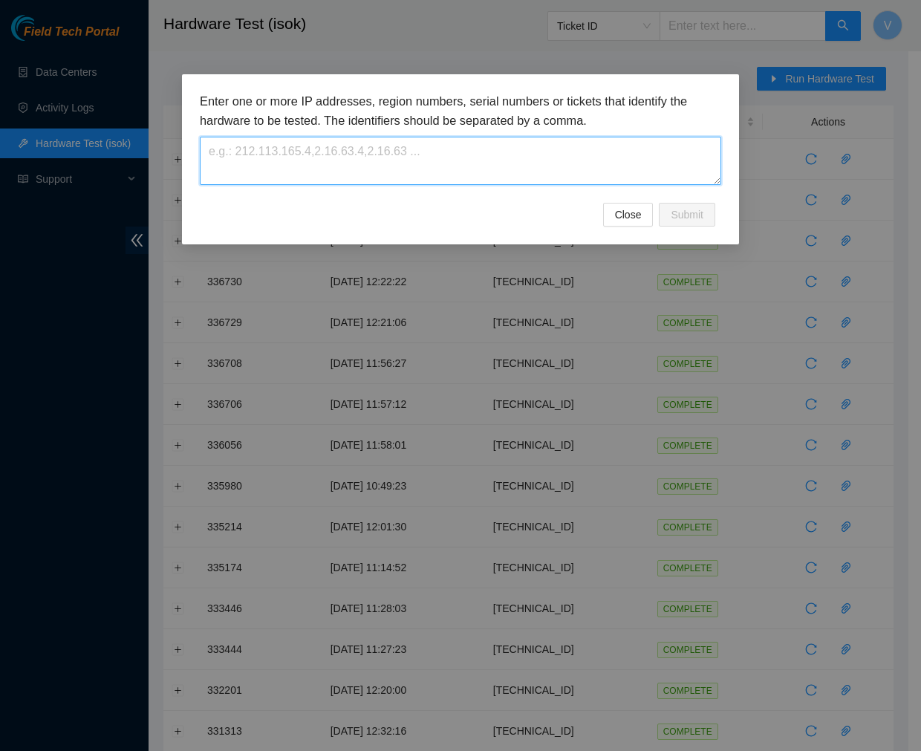
click at [629, 141] on textarea at bounding box center [461, 161] width 522 height 48
paste textarea "[TECHNICAL_ID]"
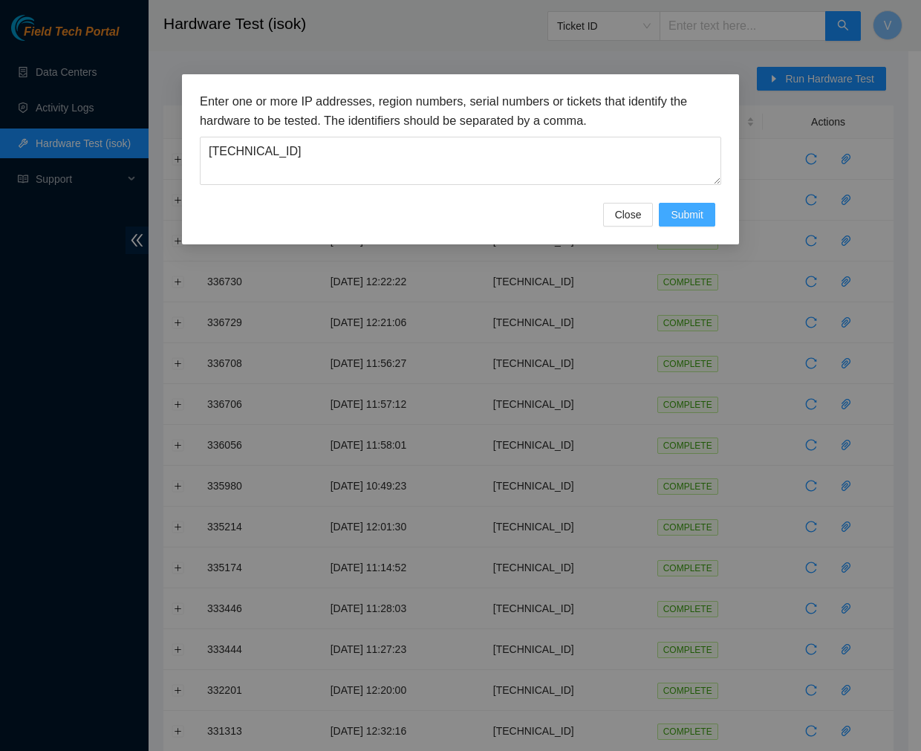
click at [691, 204] on button "Submit" at bounding box center [687, 215] width 56 height 24
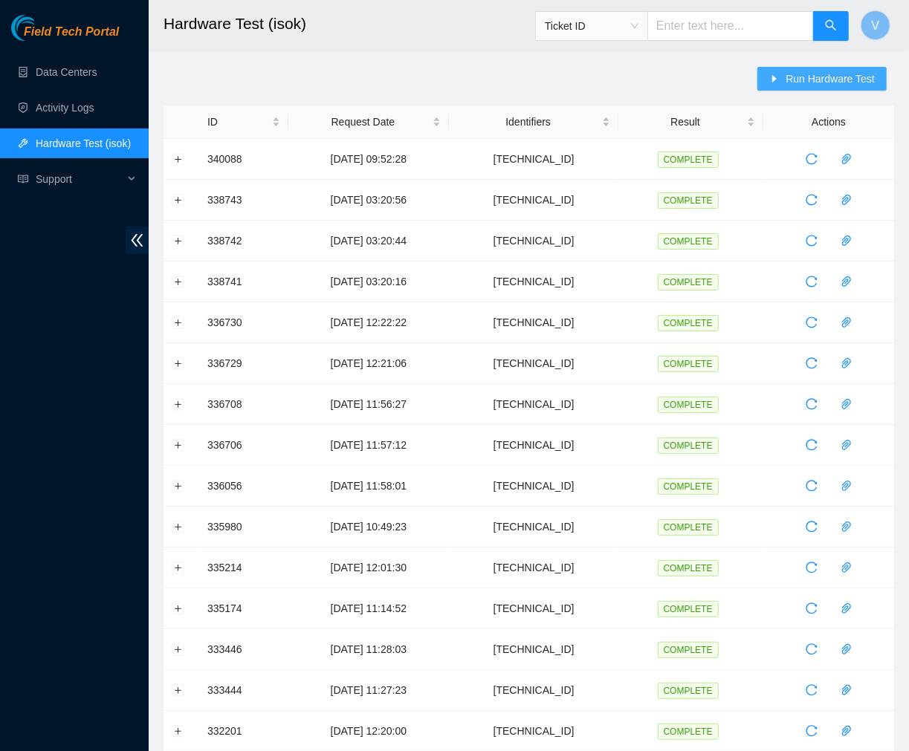
click at [814, 77] on span "Run Hardware Test" at bounding box center [829, 79] width 89 height 16
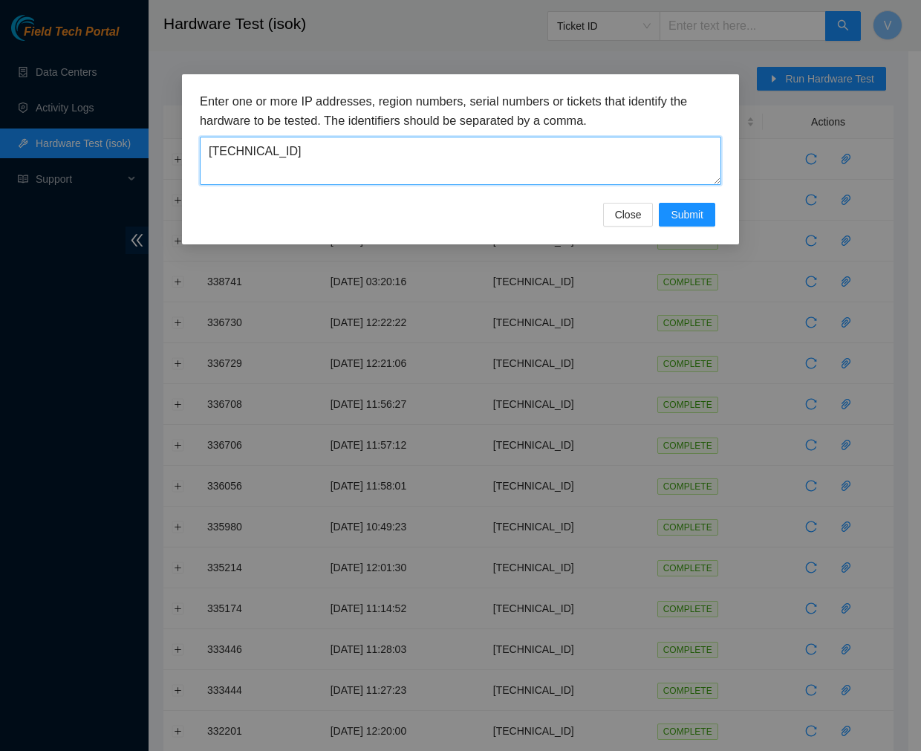
drag, startPoint x: 640, startPoint y: 143, endPoint x: 213, endPoint y: 114, distance: 428.1
click at [213, 114] on div "Enter one or more IP addresses, region numbers, serial numbers or tickets that …" at bounding box center [461, 138] width 522 height 93
type textarea "2"
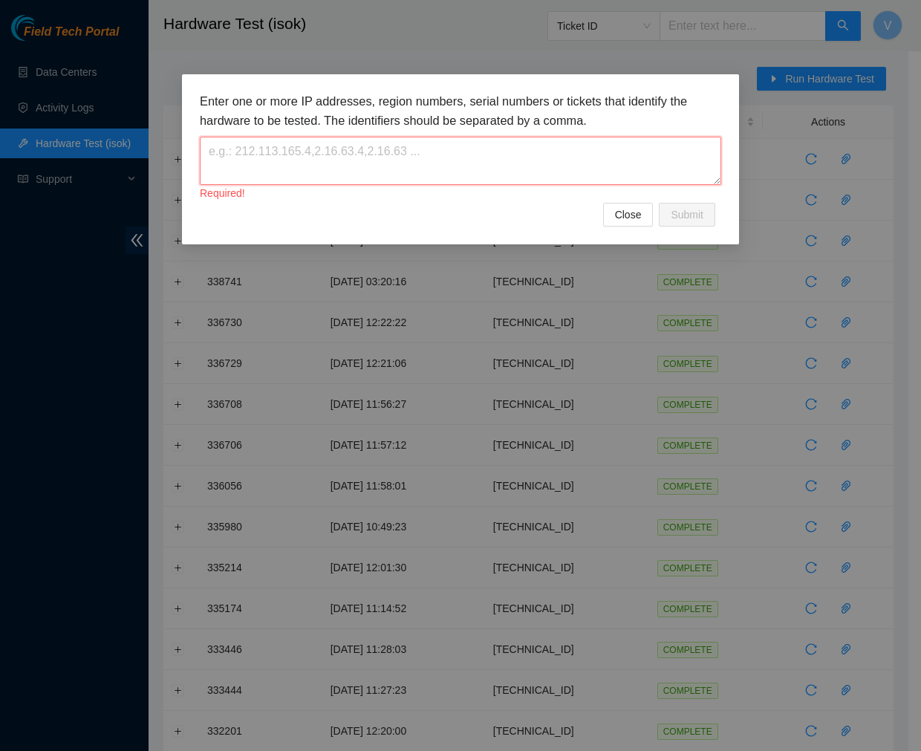
drag, startPoint x: 213, startPoint y: 114, endPoint x: 207, endPoint y: 157, distance: 42.9
click at [207, 157] on textarea at bounding box center [461, 161] width 522 height 48
paste textarea "23.35.17.91"
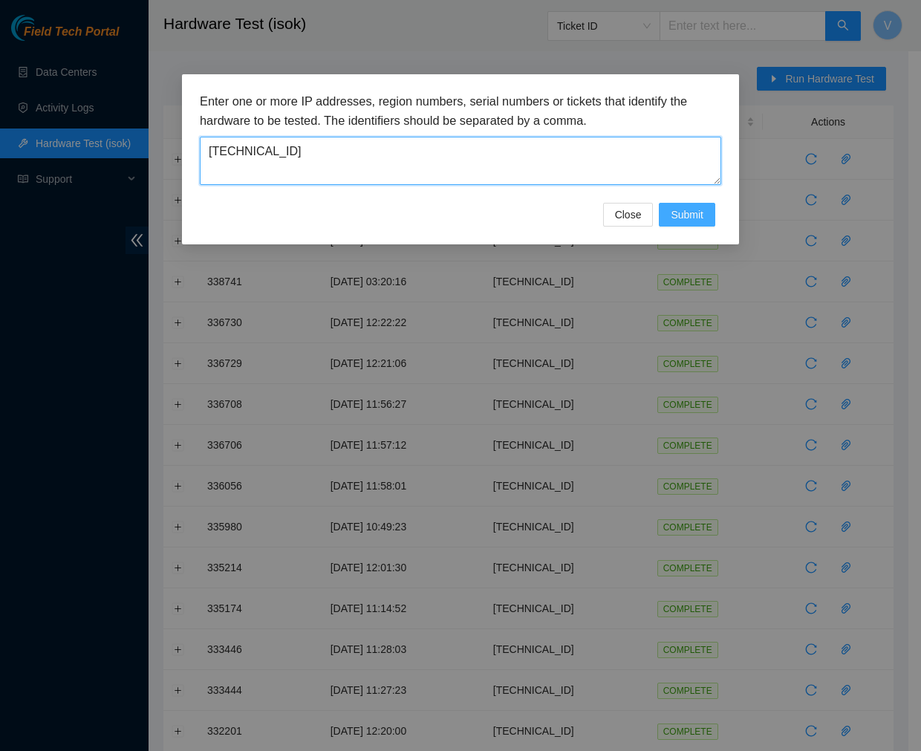
type textarea "23.35.17.91"
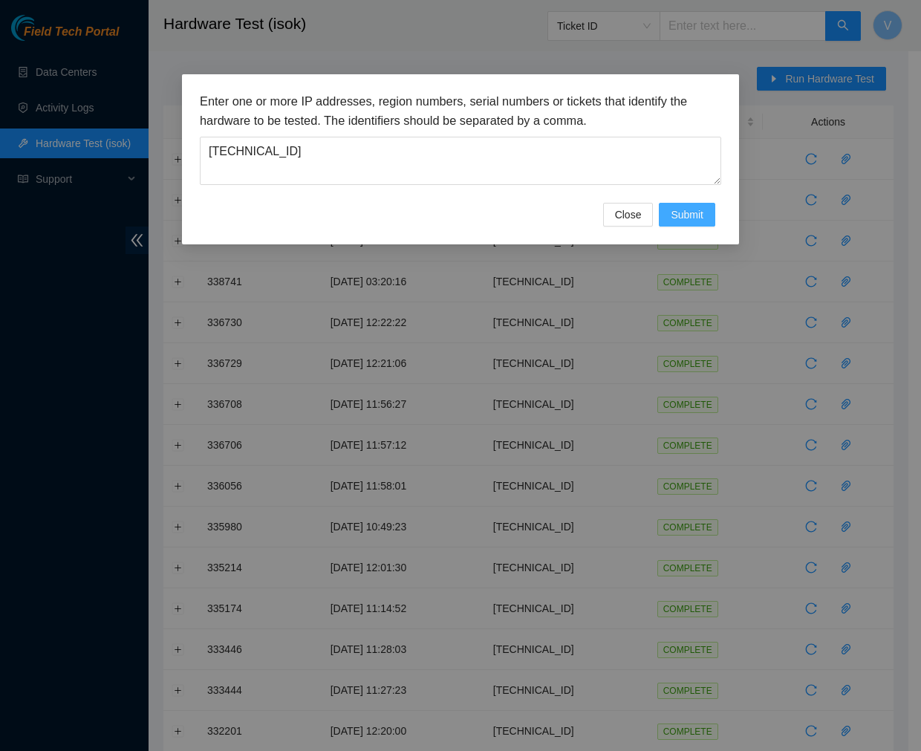
click at [695, 214] on span "Submit" at bounding box center [687, 215] width 33 height 16
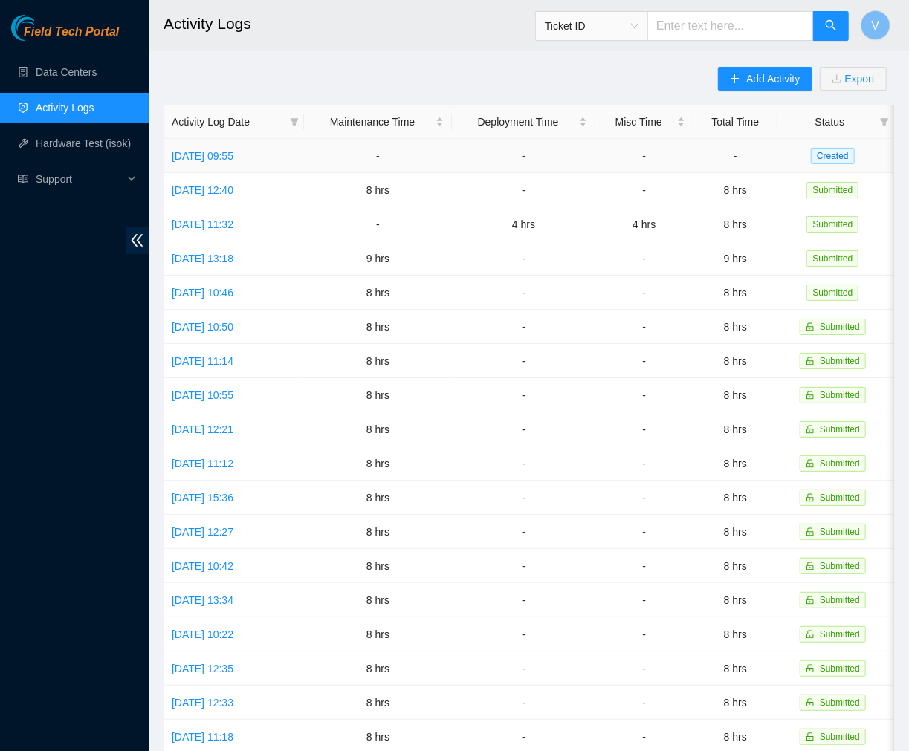
click at [253, 162] on td "[DATE] 09:55" at bounding box center [233, 156] width 140 height 34
click at [233, 156] on link "[DATE] 09:55" at bounding box center [203, 156] width 62 height 12
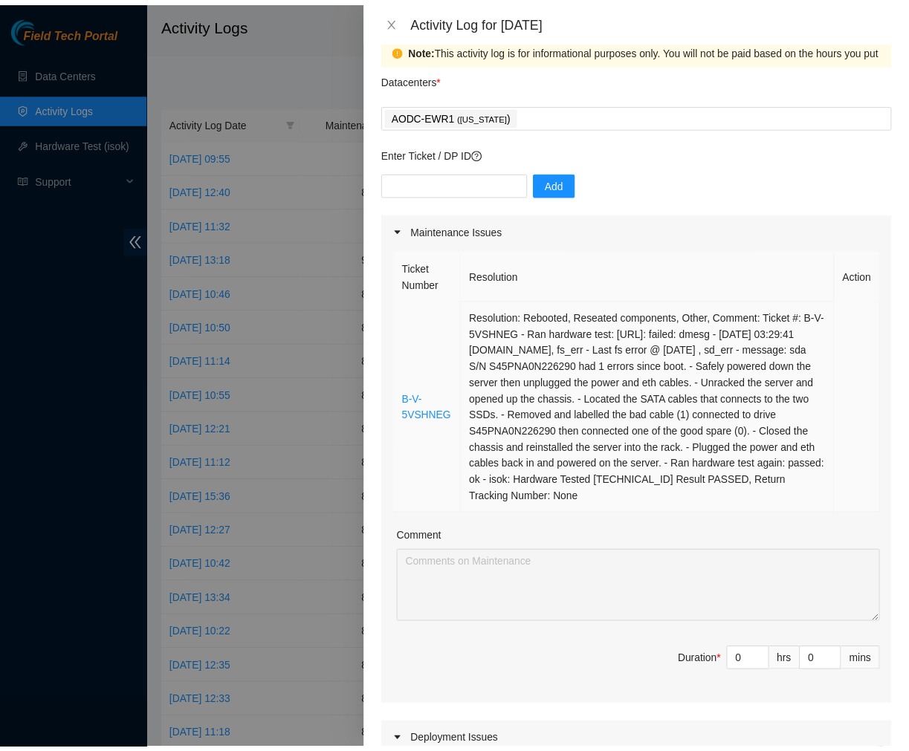
scroll to position [24, 0]
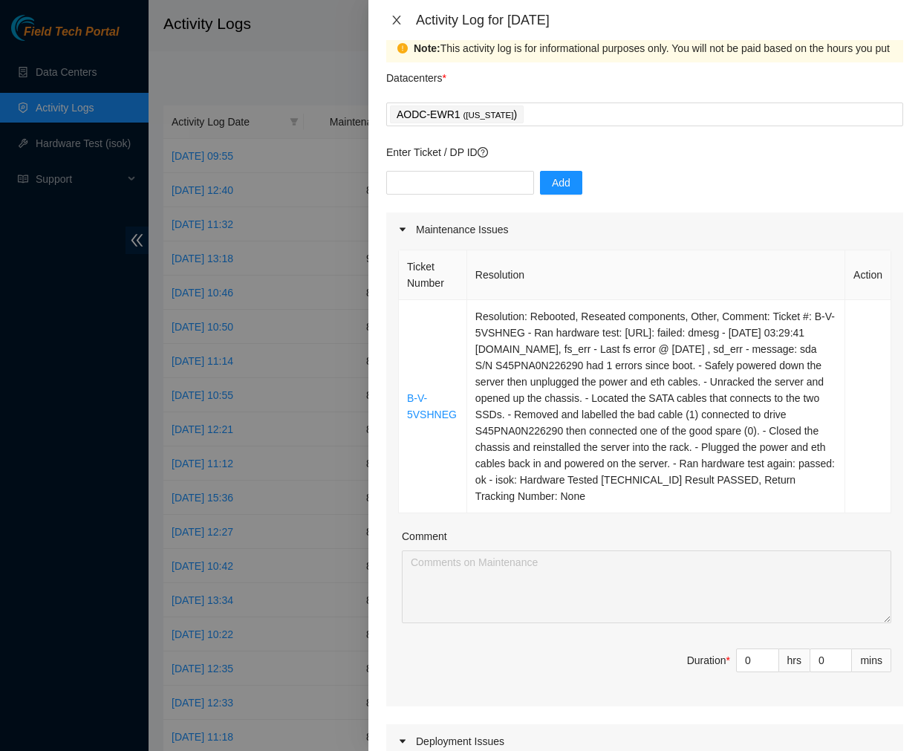
click at [394, 14] on icon "close" at bounding box center [397, 20] width 12 height 12
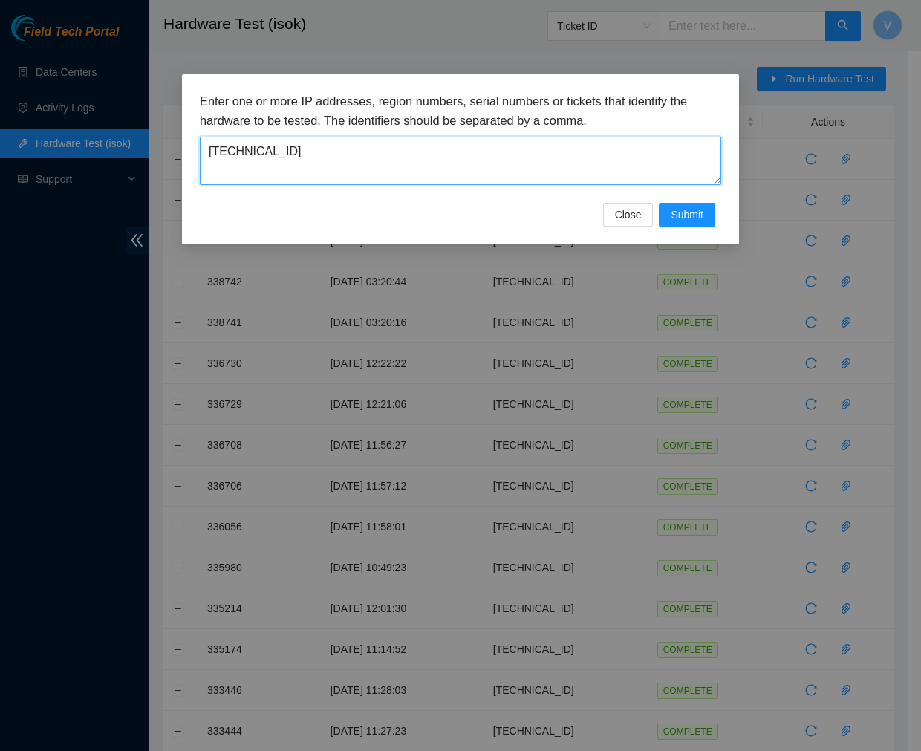
drag, startPoint x: 366, startPoint y: 152, endPoint x: 5, endPoint y: 159, distance: 360.4
click at [5, 159] on div "Enter one or more IP addresses, region numbers, serial numbers or tickets that …" at bounding box center [460, 375] width 921 height 751
paste textarea "40.16.196"
type textarea "23.40.16.196"
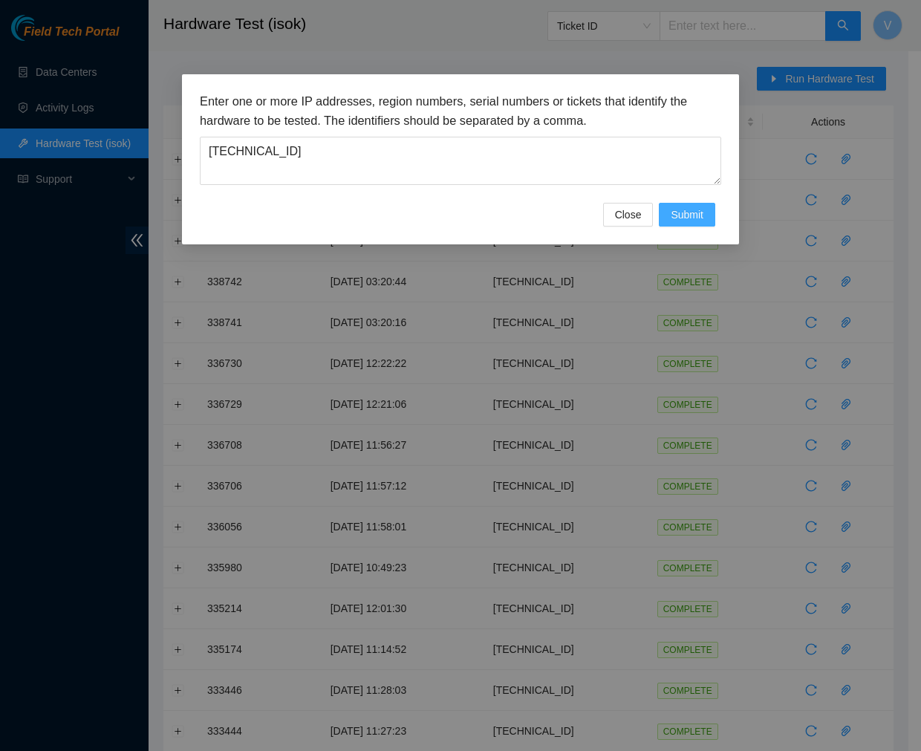
click at [686, 220] on span "Submit" at bounding box center [687, 215] width 33 height 16
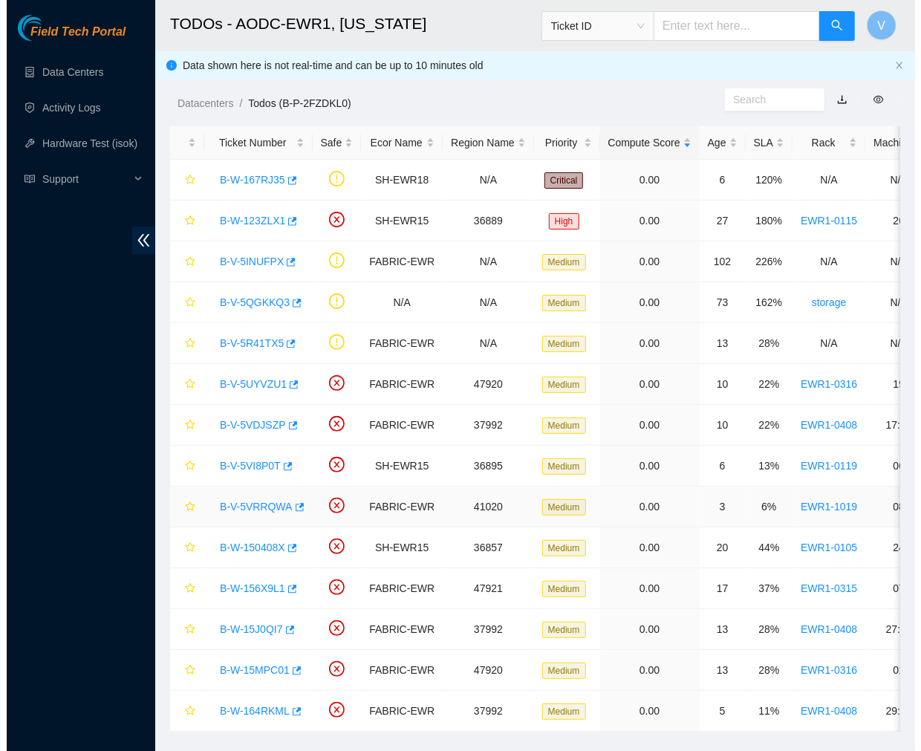
scroll to position [39, 0]
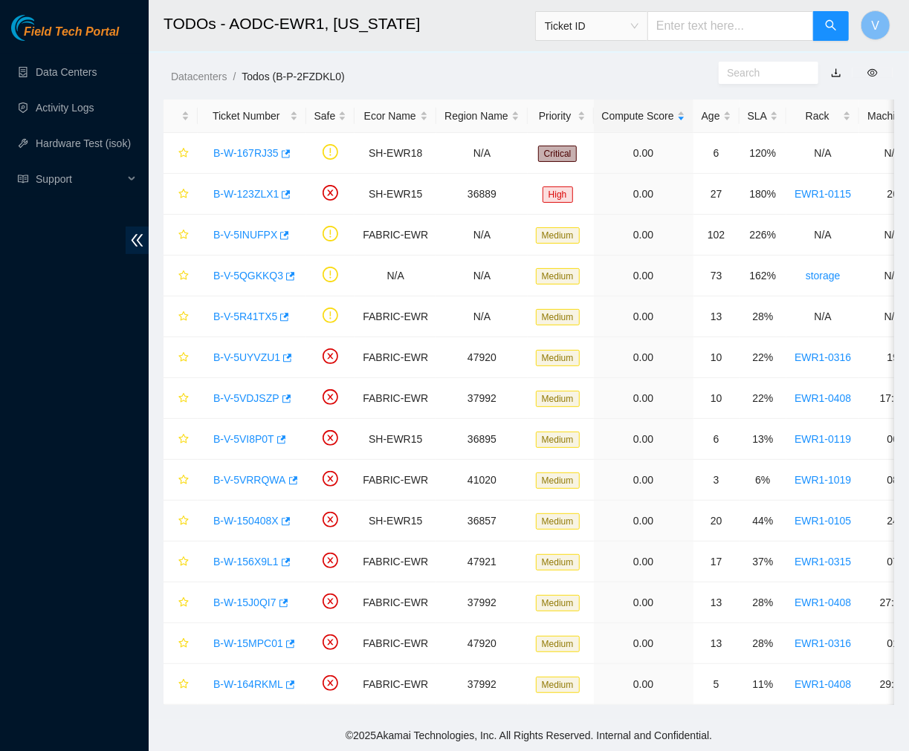
click at [426, 68] on ol "Datacenters / Todos (B-P-2FZDKL0) /" at bounding box center [445, 76] width 548 height 16
drag, startPoint x: 206, startPoint y: 134, endPoint x: 276, endPoint y: 150, distance: 71.6
click at [276, 150] on div "B-W-167RJ35" at bounding box center [252, 153] width 92 height 24
copy link "B-W-167RJ35"
click at [244, 147] on link "B-W-167RJ35" at bounding box center [245, 153] width 65 height 12
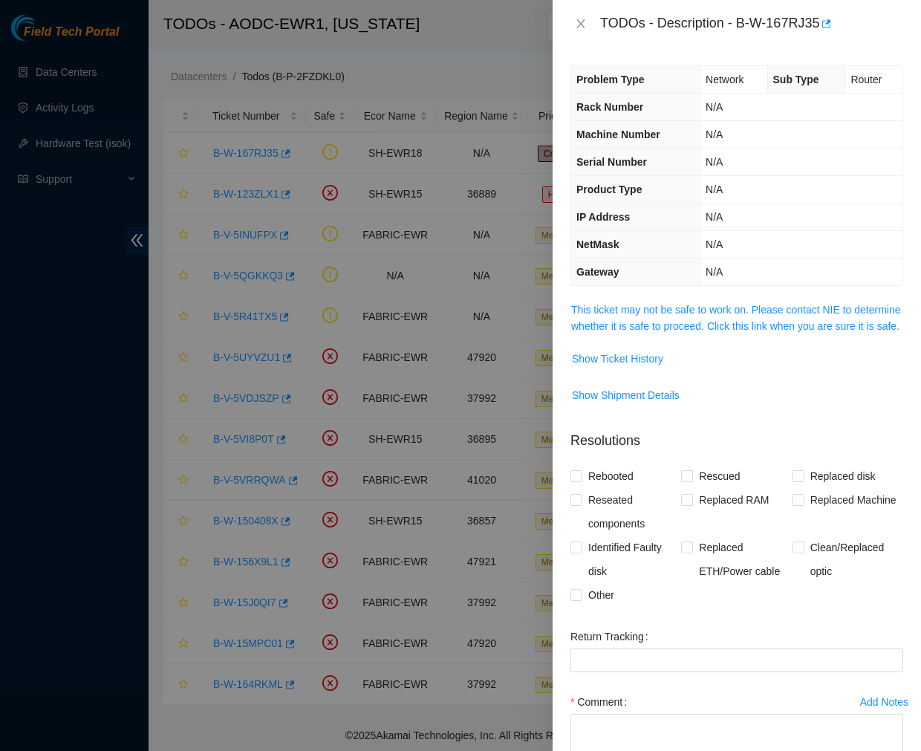
click at [713, 635] on form "Resolutions Rebooted Rescued Replaced disk Reseated components Replaced RAM Rep…" at bounding box center [737, 629] width 333 height 420
